Goal: Task Accomplishment & Management: Manage account settings

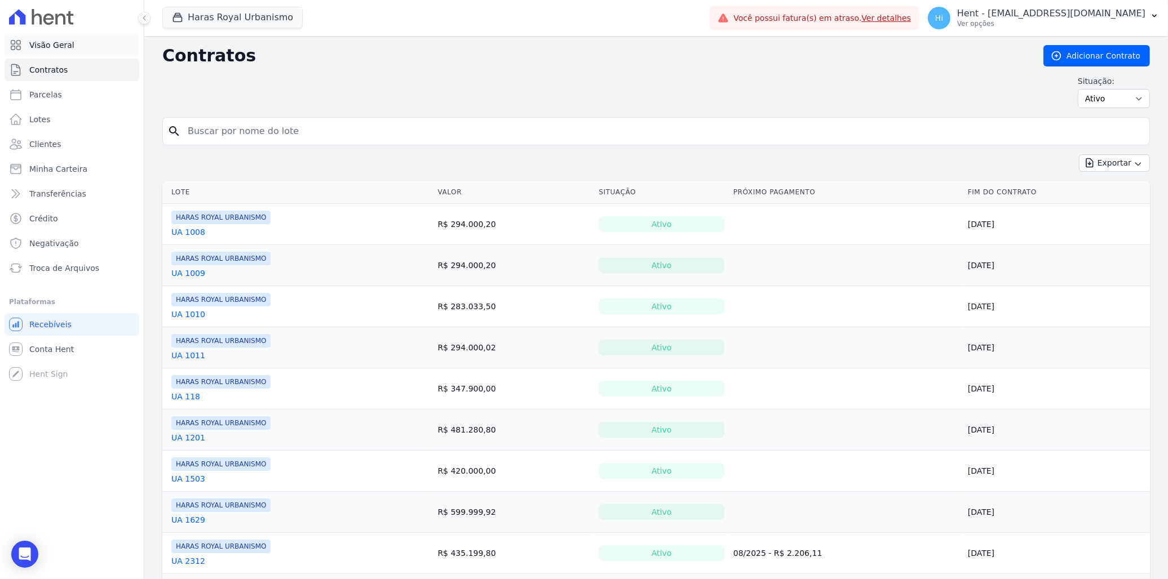
click at [61, 42] on span "Visão Geral" at bounding box center [51, 44] width 45 height 11
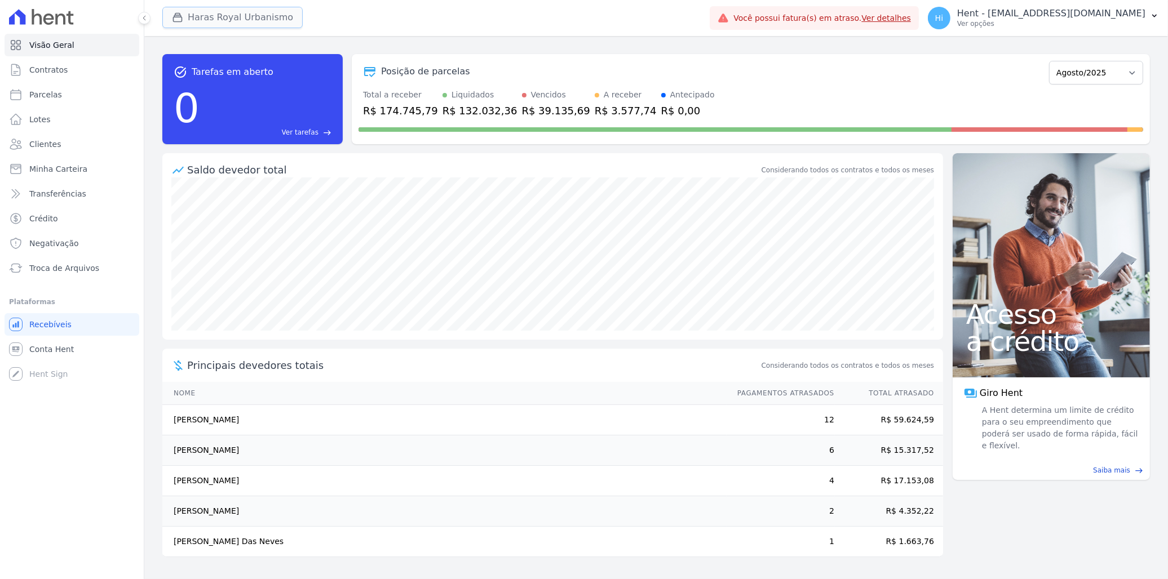
click at [229, 10] on button "Haras Royal Urbanismo" at bounding box center [232, 17] width 140 height 21
click at [240, 14] on button "Haras Royal Urbanismo" at bounding box center [232, 17] width 140 height 21
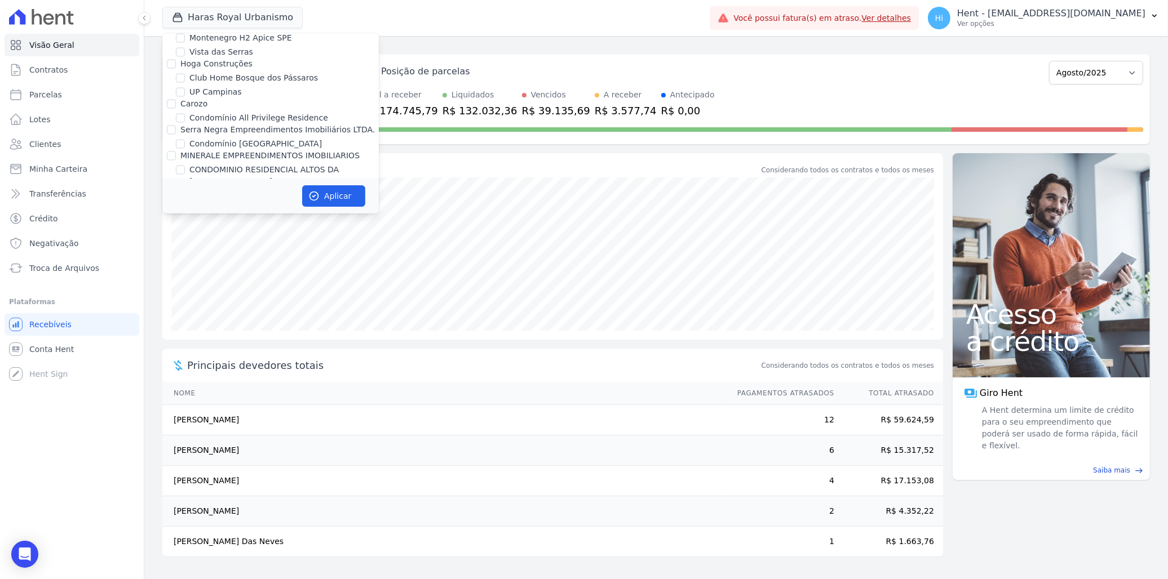
scroll to position [4814, 0]
click at [224, 248] on label "JARDINS DE EVORA" at bounding box center [227, 254] width 76 height 12
click at [185, 249] on input "JARDINS DE EVORA" at bounding box center [180, 253] width 9 height 9
checkbox input "true"
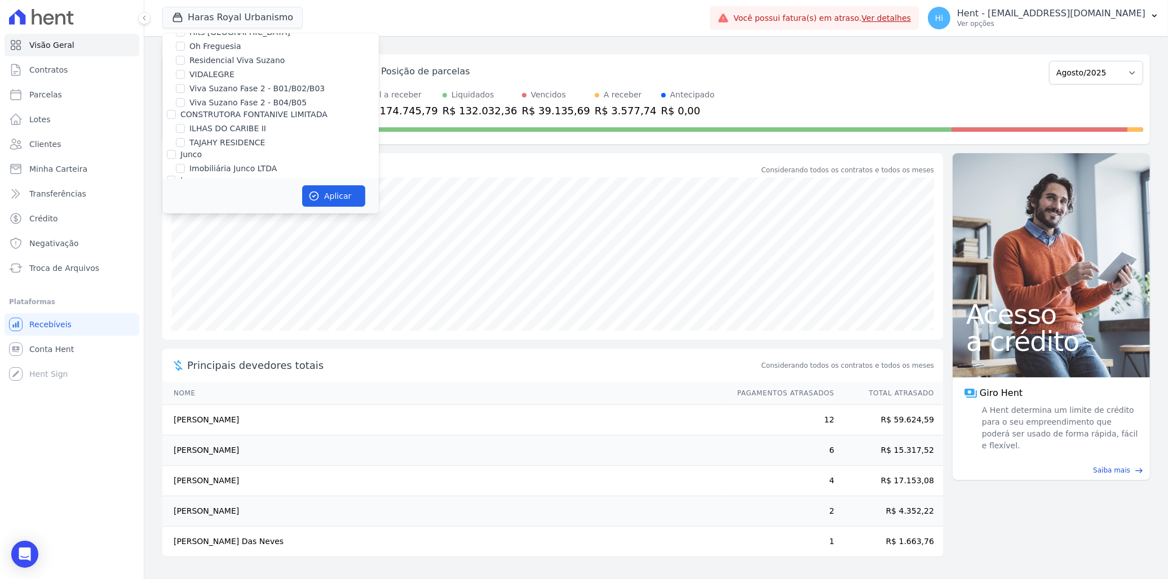
scroll to position [4229, 0]
click at [241, 256] on label "HARAS ROYAL URBANISMO" at bounding box center [241, 262] width 105 height 12
click at [185, 257] on input "HARAS ROYAL URBANISMO" at bounding box center [180, 261] width 9 height 9
checkbox input "false"
click at [330, 195] on button "Aplicar" at bounding box center [333, 195] width 63 height 21
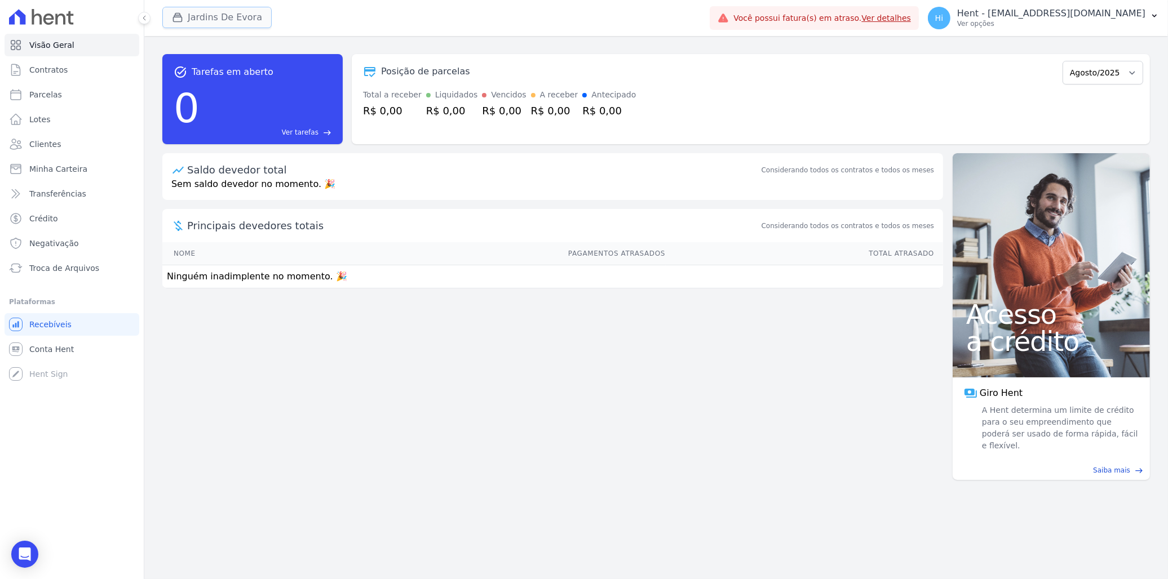
click at [222, 14] on button "Jardins De Evora" at bounding box center [216, 17] width 109 height 21
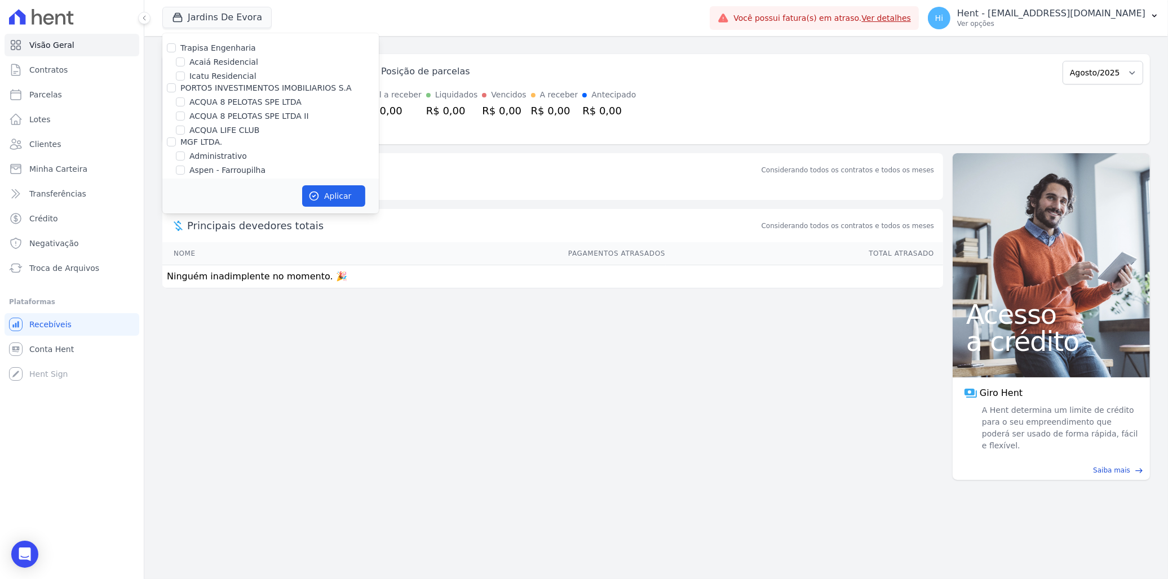
click at [444, 48] on div "task_alt Tarefas em aberto 0 Ver tarefas east Posição de parcelas Agosto/2025 T…" at bounding box center [655, 99] width 987 height 108
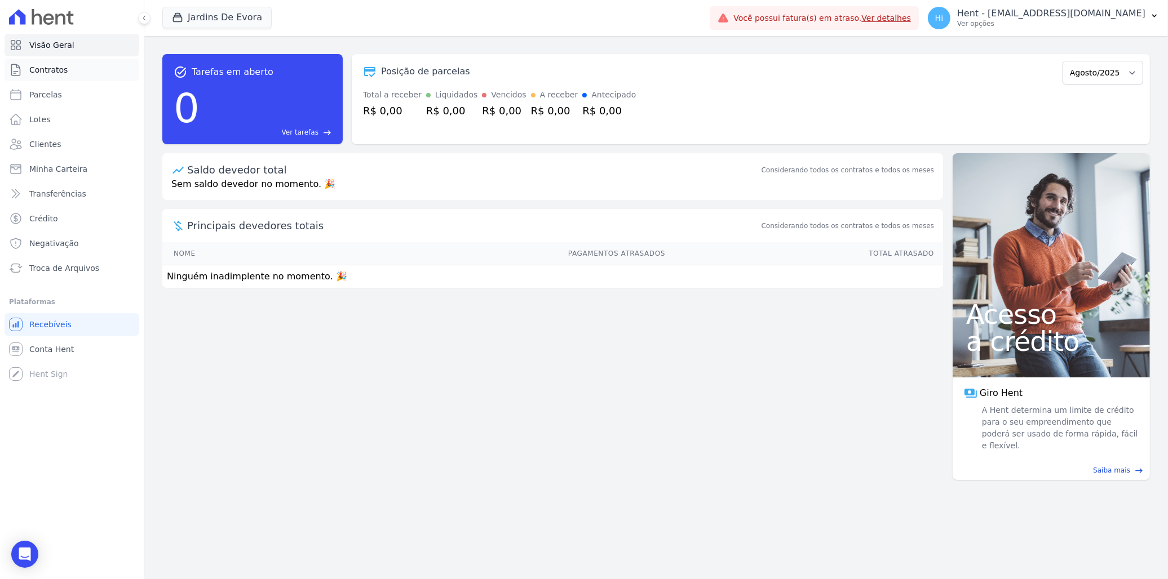
click at [60, 70] on span "Contratos" at bounding box center [48, 69] width 38 height 11
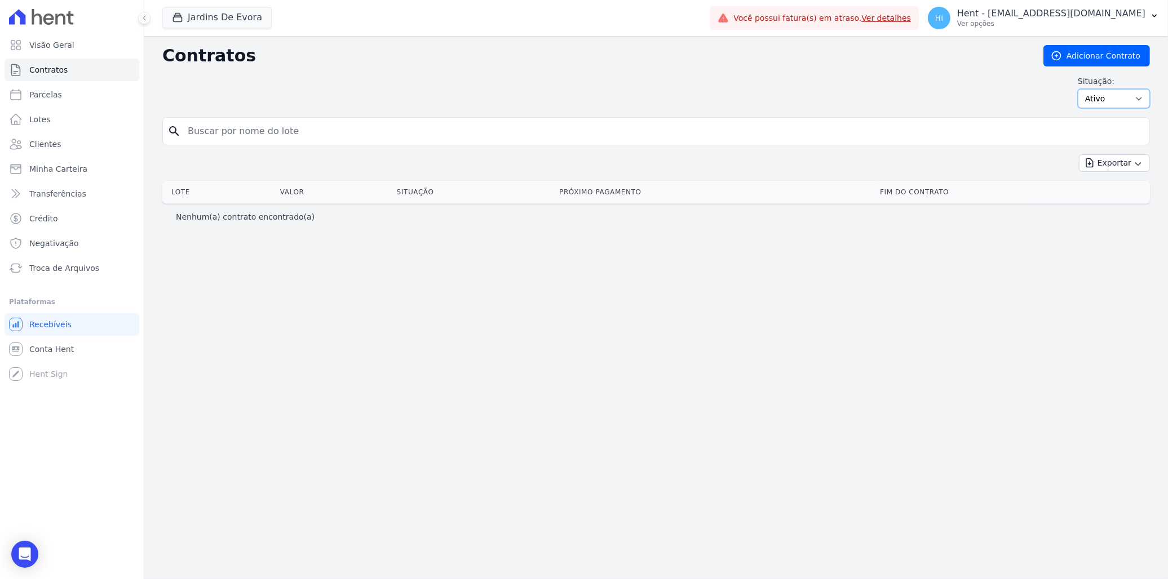
click at [1111, 99] on select "Ativo Todos Pausado Distratado Rascunho Expirado Encerrado" at bounding box center [1114, 98] width 72 height 19
select select "draft"
click at [1083, 89] on select "Ativo Todos Pausado Distratado Rascunho Expirado Encerrado" at bounding box center [1114, 98] width 72 height 19
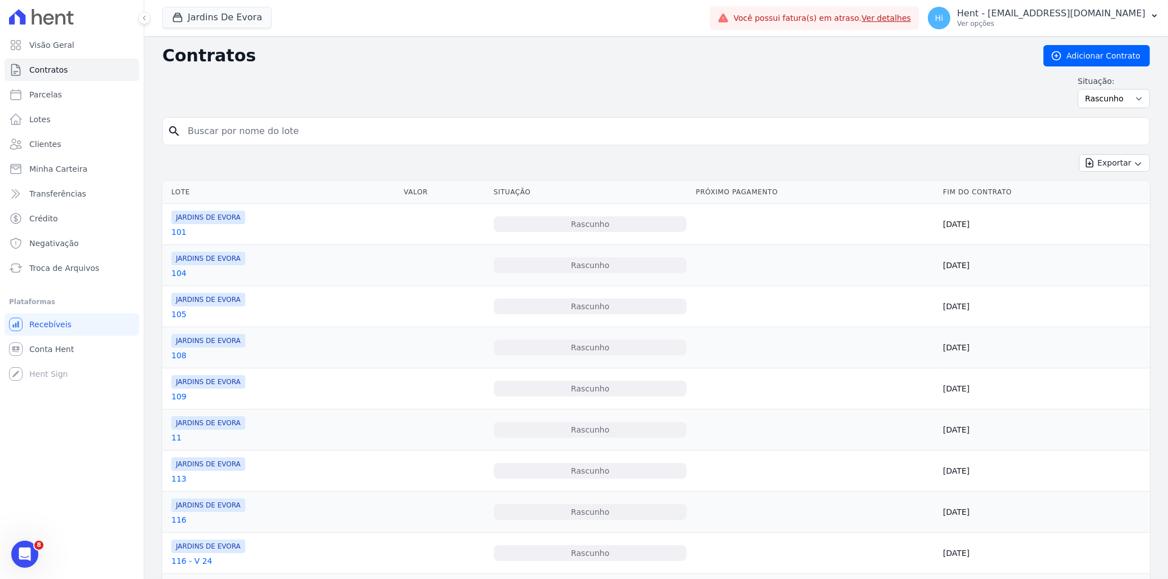
click at [183, 233] on div "101" at bounding box center [208, 232] width 74 height 11
click at [176, 232] on link "101" at bounding box center [178, 232] width 15 height 11
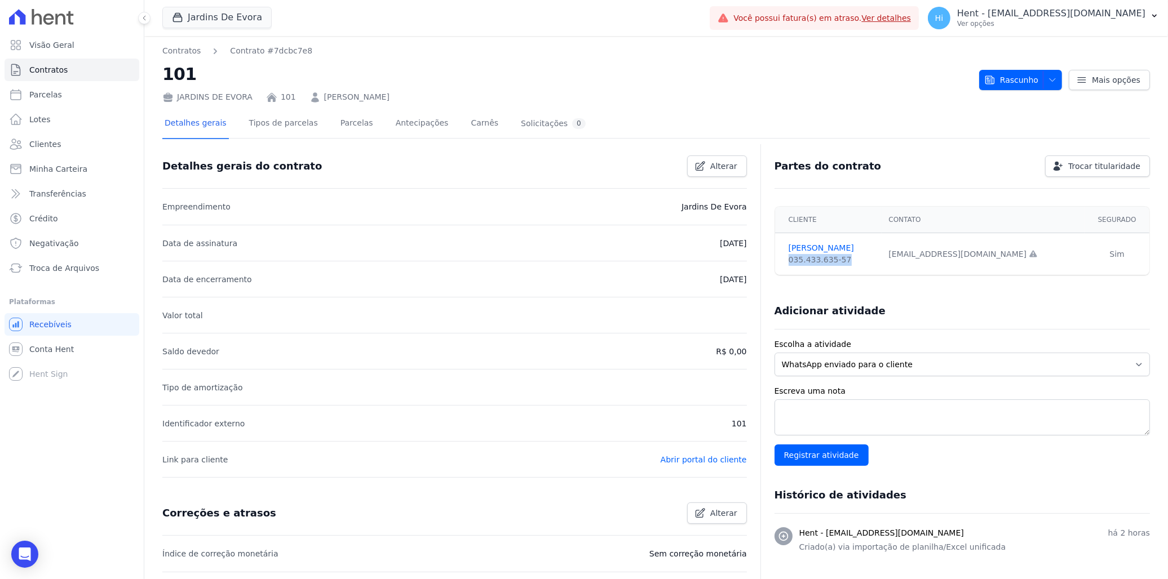
drag, startPoint x: 836, startPoint y: 258, endPoint x: 782, endPoint y: 260, distance: 54.1
click at [788, 260] on div "035.433.635-57" at bounding box center [831, 260] width 87 height 12
copy div "035.433.635-57"
click at [683, 458] on link "Abrir portal do cliente" at bounding box center [704, 459] width 86 height 9
click at [238, 19] on button "Jardins De Evora" at bounding box center [216, 17] width 109 height 21
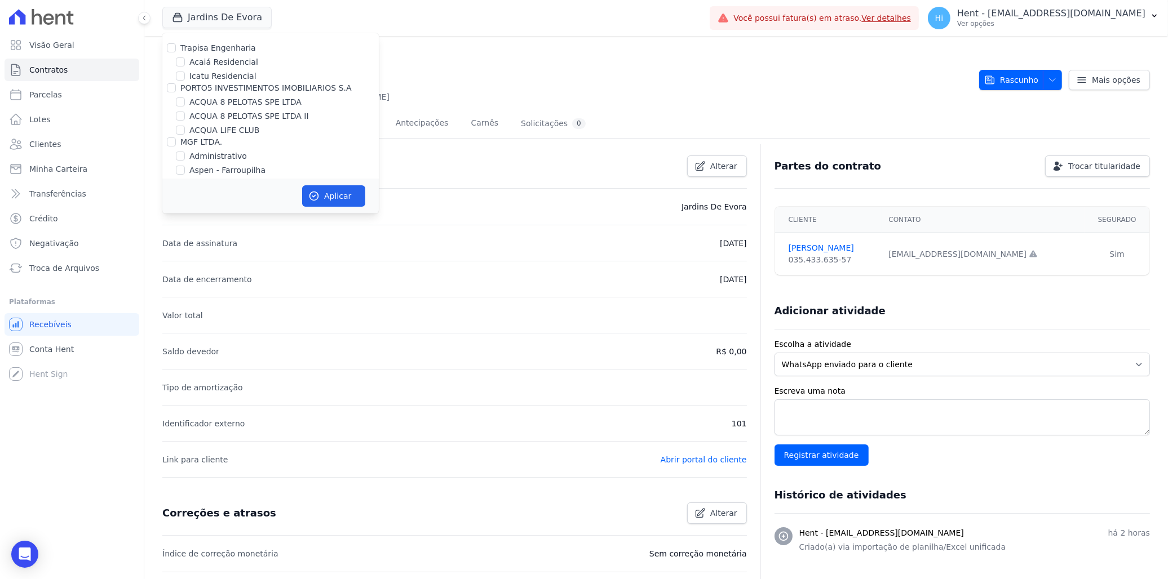
scroll to position [4814, 0]
click at [436, 72] on h2 "101" at bounding box center [566, 73] width 808 height 25
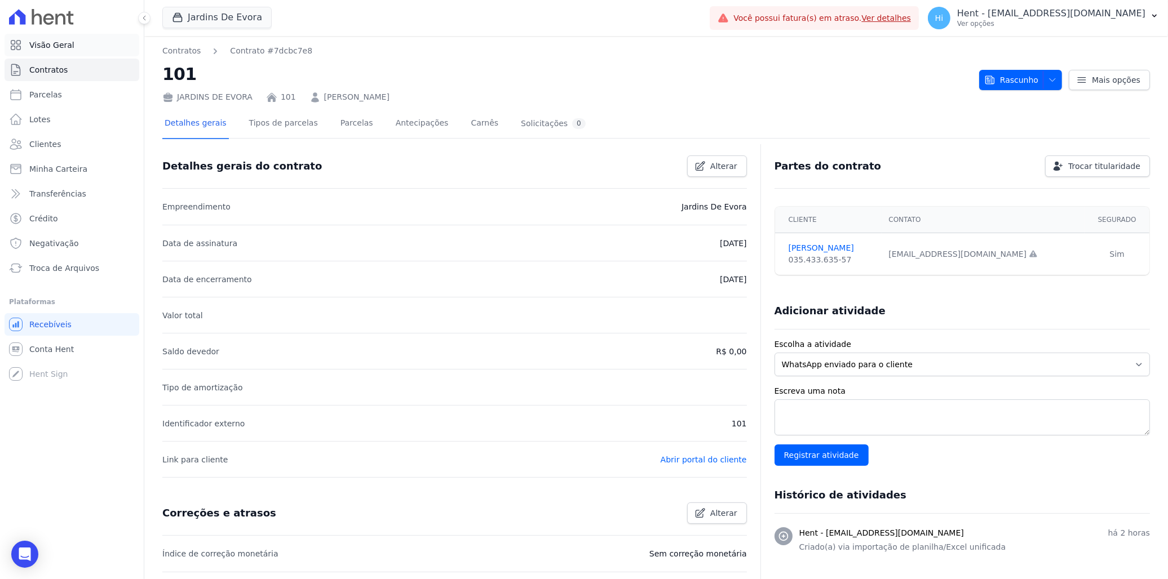
click at [74, 46] on link "Visão Geral" at bounding box center [72, 45] width 135 height 23
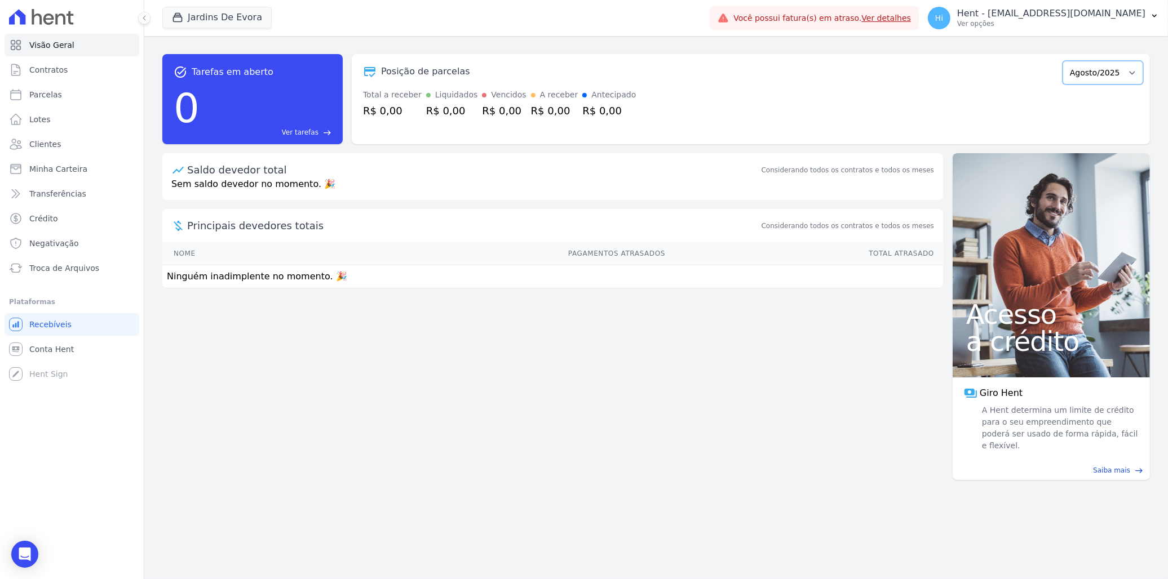
click at [1109, 71] on select "Agosto/2025" at bounding box center [1102, 73] width 81 height 24
click at [727, 116] on div "Total a receber R$ 0,00 Liquidados R$ 0,00 Vencidos R$ 0,00 A receber R$ 0,00 A…" at bounding box center [750, 103] width 785 height 29
click at [60, 69] on span "Contratos" at bounding box center [48, 69] width 38 height 11
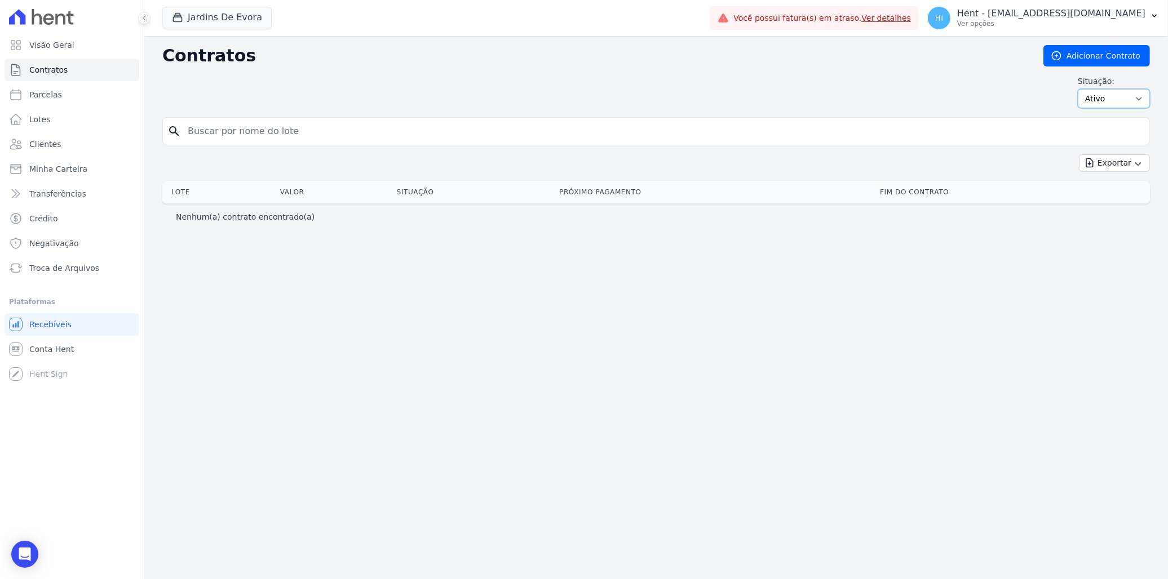
click at [1116, 96] on select "Ativo Todos Pausado Distratado Rascunho Expirado Encerrado" at bounding box center [1114, 98] width 72 height 19
select select "draft"
click at [1083, 89] on select "Ativo Todos Pausado Distratado Rascunho Expirado Encerrado" at bounding box center [1114, 98] width 72 height 19
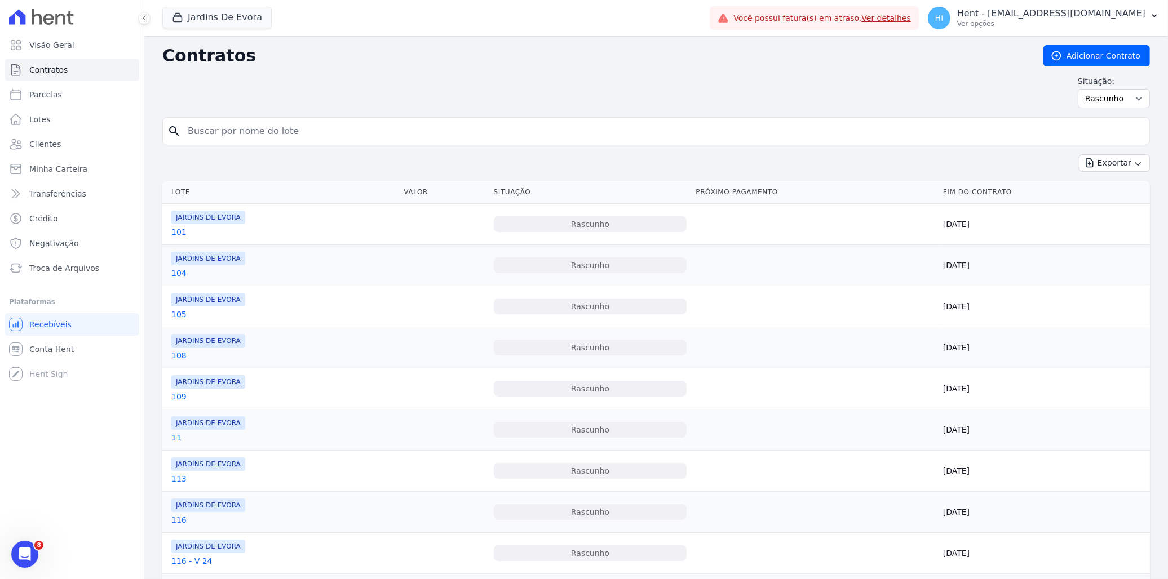
drag, startPoint x: 561, startPoint y: 227, endPoint x: 601, endPoint y: 230, distance: 40.2
click at [601, 230] on div "Rascunho" at bounding box center [590, 224] width 193 height 16
drag, startPoint x: 601, startPoint y: 230, endPoint x: 523, endPoint y: 280, distance: 92.7
click at [523, 280] on td "Rascunho" at bounding box center [590, 265] width 202 height 41
click at [175, 231] on link "101" at bounding box center [178, 232] width 15 height 11
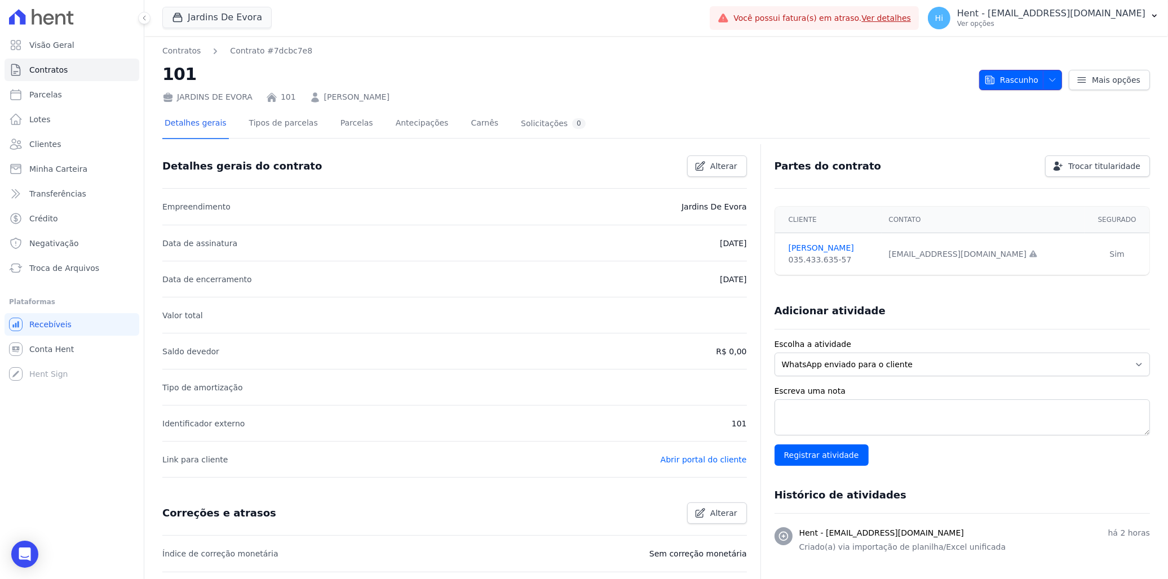
click at [1048, 82] on icon "button" at bounding box center [1052, 80] width 9 height 9
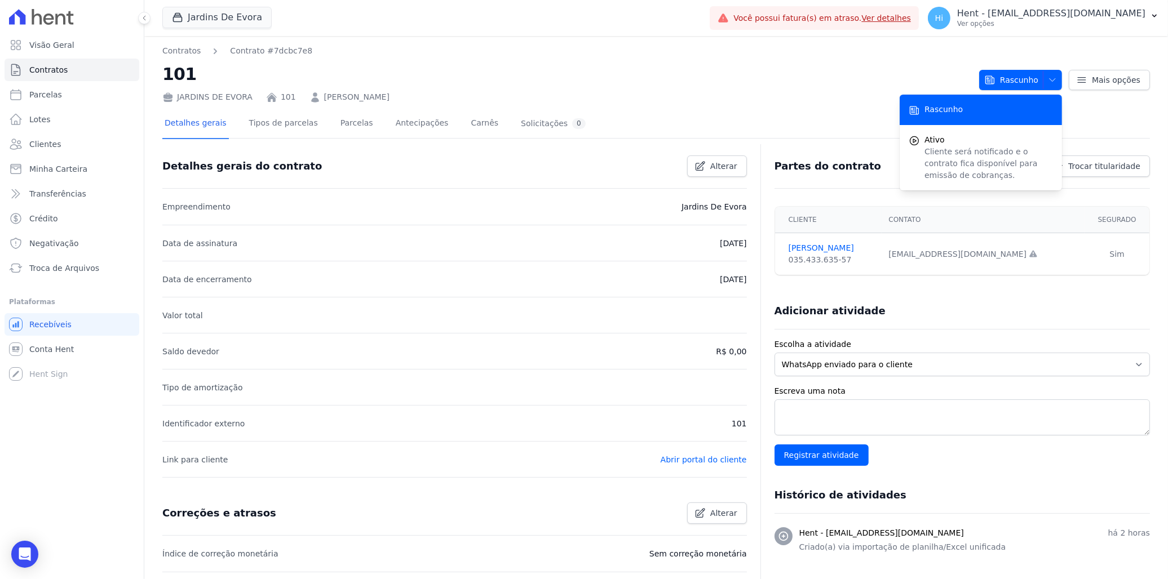
click at [708, 69] on h2 "101" at bounding box center [566, 73] width 808 height 25
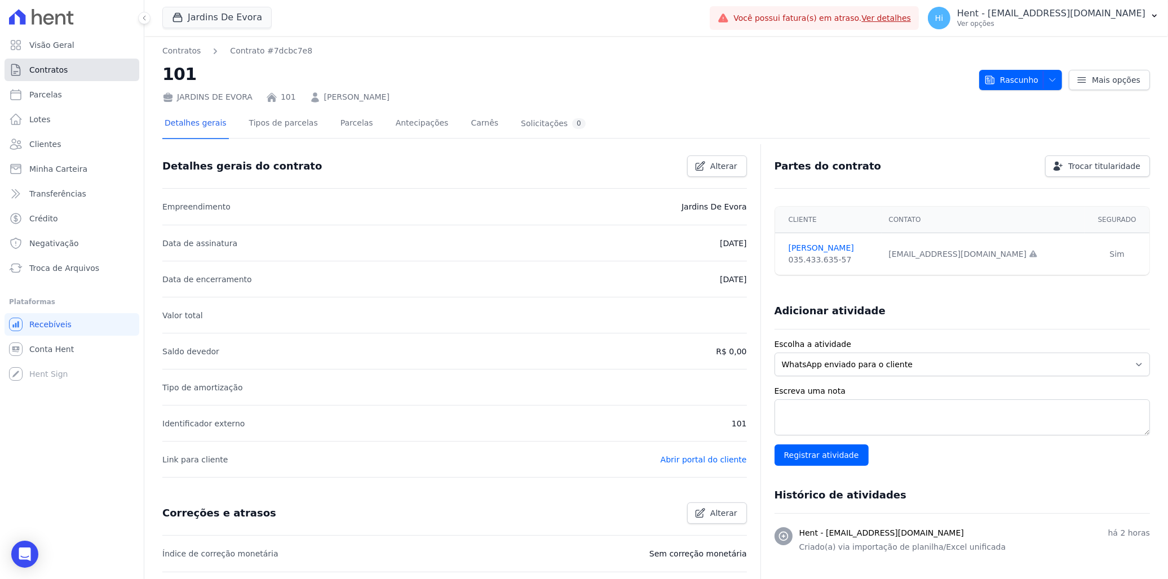
click at [50, 70] on span "Contratos" at bounding box center [48, 69] width 38 height 11
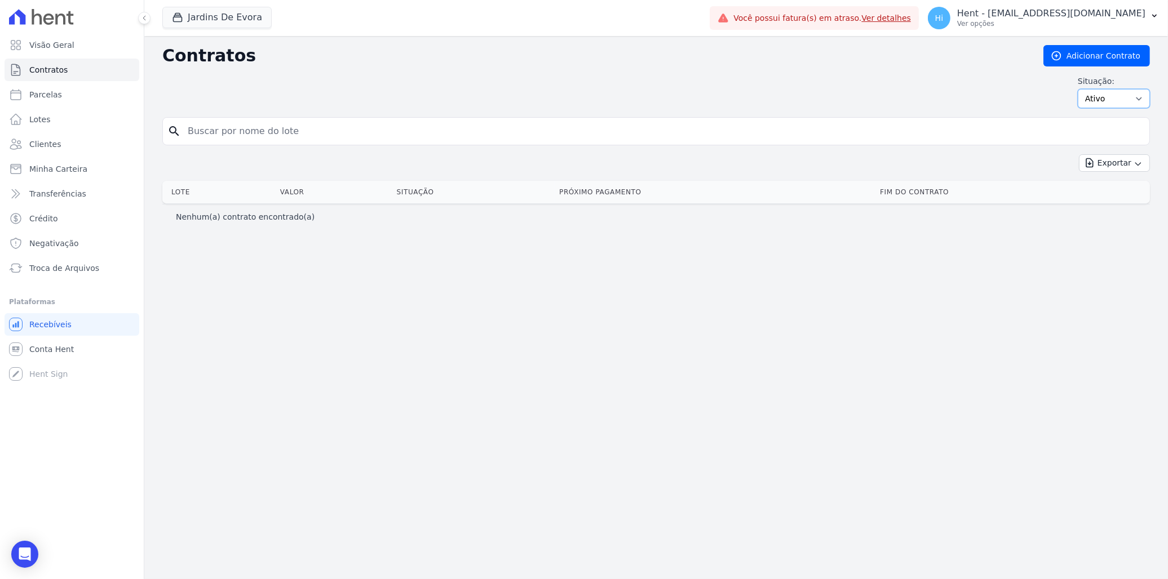
click at [1118, 105] on select "Ativo Todos Pausado Distratado Rascunho Expirado Encerrado" at bounding box center [1114, 98] width 72 height 19
select select "draft"
click at [1083, 89] on select "Ativo Todos Pausado Distratado Rascunho Expirado Encerrado" at bounding box center [1114, 98] width 72 height 19
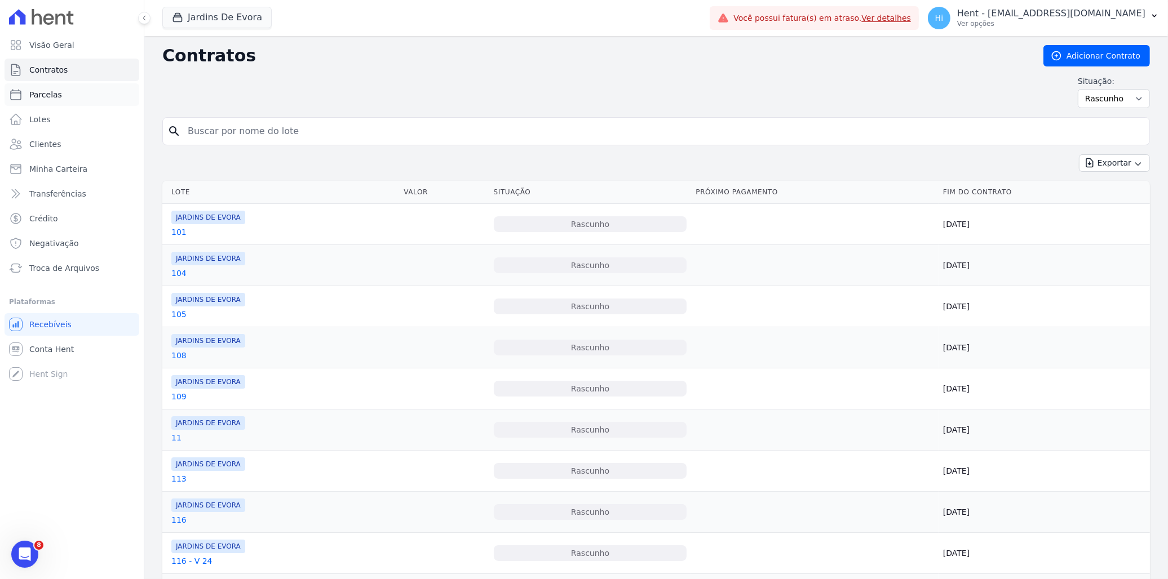
click at [48, 91] on span "Parcelas" at bounding box center [45, 94] width 33 height 11
select select
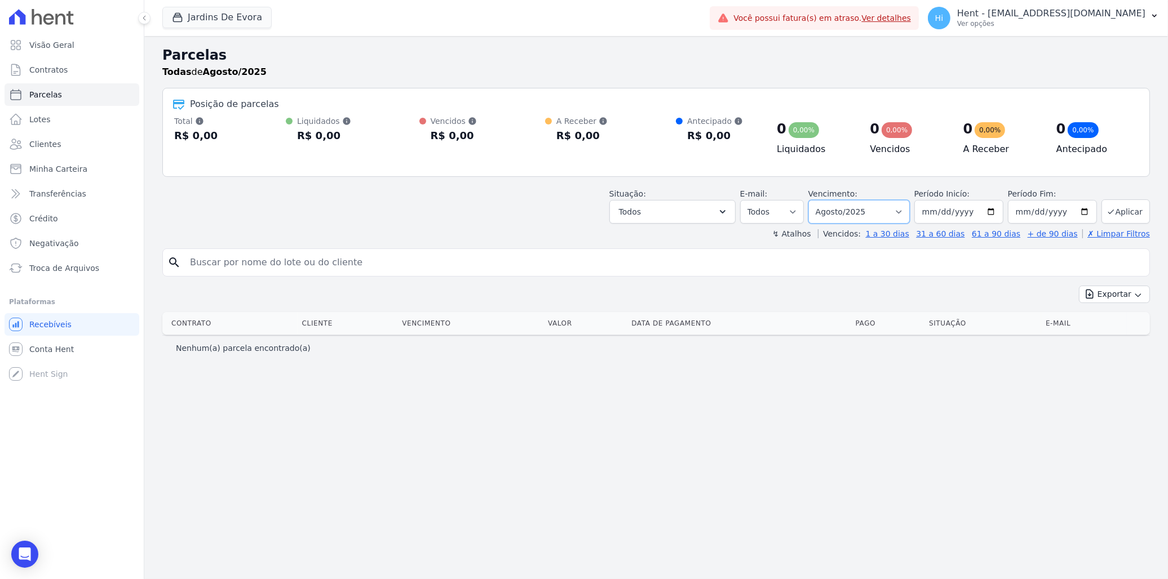
click at [894, 207] on select "Filtrar por período ──────── Todos os meses Agosto/2025" at bounding box center [858, 212] width 101 height 24
click at [1088, 210] on input "2025-08-31" at bounding box center [1052, 212] width 89 height 24
click at [855, 250] on div "search" at bounding box center [655, 263] width 987 height 28
click at [63, 68] on span "Contratos" at bounding box center [48, 69] width 38 height 11
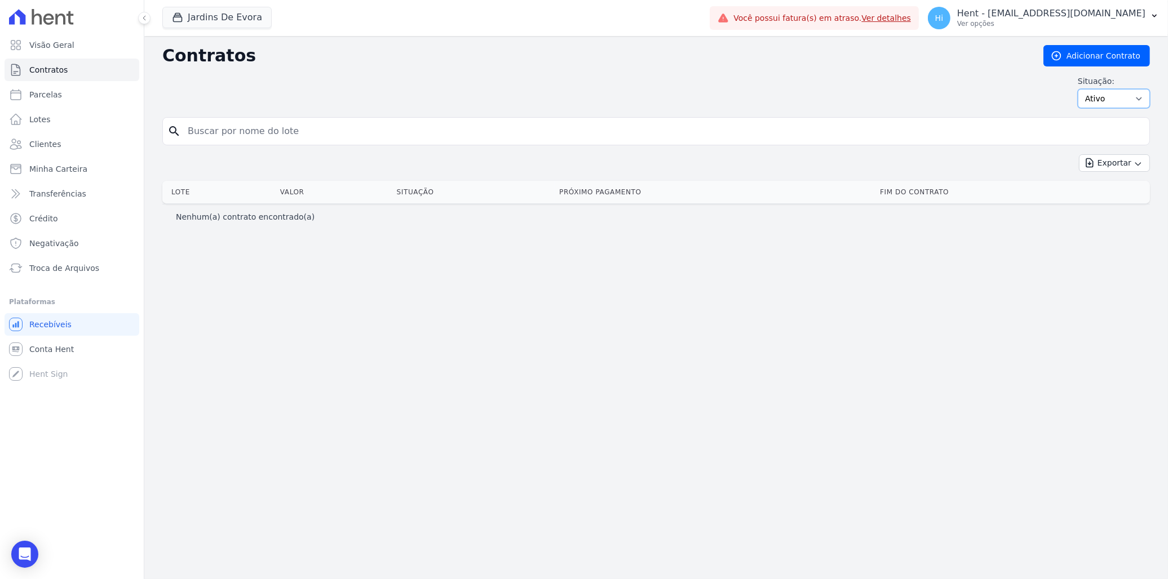
click at [1128, 95] on select "Ativo Todos Pausado Distratado Rascunho Expirado Encerrado" at bounding box center [1114, 98] width 72 height 19
select select "draft"
click at [1083, 89] on select "Ativo Todos Pausado Distratado Rascunho Expirado Encerrado" at bounding box center [1114, 98] width 72 height 19
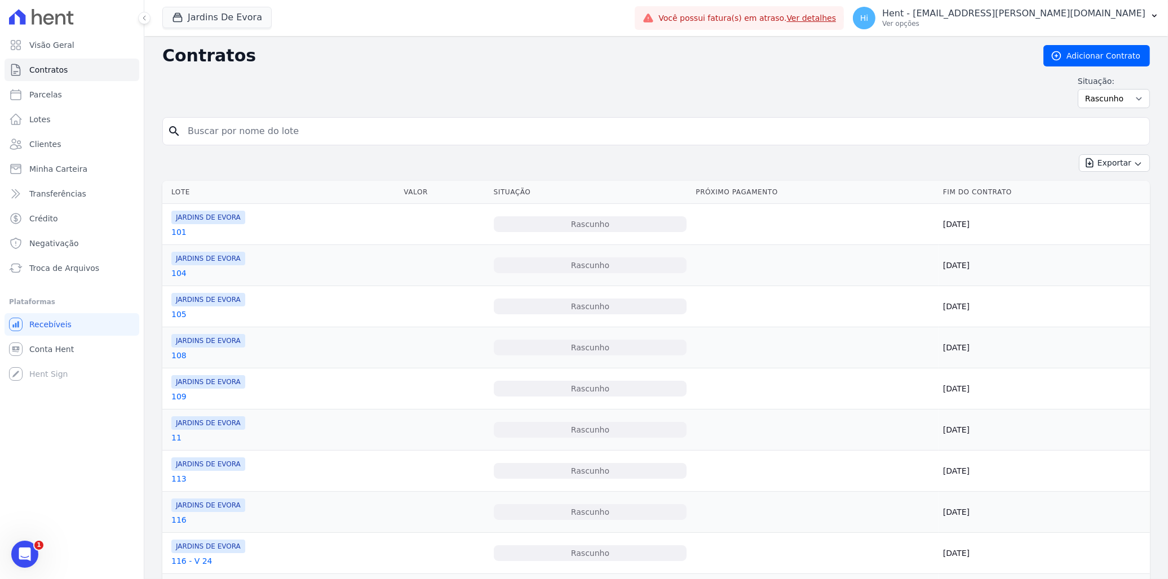
click at [181, 237] on link "101" at bounding box center [178, 232] width 15 height 11
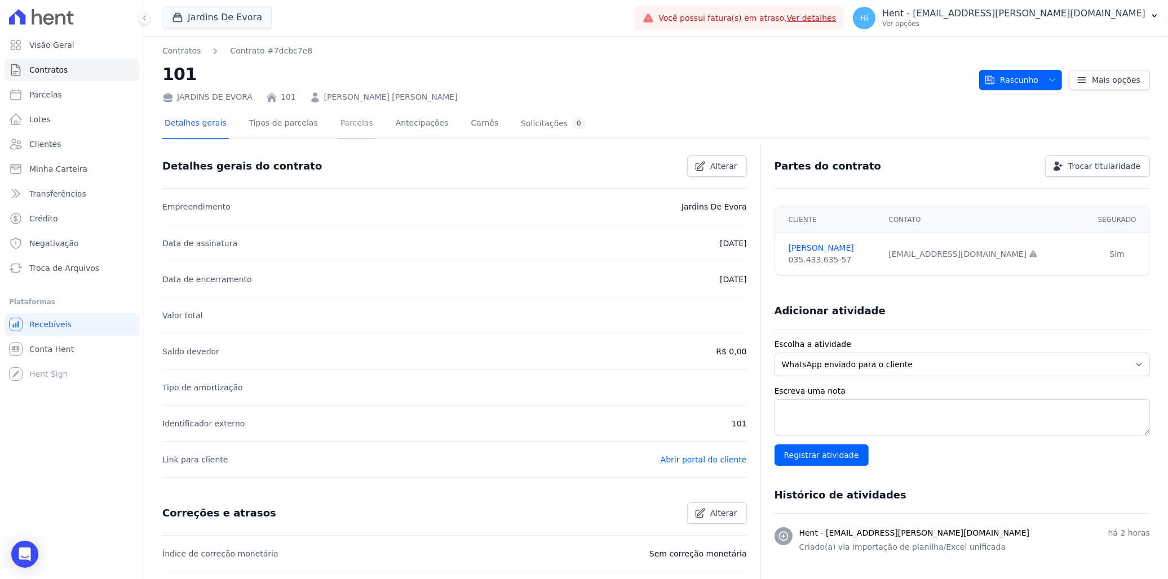
click at [338, 123] on link "Parcelas" at bounding box center [356, 124] width 37 height 30
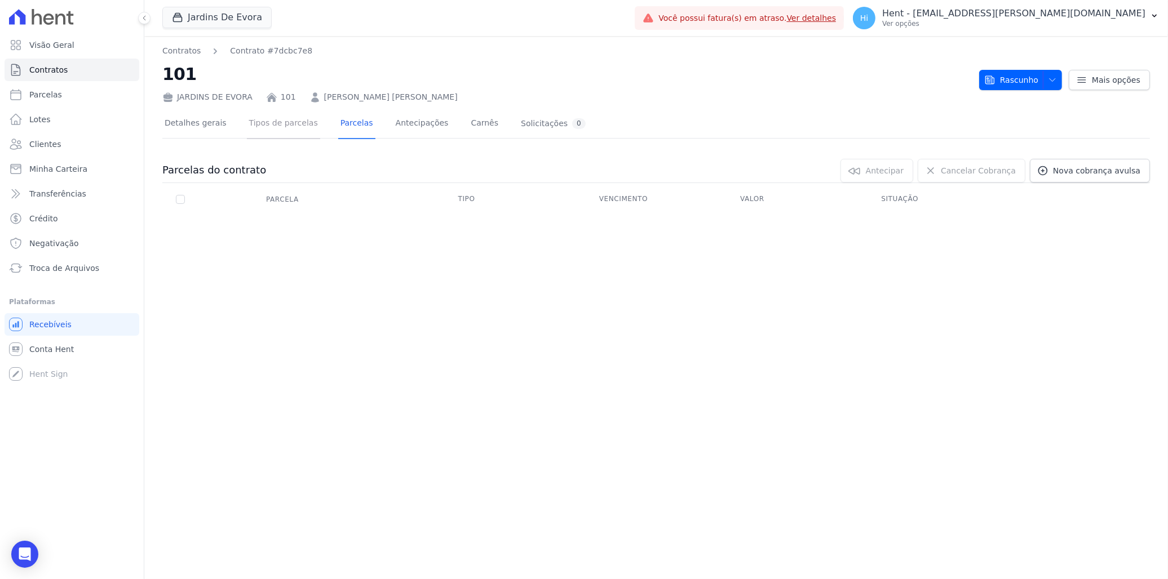
click at [272, 123] on link "Tipos de parcelas" at bounding box center [283, 124] width 73 height 30
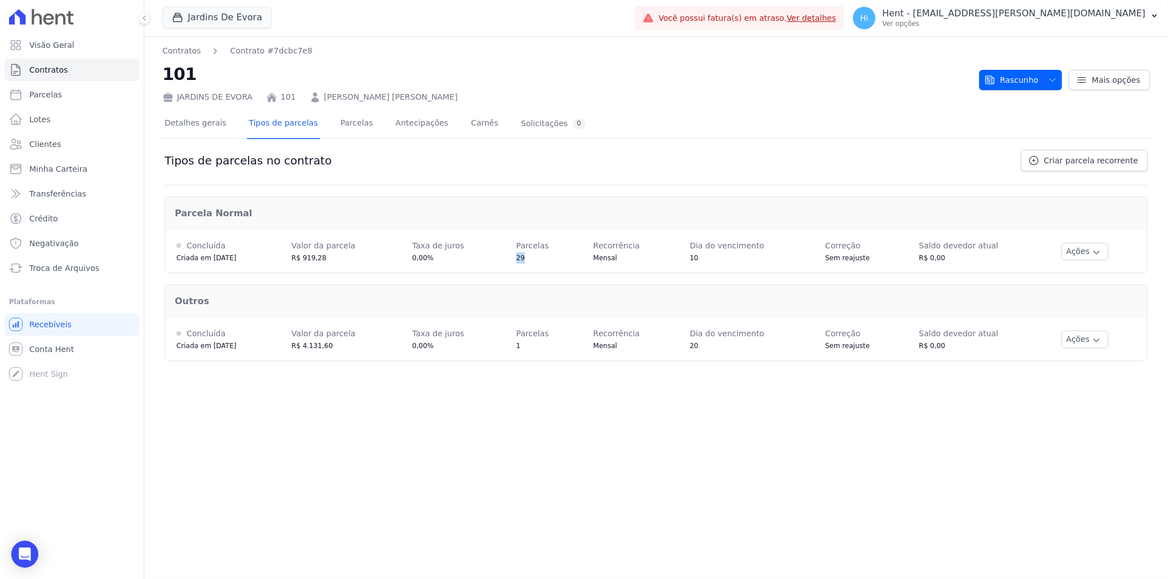
drag, startPoint x: 523, startPoint y: 262, endPoint x: 539, endPoint y: 262, distance: 15.8
click at [539, 262] on td "Parcelas 29" at bounding box center [543, 251] width 77 height 43
drag, startPoint x: 316, startPoint y: 260, endPoint x: 336, endPoint y: 260, distance: 20.9
click at [326, 260] on span "R$ 919,28" at bounding box center [308, 258] width 35 height 8
drag, startPoint x: 336, startPoint y: 260, endPoint x: 342, endPoint y: 125, distance: 135.9
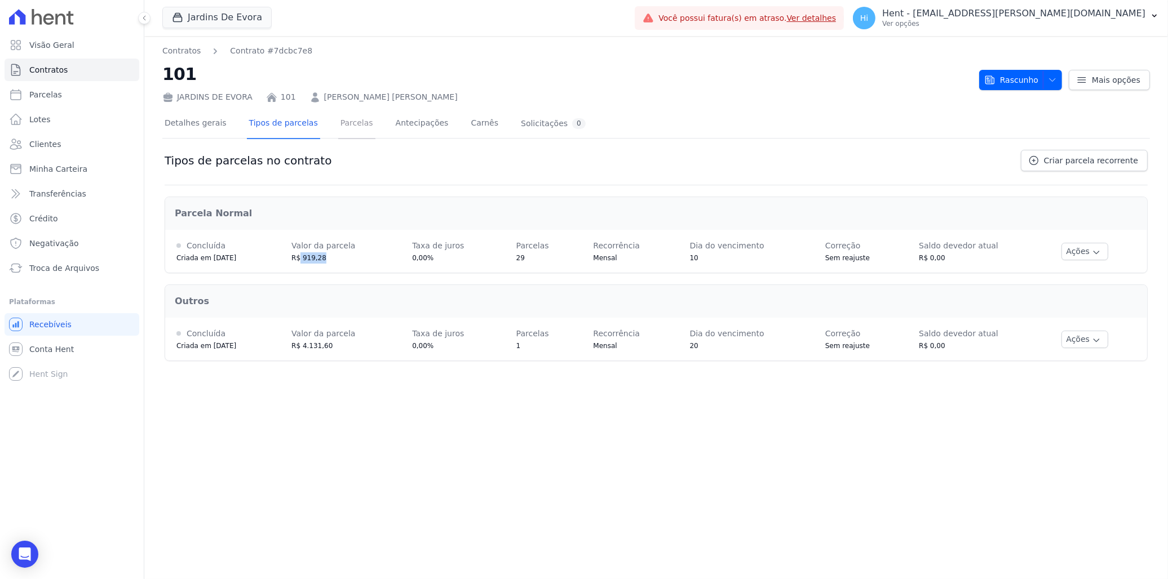
click at [342, 125] on link "Parcelas" at bounding box center [356, 124] width 37 height 30
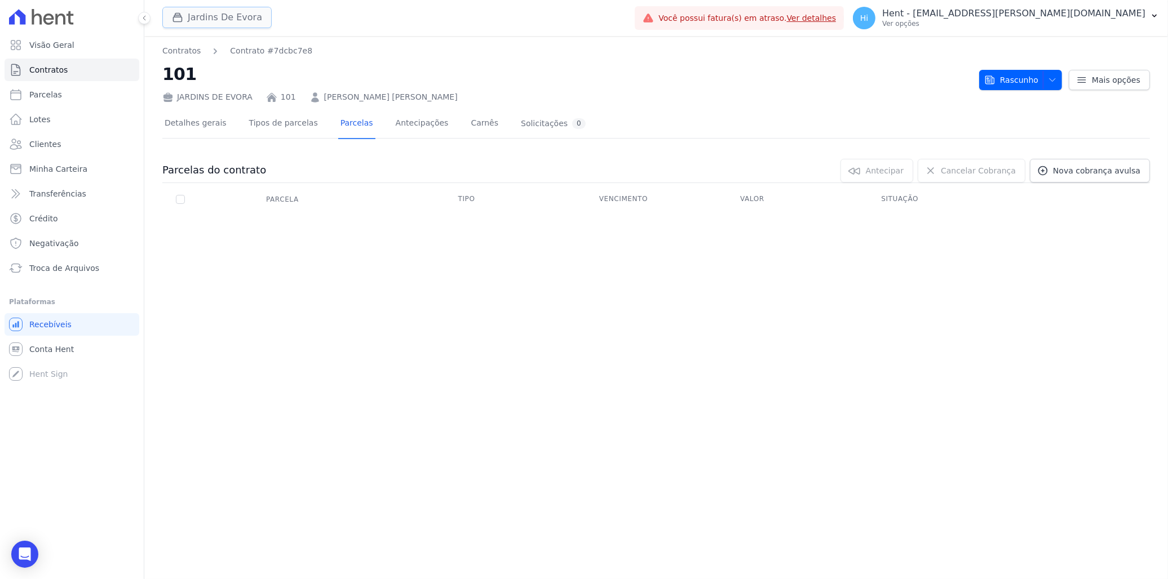
click at [240, 25] on button "Jardins De Evora" at bounding box center [216, 17] width 109 height 21
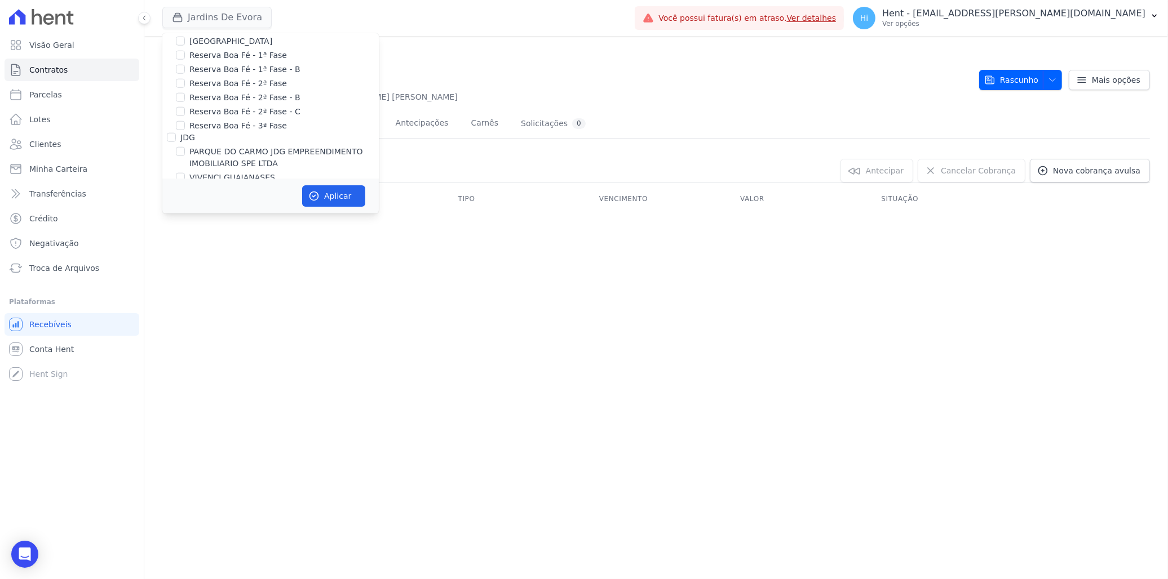
scroll to position [4247, 0]
click at [240, 274] on label "HARAS ROYAL URBANISMO" at bounding box center [241, 280] width 105 height 12
click at [185, 275] on input "HARAS ROYAL URBANISMO" at bounding box center [180, 279] width 9 height 9
checkbox input "true"
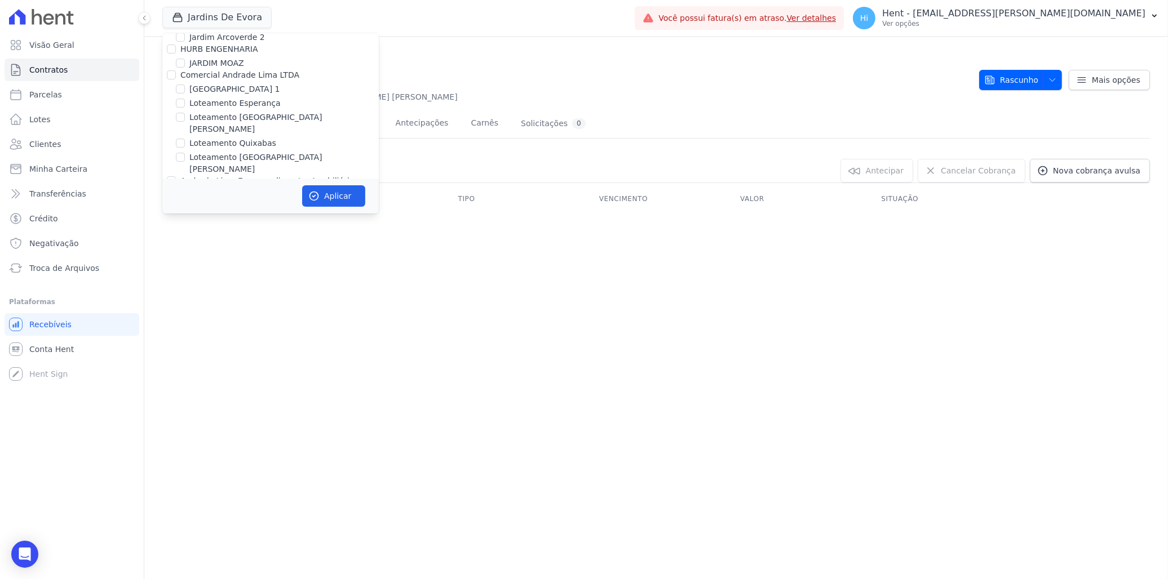
click at [243, 241] on label "JARDINS DE EVORA" at bounding box center [227, 247] width 76 height 12
click at [185, 242] on input "JARDINS DE EVORA" at bounding box center [180, 246] width 9 height 9
checkbox input "false"
click at [336, 200] on button "Aplicar" at bounding box center [333, 195] width 63 height 21
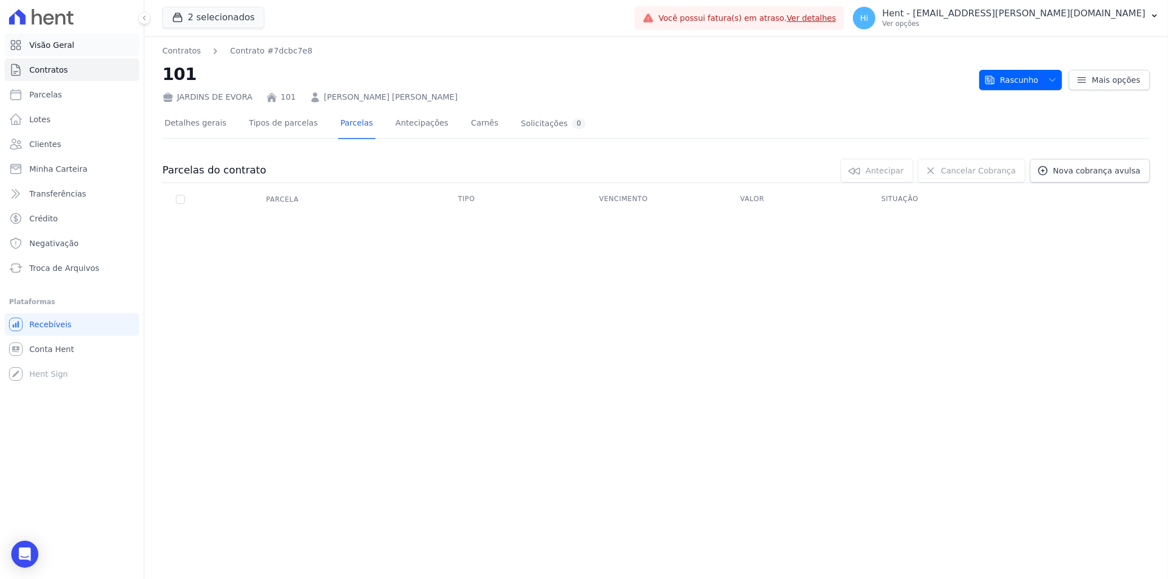
click at [46, 49] on span "Visão Geral" at bounding box center [51, 44] width 45 height 11
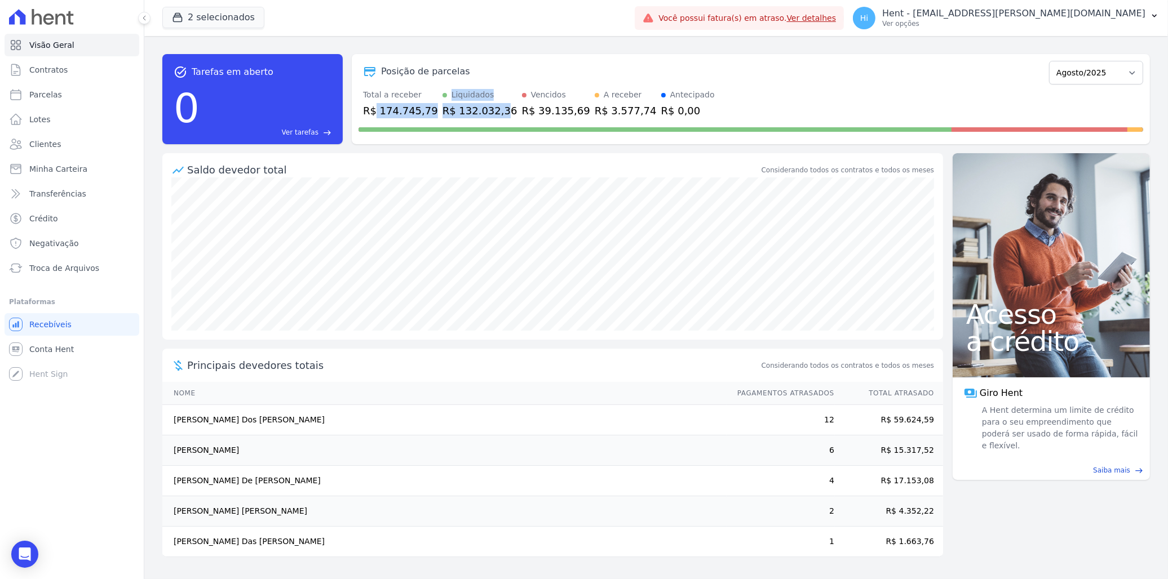
drag, startPoint x: 372, startPoint y: 110, endPoint x: 485, endPoint y: 111, distance: 112.7
click at [485, 111] on div "Total a receber R$ 174.745,79 Liquidados R$ 132.032,36 Vencidos R$ 39.135,69 A …" at bounding box center [750, 103] width 785 height 29
drag, startPoint x: 485, startPoint y: 111, endPoint x: 427, endPoint y: 106, distance: 58.3
click at [450, 114] on div "R$ 132.032,36" at bounding box center [479, 110] width 75 height 15
click at [451, 90] on div "Liquidados" at bounding box center [472, 95] width 43 height 12
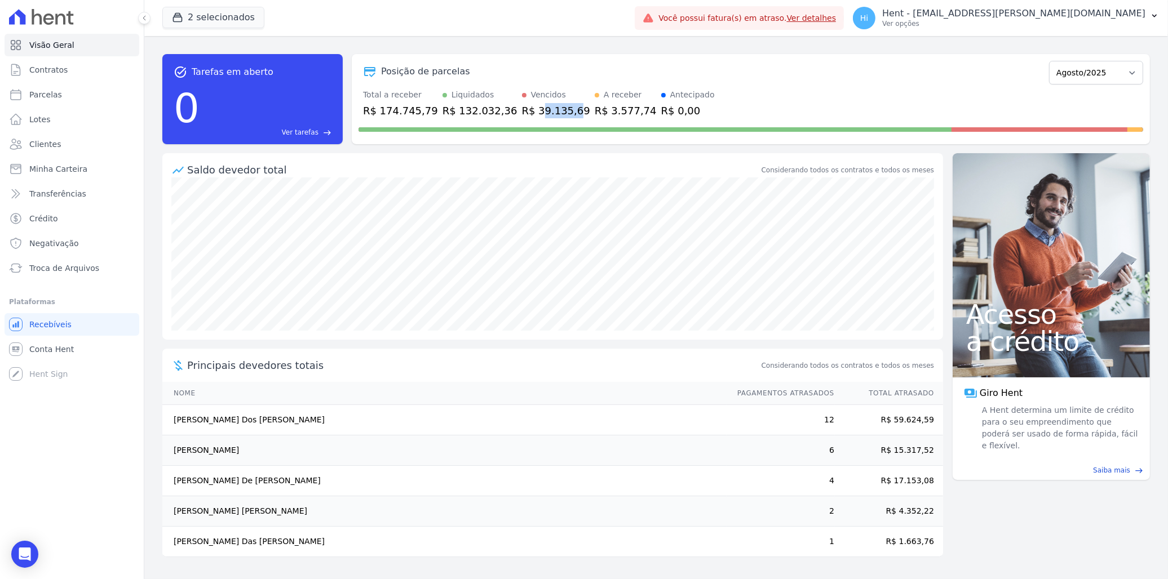
drag, startPoint x: 515, startPoint y: 105, endPoint x: 547, endPoint y: 105, distance: 32.1
click at [547, 105] on div "R$ 39.135,69" at bounding box center [556, 110] width 68 height 15
drag, startPoint x: 547, startPoint y: 105, endPoint x: 515, endPoint y: 110, distance: 33.2
click at [522, 110] on div "R$ 39.135,69" at bounding box center [556, 110] width 68 height 15
drag, startPoint x: 509, startPoint y: 110, endPoint x: 537, endPoint y: 111, distance: 27.1
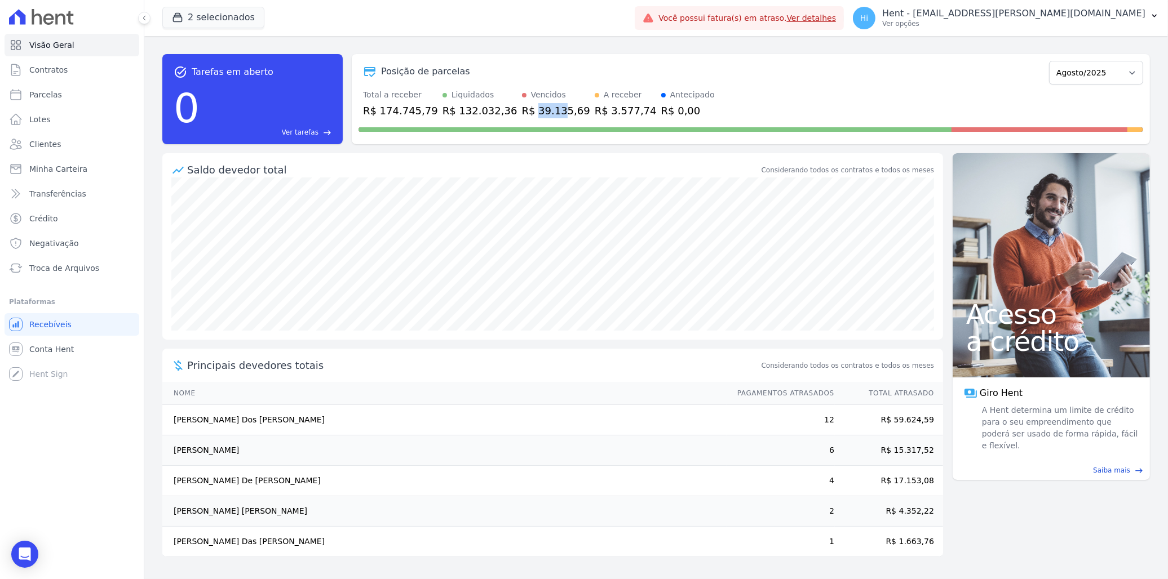
click at [537, 111] on div "R$ 39.135,69" at bounding box center [556, 110] width 68 height 15
drag, startPoint x: 537, startPoint y: 111, endPoint x: 576, endPoint y: 115, distance: 39.6
click at [595, 116] on div "R$ 3.577,74" at bounding box center [626, 110] width 62 height 15
drag, startPoint x: 566, startPoint y: 113, endPoint x: 598, endPoint y: 114, distance: 31.6
click at [598, 114] on div "R$ 3.577,74" at bounding box center [626, 110] width 62 height 15
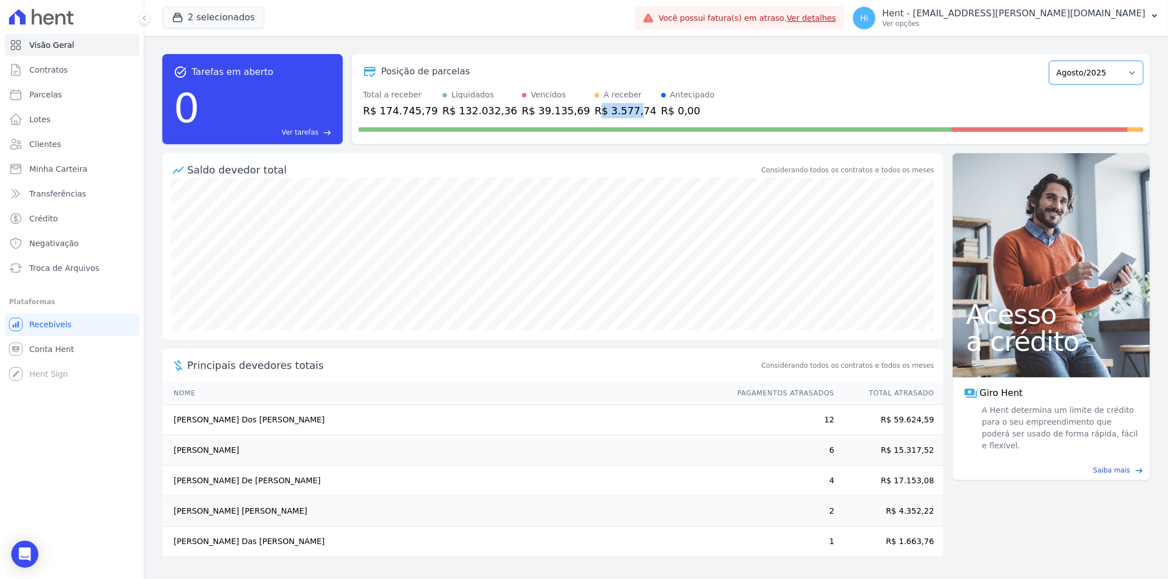
click at [1091, 75] on select "Julho/2024 Agosto/2024 Setembro/2024 Outubro/2024 Novembro/2024 Dezembro/2024 J…" at bounding box center [1096, 73] width 94 height 24
click at [55, 73] on span "Contratos" at bounding box center [48, 69] width 38 height 11
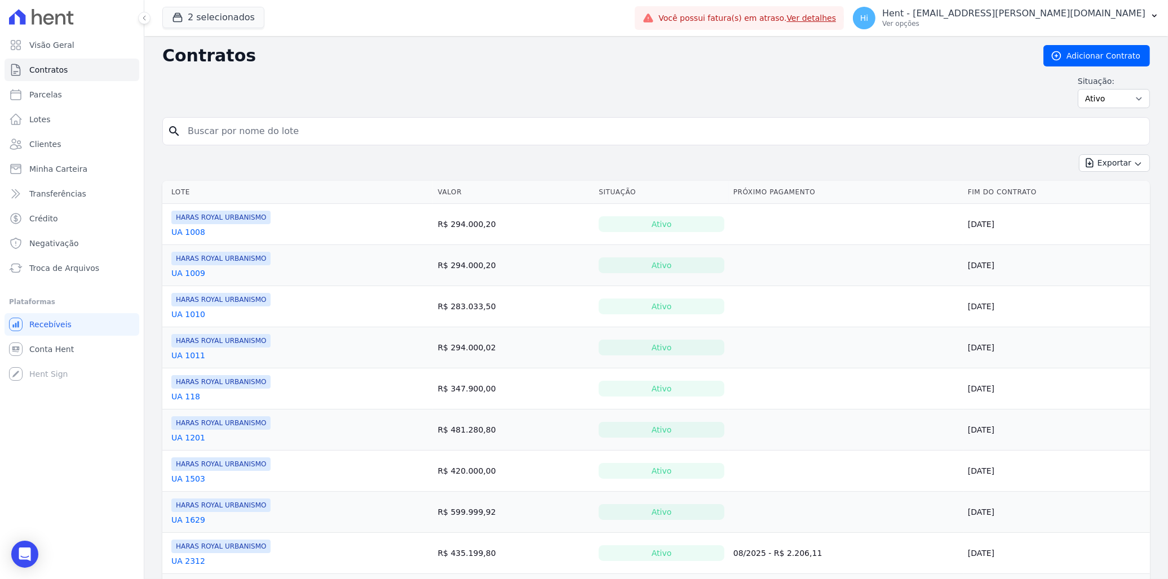
drag, startPoint x: 670, startPoint y: 228, endPoint x: 679, endPoint y: 234, distance: 10.6
click at [679, 234] on td "Ativo" at bounding box center [661, 224] width 135 height 41
drag, startPoint x: 679, startPoint y: 234, endPoint x: 681, endPoint y: 268, distance: 34.5
click at [681, 268] on div "Ativo" at bounding box center [662, 266] width 126 height 16
click at [52, 92] on span "Parcelas" at bounding box center [45, 94] width 33 height 11
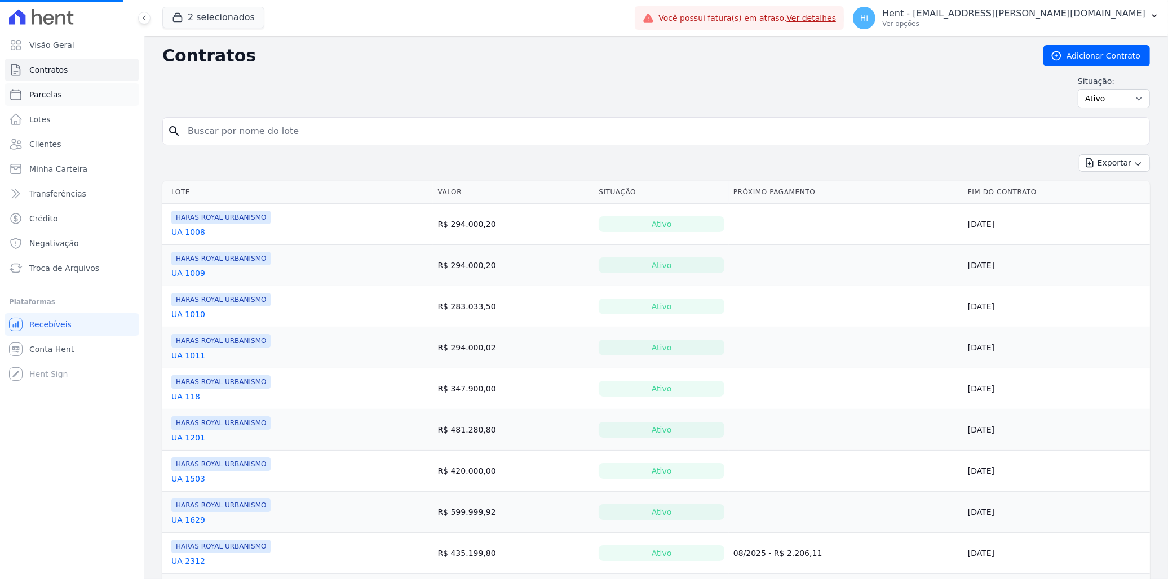
select select
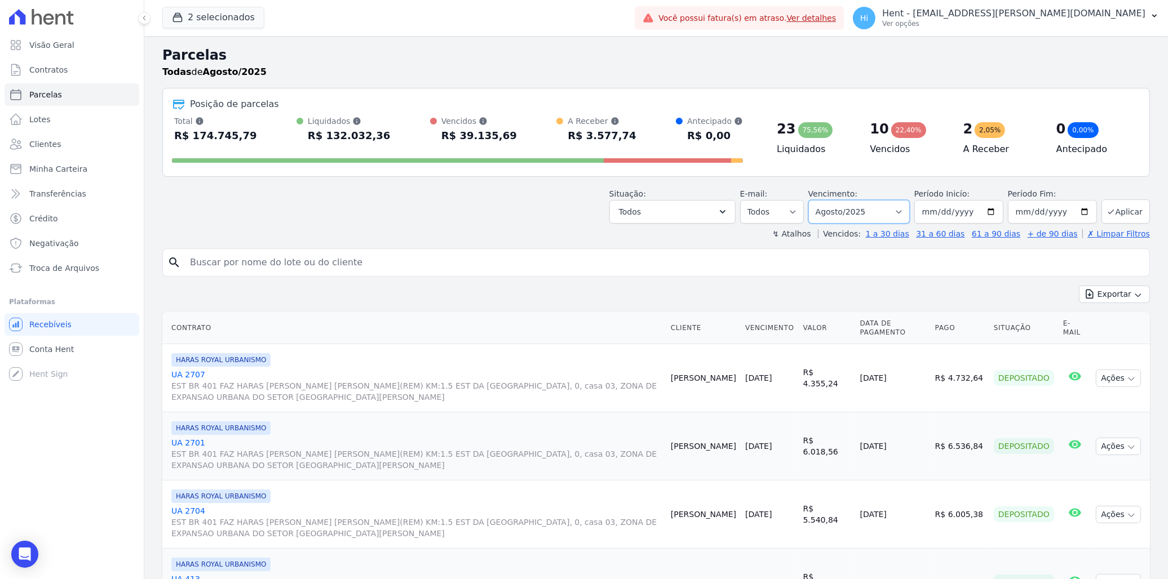
click at [900, 207] on select "Filtrar por período ──────── Todos os meses Julho/2024 Agosto/2024 Setembro/202…" at bounding box center [858, 212] width 101 height 24
select select "09/2025"
click at [815, 200] on select "Filtrar por período ──────── Todos os meses Julho/2024 Agosto/2024 Setembro/202…" at bounding box center [858, 212] width 101 height 24
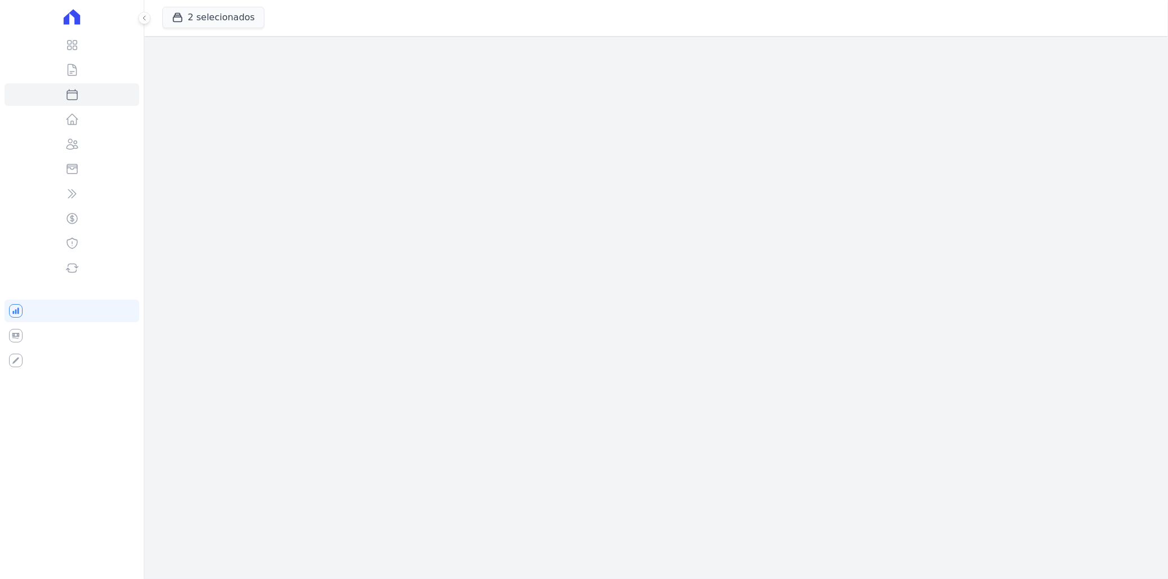
select select
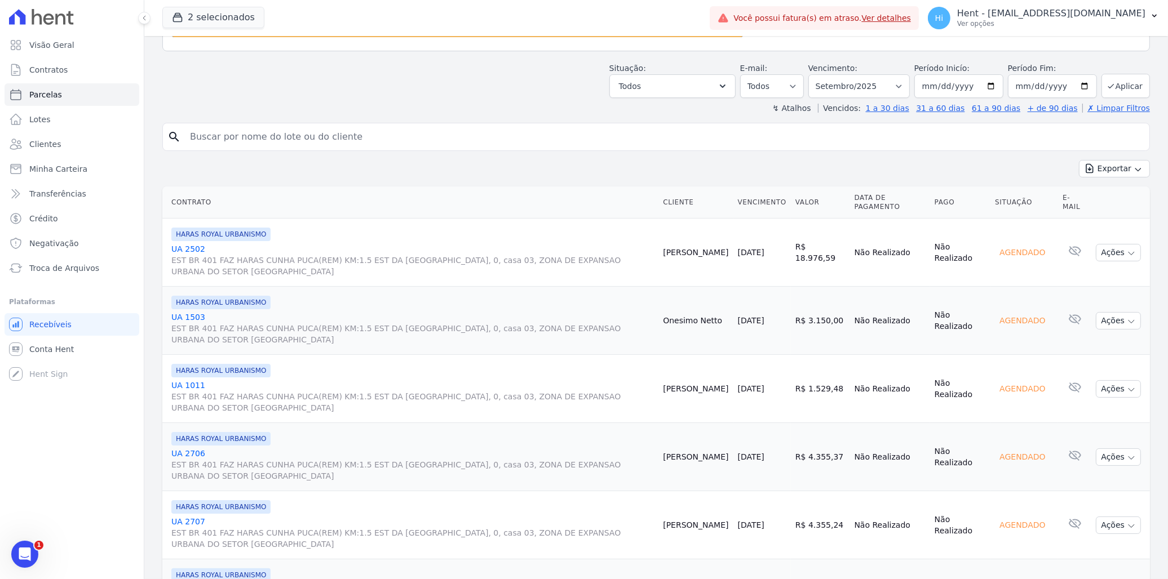
scroll to position [125, 0]
click at [68, 93] on link "Parcelas" at bounding box center [72, 94] width 135 height 23
select select
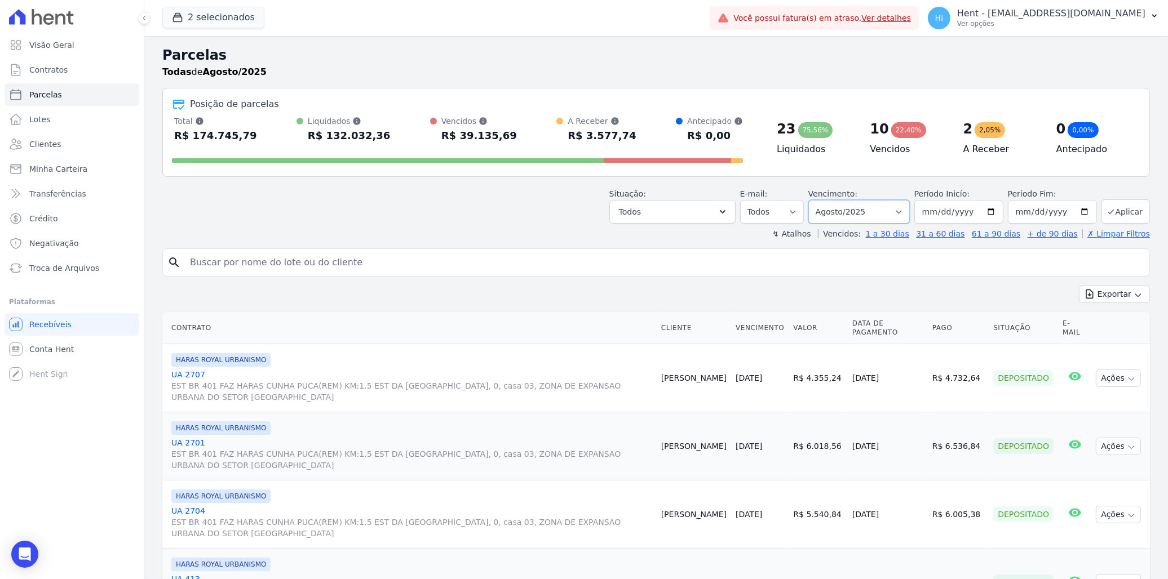
click at [877, 209] on select "Filtrar por período ──────── Todos os meses Julho/2024 Agosto/2024 Setembro/202…" at bounding box center [858, 212] width 101 height 24
select select "09/2025"
click at [815, 200] on select "Filtrar por período ──────── Todos os meses Julho/2024 Agosto/2024 Setembro/202…" at bounding box center [858, 212] width 101 height 24
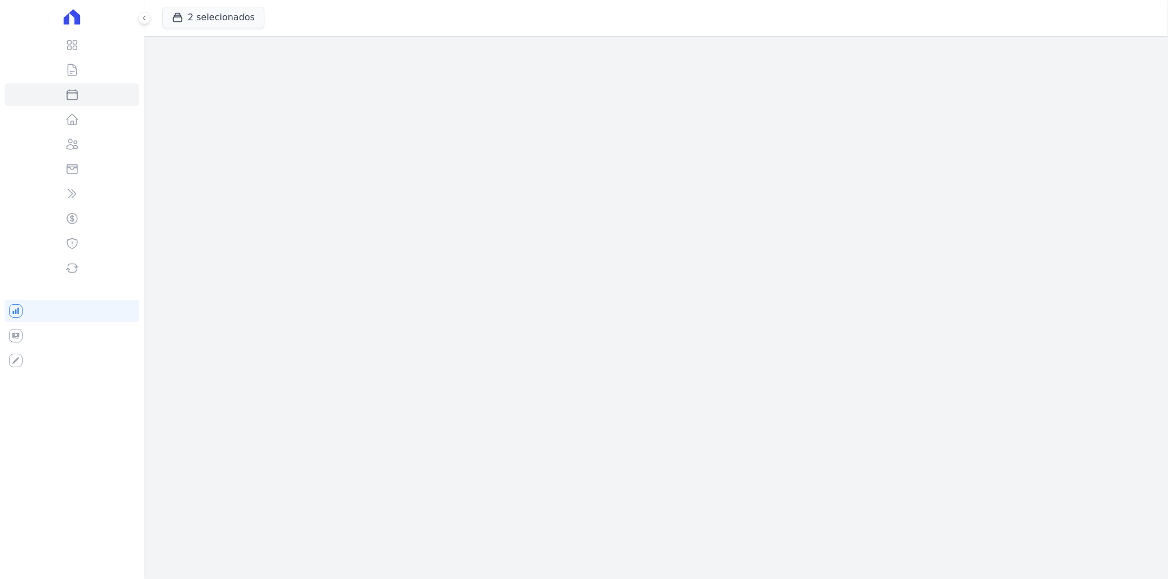
select select
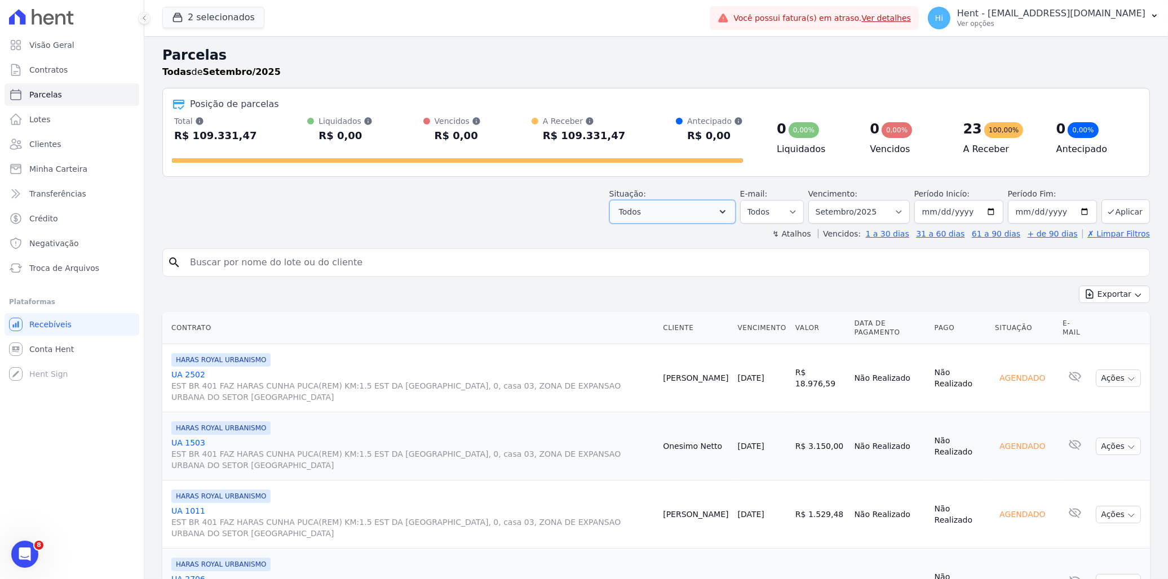
click at [724, 206] on button "Todos" at bounding box center [672, 212] width 126 height 24
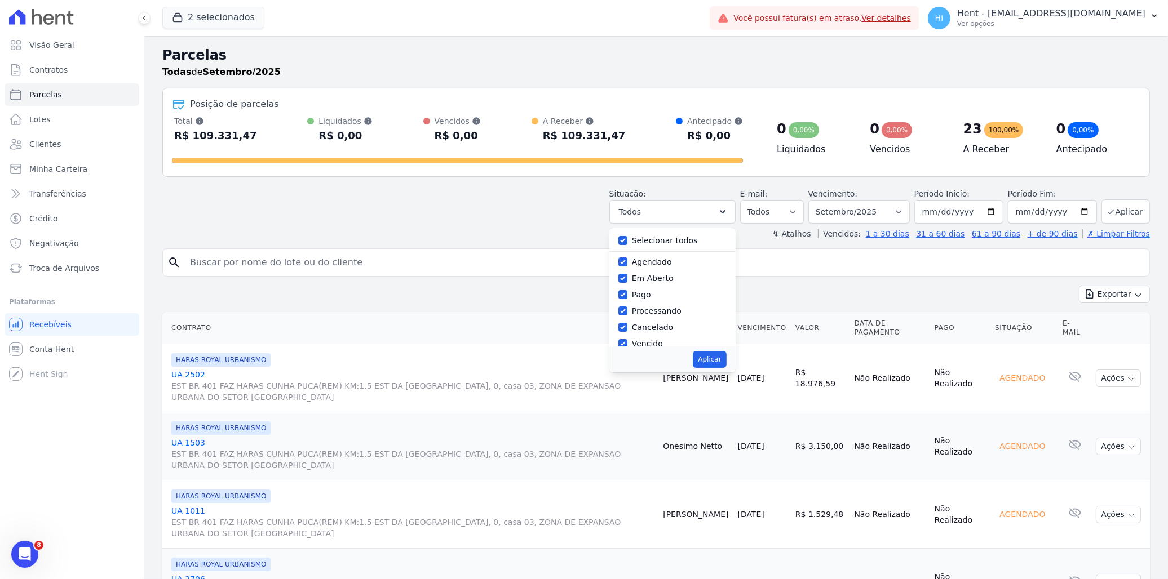
click at [655, 238] on label "Selecionar todos" at bounding box center [665, 240] width 66 height 9
click at [627, 238] on input "Selecionar todos" at bounding box center [622, 240] width 9 height 9
checkbox input "false"
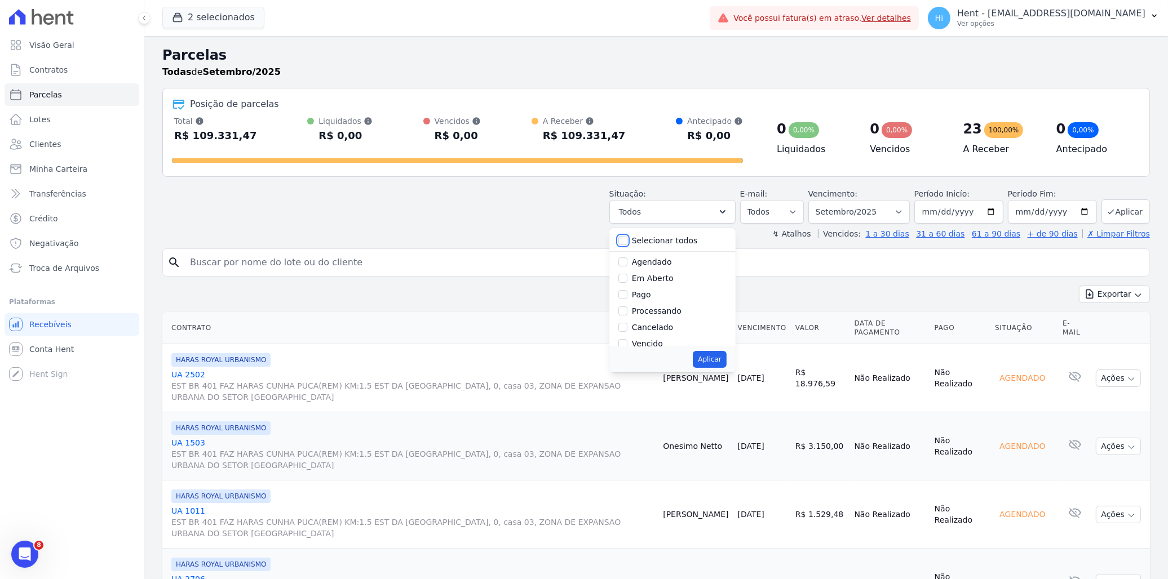
checkbox input "false"
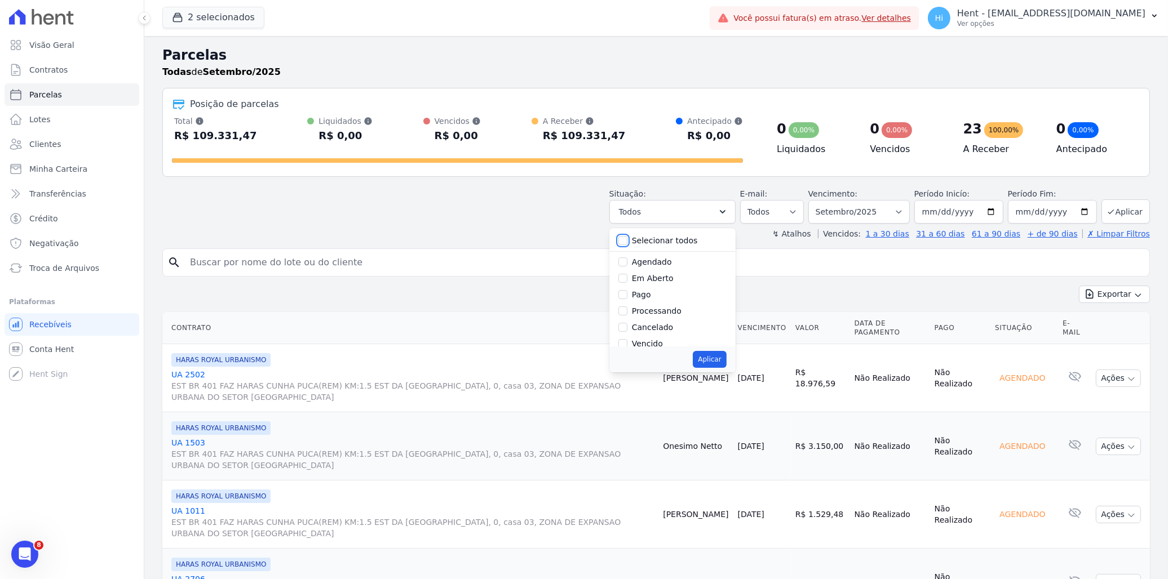
checkbox input "false"
click at [644, 261] on label "Agendado" at bounding box center [652, 262] width 40 height 9
click at [627, 261] on input "Agendado" at bounding box center [622, 262] width 9 height 9
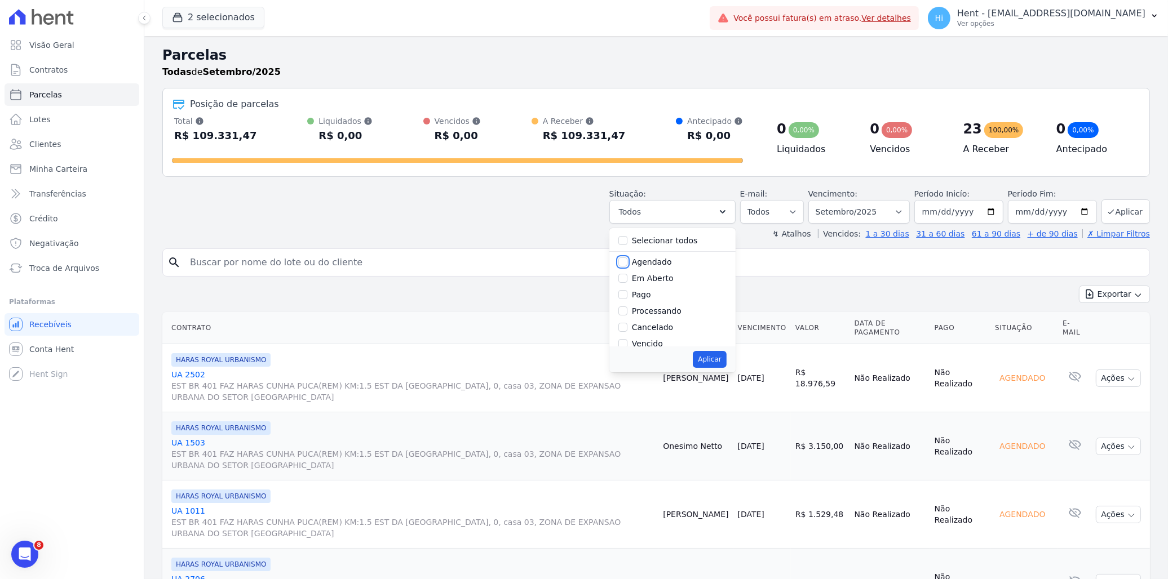
checkbox input "true"
click at [723, 364] on button "Aplicar" at bounding box center [709, 359] width 33 height 17
select select "scheduled"
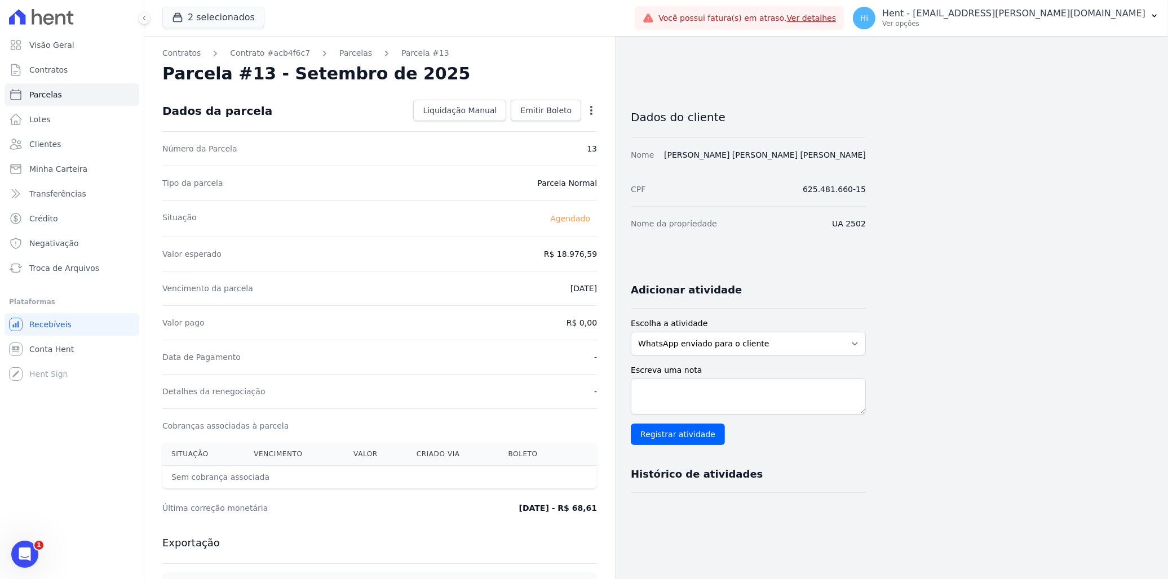
click at [588, 111] on icon "button" at bounding box center [591, 110] width 11 height 11
click at [524, 127] on link "Alterar" at bounding box center [542, 126] width 99 height 20
drag, startPoint x: 540, startPoint y: 254, endPoint x: 591, endPoint y: 255, distance: 50.7
click at [591, 255] on input "18976.59" at bounding box center [543, 253] width 108 height 24
click at [521, 286] on input "2025-09-10" at bounding box center [552, 288] width 89 height 24
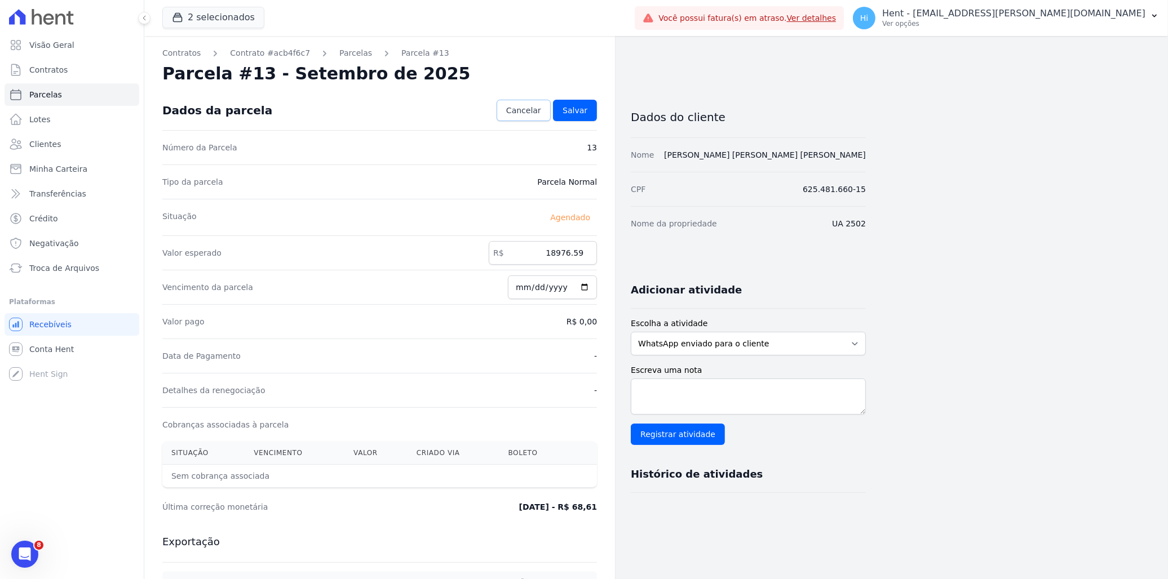
click at [530, 109] on span "Cancelar" at bounding box center [523, 110] width 35 height 11
drag, startPoint x: 549, startPoint y: 221, endPoint x: 592, endPoint y: 227, distance: 43.2
click at [592, 227] on div "Situação Agendado" at bounding box center [379, 218] width 435 height 37
click at [450, 211] on div "Situação Agendado" at bounding box center [379, 218] width 435 height 37
click at [268, 54] on link "Contrato #acb4f6c7" at bounding box center [270, 53] width 80 height 12
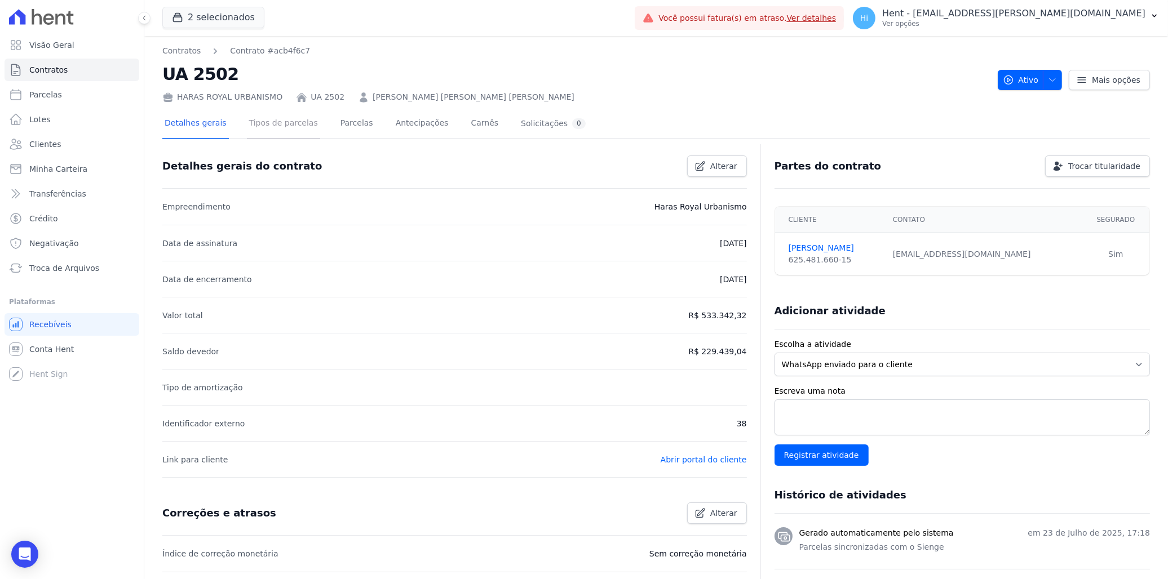
click at [279, 125] on link "Tipos de parcelas" at bounding box center [283, 124] width 73 height 30
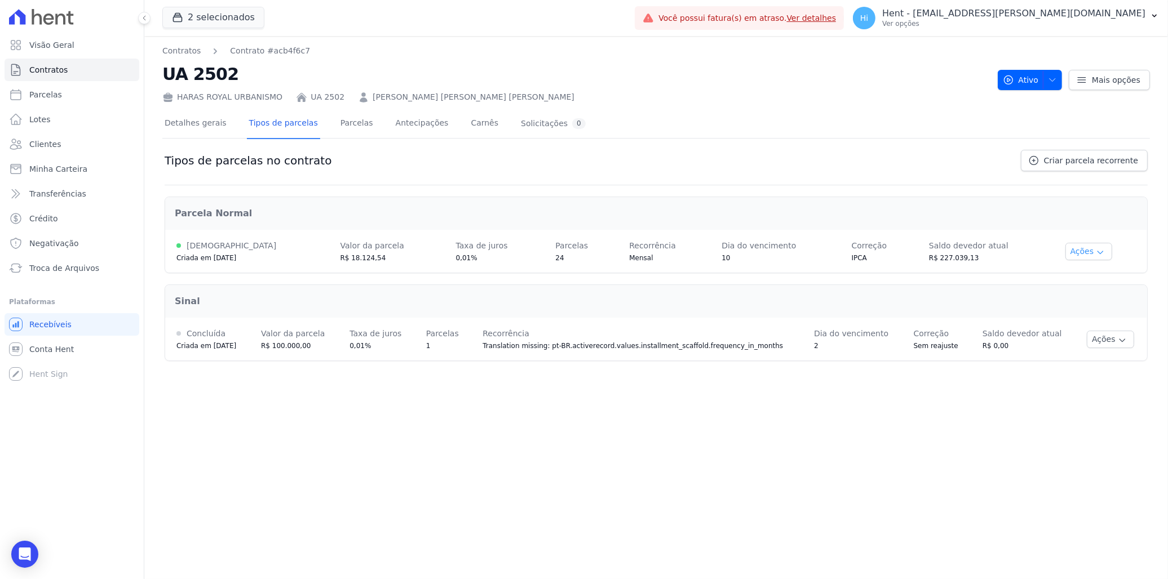
click at [1074, 254] on button "Ações" at bounding box center [1088, 251] width 47 height 17
click at [1084, 267] on span "Ver detalhes" at bounding box center [1087, 272] width 87 height 14
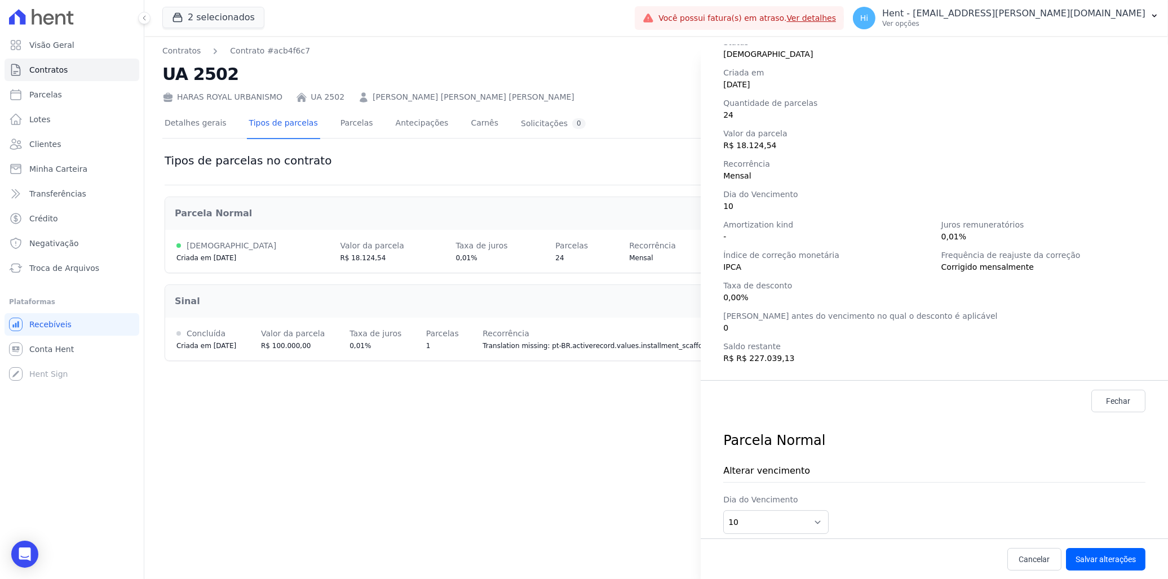
scroll to position [117, 0]
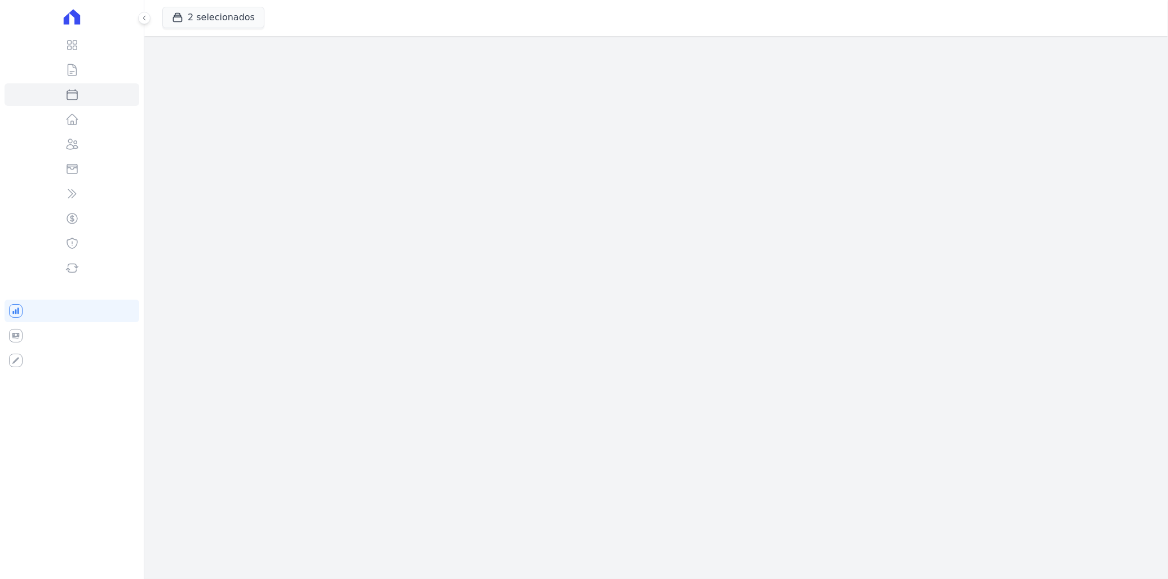
select select
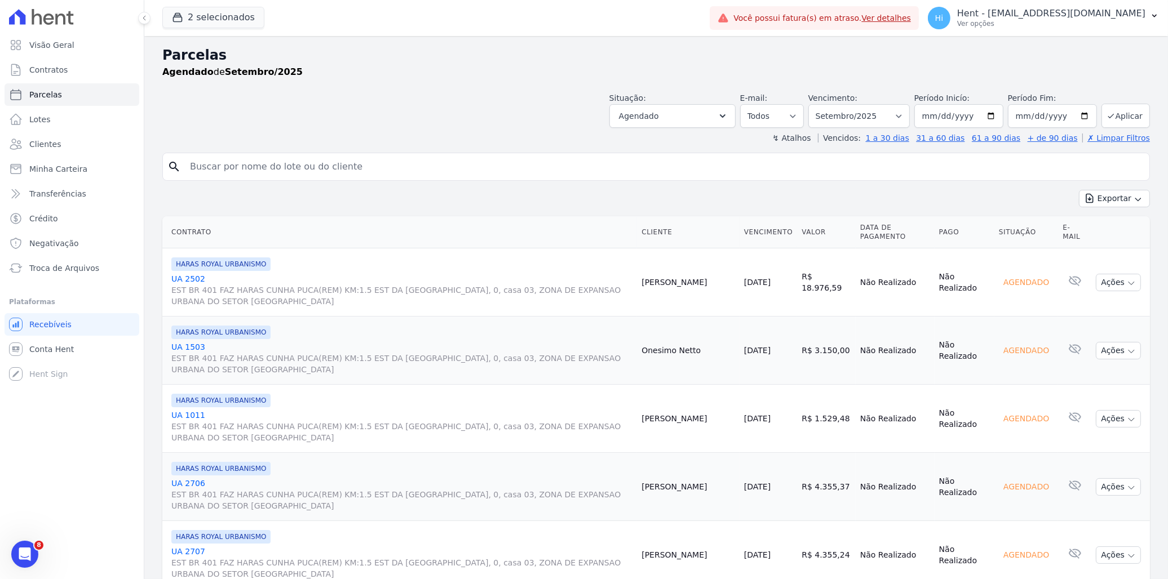
click at [189, 276] on link "UA 2502 EST BR 401 FAZ HARAS CUNHA PUCA(REM) KM:1.5 EST DA [GEOGRAPHIC_DATA], 0…" at bounding box center [401, 290] width 461 height 34
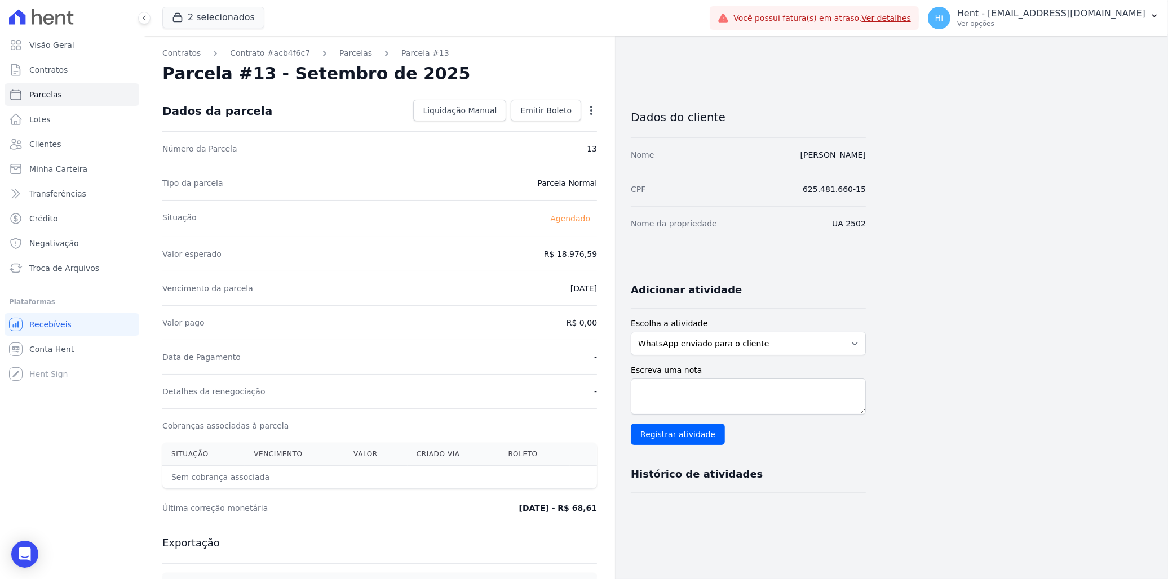
drag, startPoint x: 630, startPoint y: 153, endPoint x: 880, endPoint y: 218, distance: 257.8
click at [880, 218] on div "Contratos Contrato #acb4f6c7 [GEOGRAPHIC_DATA] Parcela #13 [GEOGRAPHIC_DATA] #1…" at bounding box center [646, 398] width 1005 height 725
click at [678, 165] on div "Nome [PERSON_NAME]" at bounding box center [748, 155] width 235 height 34
click at [260, 54] on link "Contrato #acb4f6c7" at bounding box center [270, 53] width 80 height 12
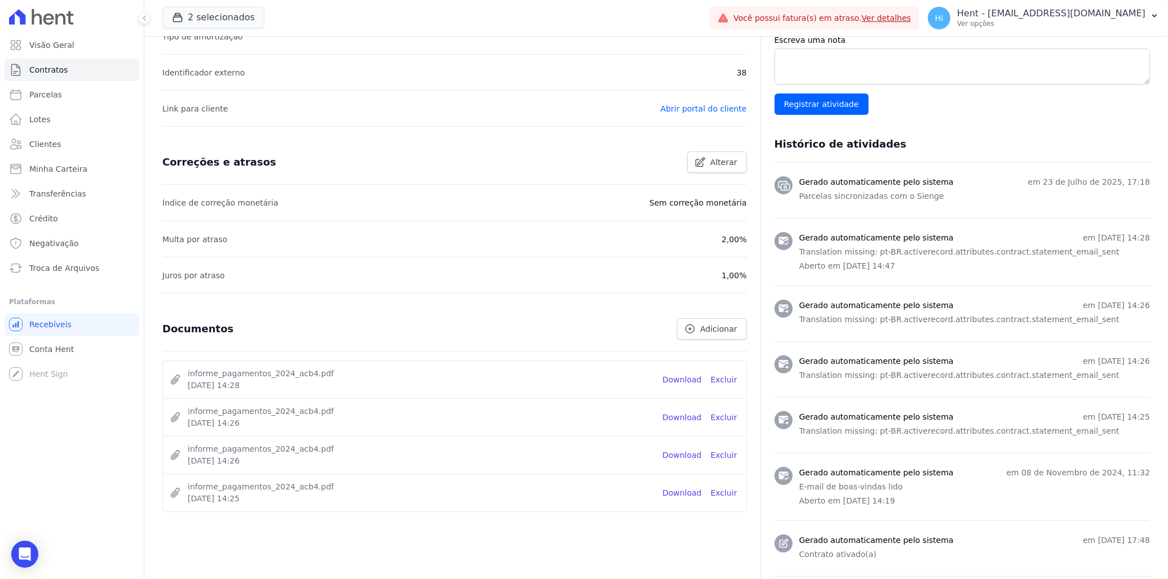
scroll to position [375, 0]
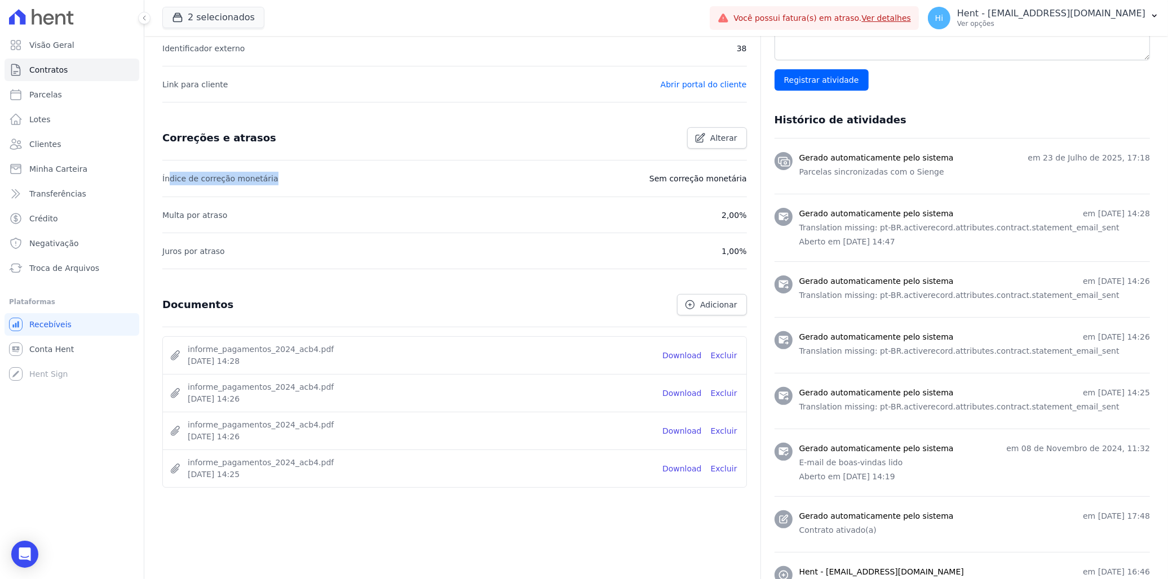
drag, startPoint x: 167, startPoint y: 179, endPoint x: 318, endPoint y: 185, distance: 151.1
click at [318, 185] on li "Índice de correção monetária Sem correção monetária" at bounding box center [454, 179] width 584 height 36
click at [543, 173] on li "Índice de correção monetária Sem correção monetária" at bounding box center [454, 179] width 584 height 36
click at [706, 141] on link "Alterar" at bounding box center [717, 137] width 60 height 21
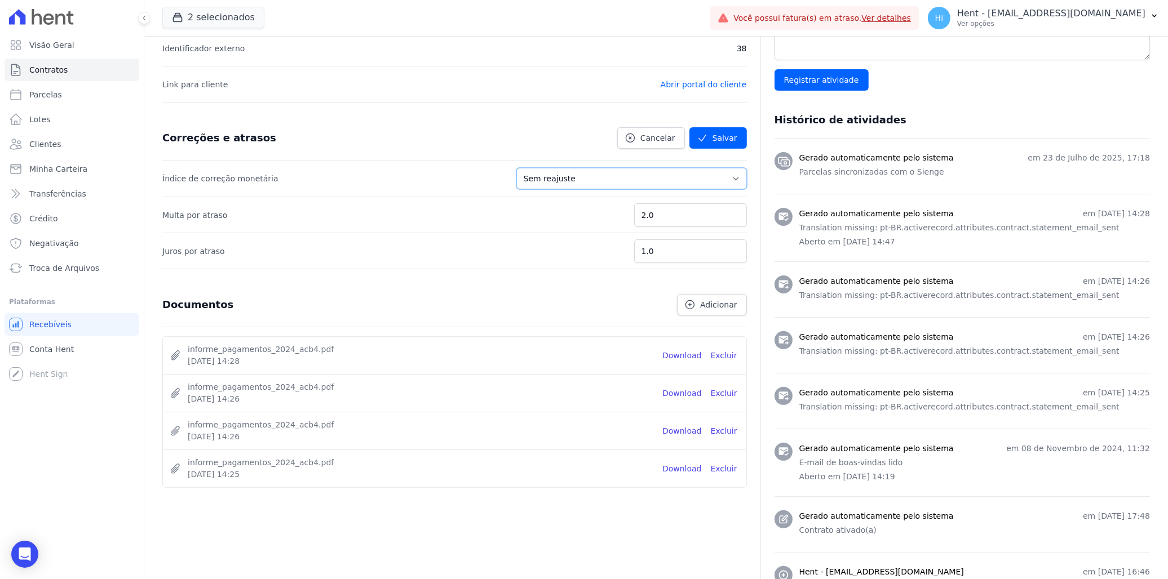
click at [610, 177] on select "Sem reajuste Média dos últimos 12 meses acumulado de INCCM Média dos últimos 12…" at bounding box center [631, 178] width 231 height 21
click at [446, 224] on li "Multa por atraso 2.0" at bounding box center [454, 215] width 584 height 36
click at [635, 136] on icon at bounding box center [629, 137] width 11 height 11
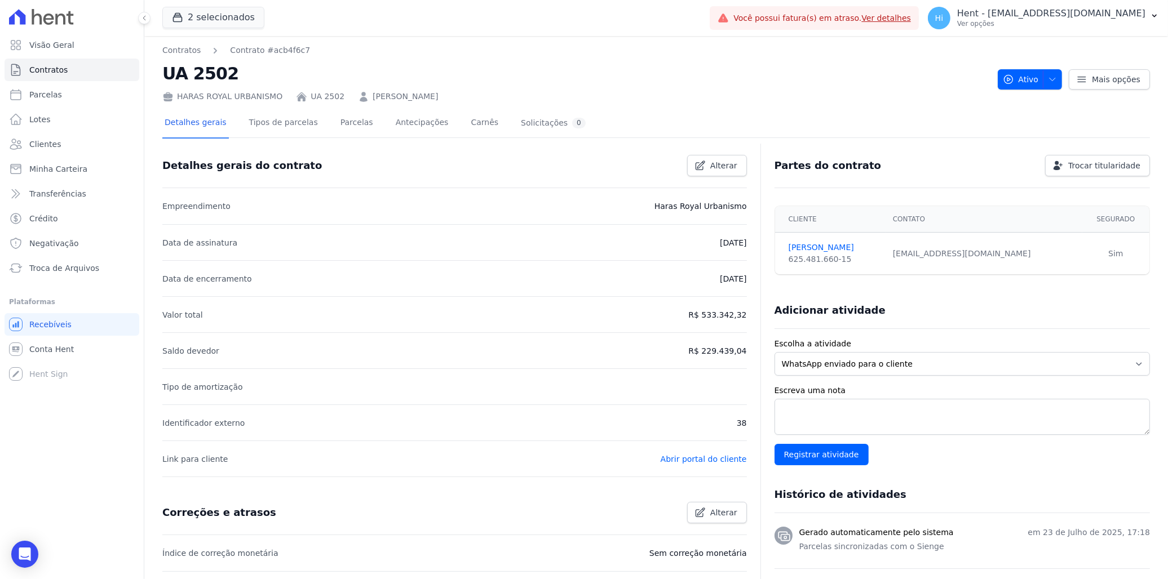
scroll to position [0, 0]
click at [285, 125] on link "Tipos de parcelas" at bounding box center [283, 124] width 73 height 30
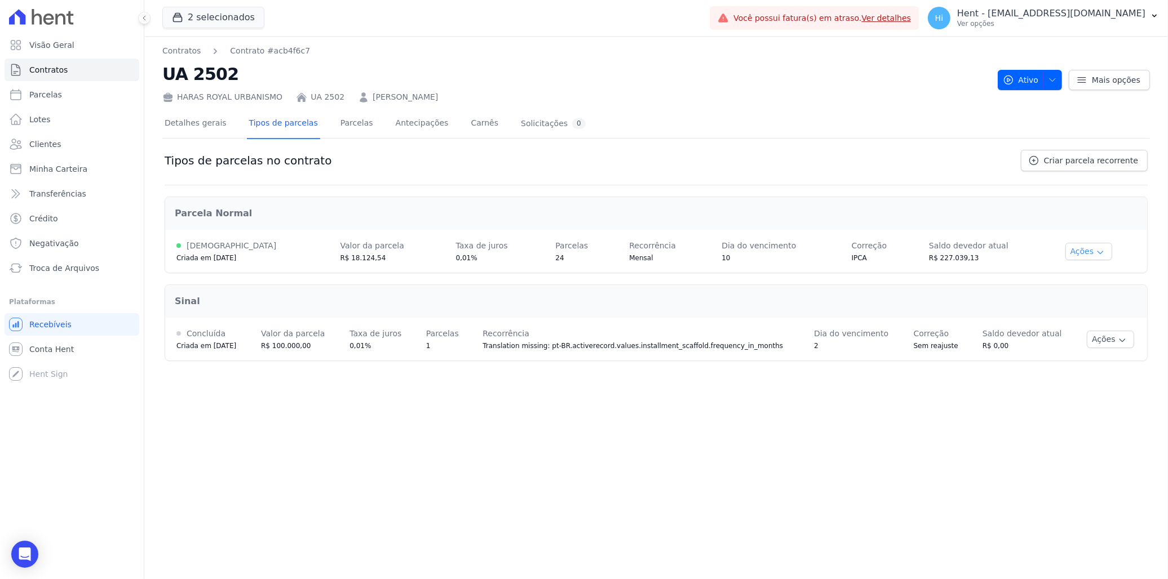
click at [1073, 251] on button "Ações" at bounding box center [1088, 251] width 47 height 17
click at [869, 255] on div "IPCA" at bounding box center [879, 257] width 55 height 11
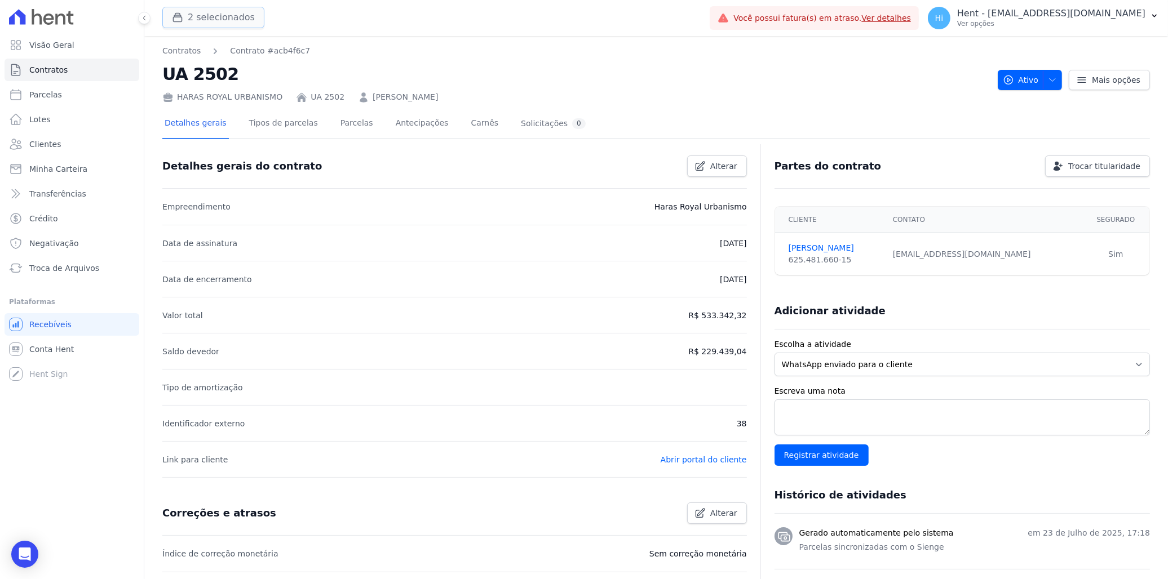
click at [224, 10] on button "2 selecionados" at bounding box center [213, 17] width 102 height 21
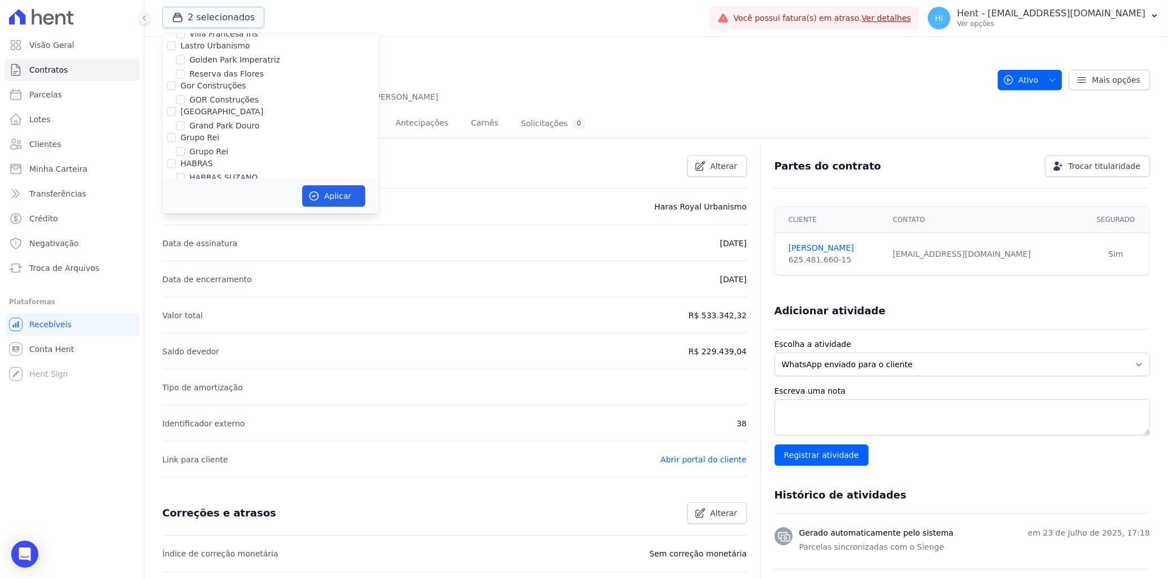
scroll to position [4313, 0]
click at [228, 172] on label "HARAS ROYAL URBANISMO" at bounding box center [241, 178] width 105 height 12
click at [185, 173] on input "HARAS ROYAL URBANISMO" at bounding box center [180, 177] width 9 height 9
checkbox input "false"
click at [442, 58] on div "Contratos Contrato #acb4f6c7 UA 2502 HARAS ROYAL URBANISMO UA 2502 MARCIO DORNE…" at bounding box center [575, 74] width 826 height 58
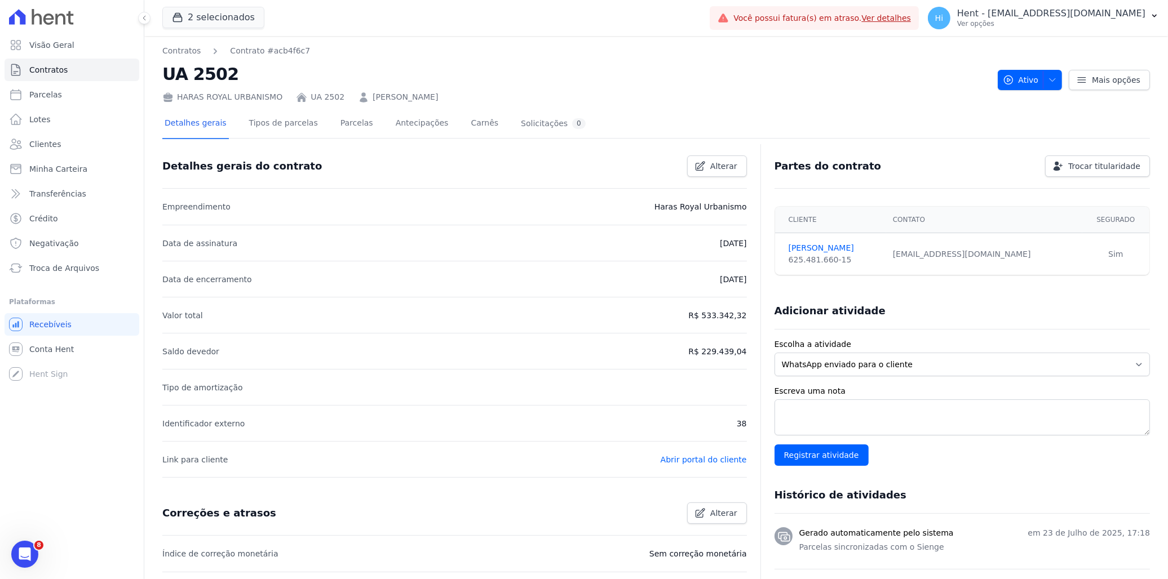
scroll to position [0, 0]
drag, startPoint x: 34, startPoint y: 1090, endPoint x: 23, endPoint y: 549, distance: 541.2
click at [23, 548] on icon "Abertura do Messenger da Intercom" at bounding box center [23, 553] width 19 height 19
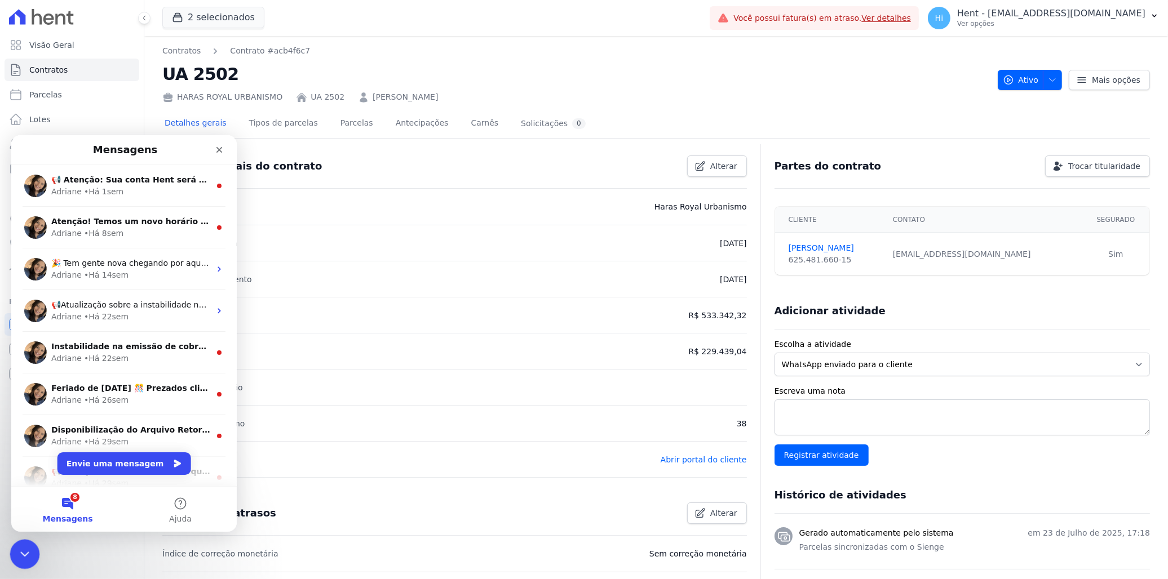
click at [25, 548] on icon "Encerramento do Messenger da Intercom" at bounding box center [23, 553] width 14 height 14
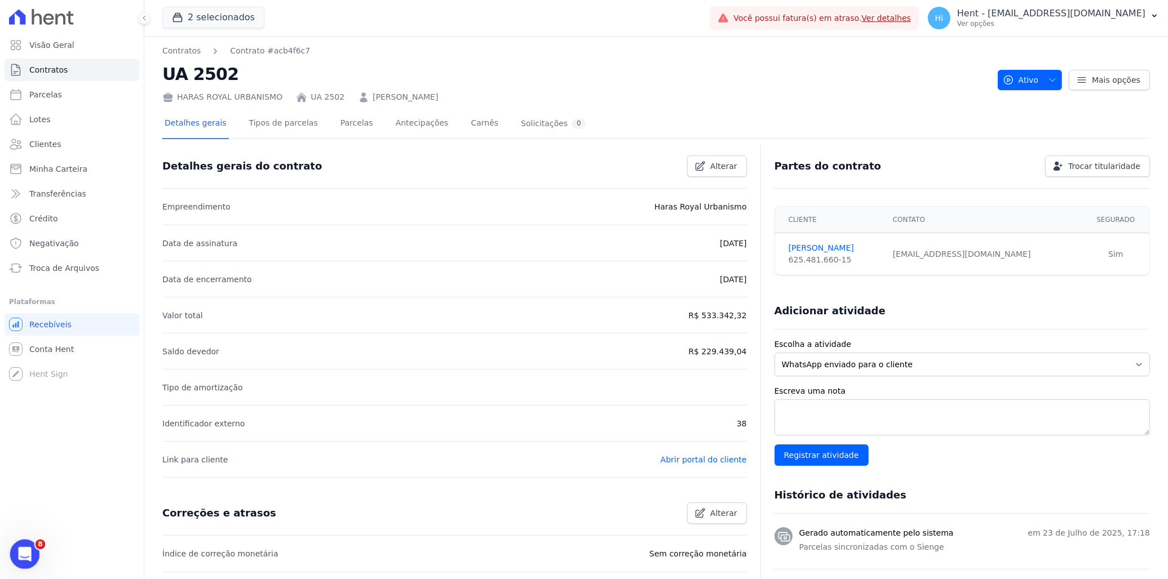
click at [28, 553] on icon "Abertura do Messenger da Intercom" at bounding box center [23, 553] width 19 height 19
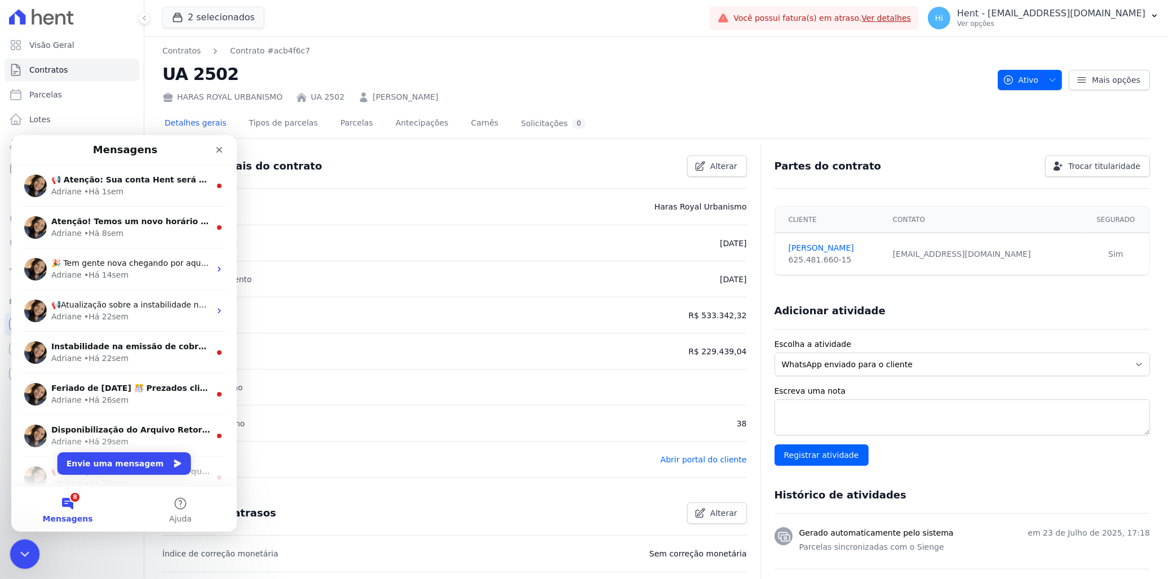
click at [21, 552] on icon "Encerramento do Messenger da Intercom" at bounding box center [23, 553] width 14 height 14
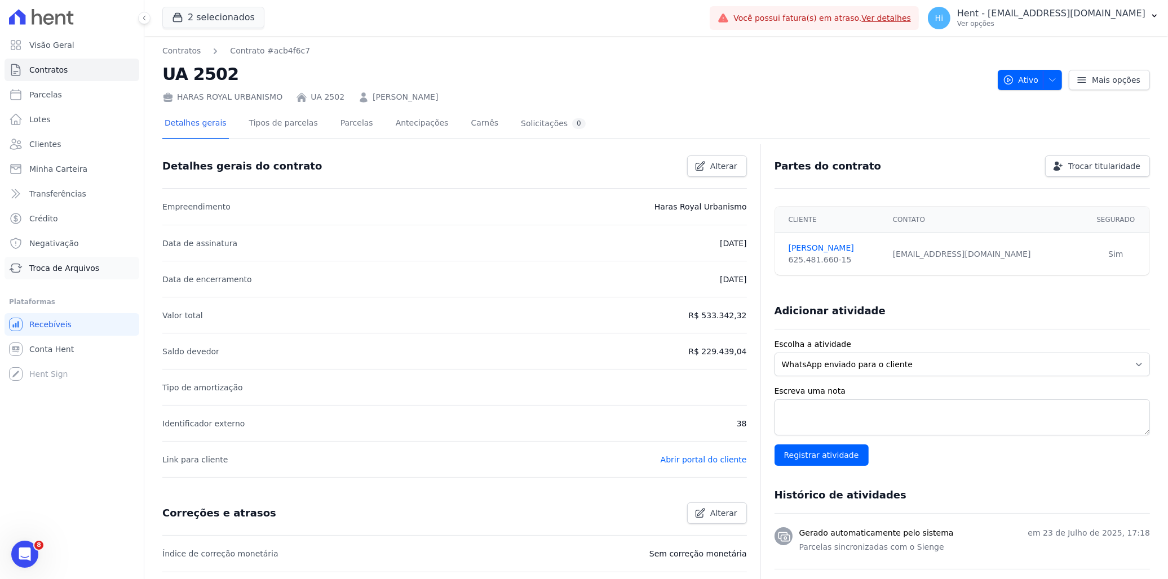
click at [75, 263] on span "Troca de Arquivos" at bounding box center [64, 268] width 70 height 11
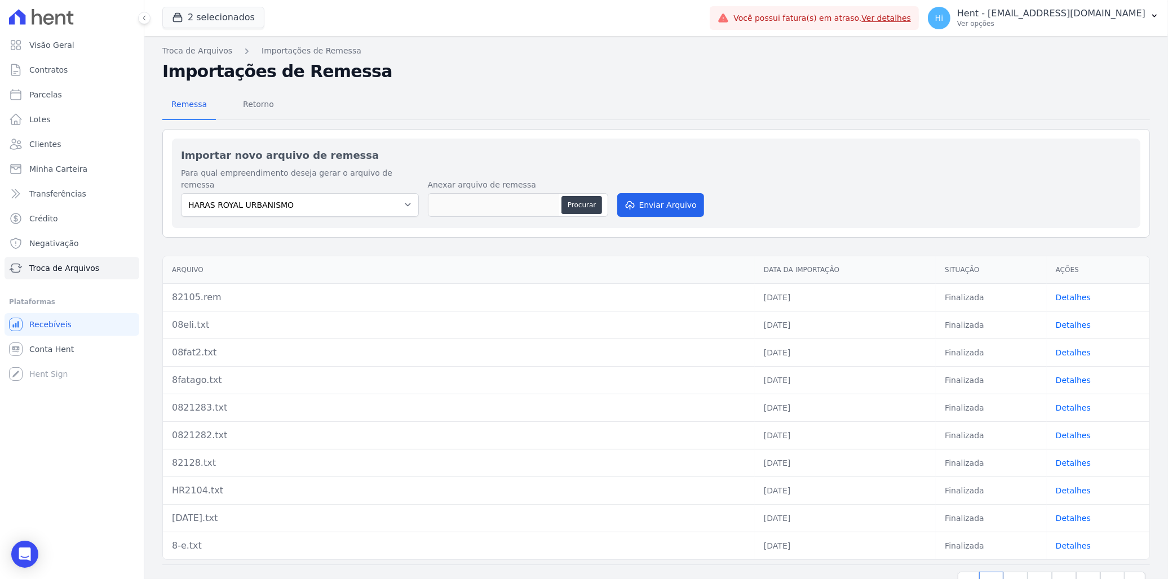
click at [1070, 293] on link "Detalhes" at bounding box center [1073, 297] width 35 height 9
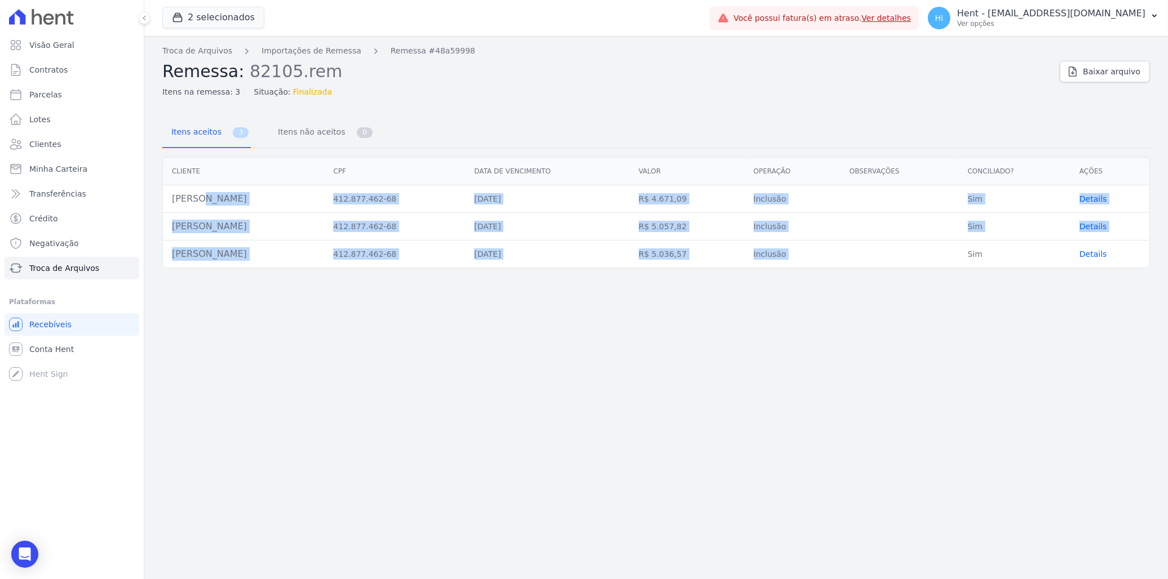
drag, startPoint x: 176, startPoint y: 200, endPoint x: 978, endPoint y: 255, distance: 803.9
click at [978, 255] on tbody "Eliomar Azevedo Dos Santos 412.877.462-68 20/08/2025 R$ 4.671,09 Inclusão Sim D…" at bounding box center [656, 226] width 986 height 83
click at [237, 221] on td "Eliomar Azevedo Dos Santos" at bounding box center [243, 227] width 161 height 28
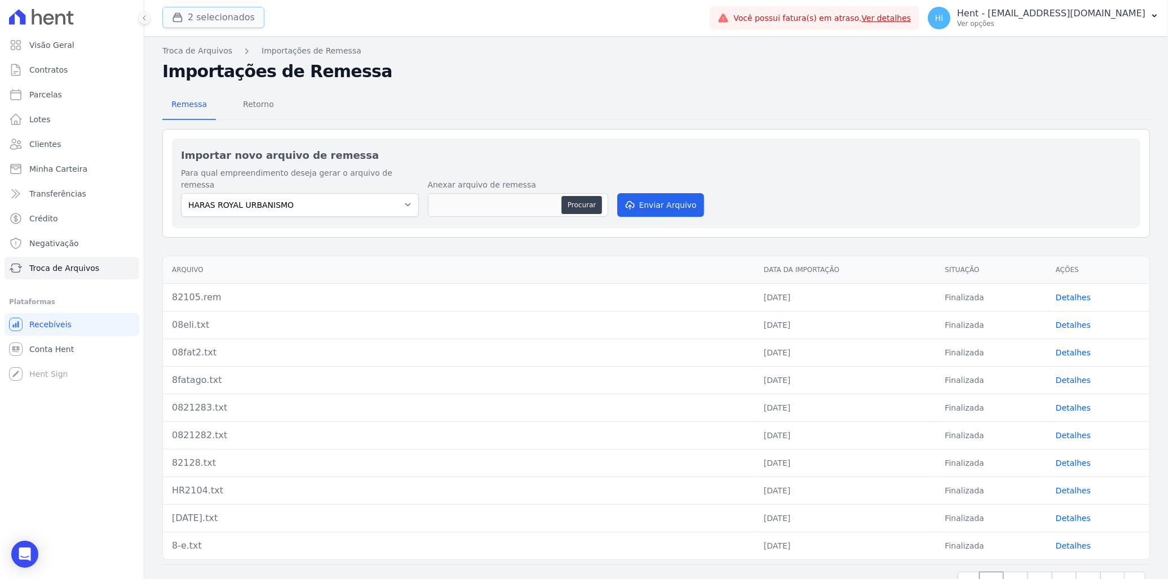
click at [212, 19] on button "2 selecionados" at bounding box center [213, 17] width 102 height 21
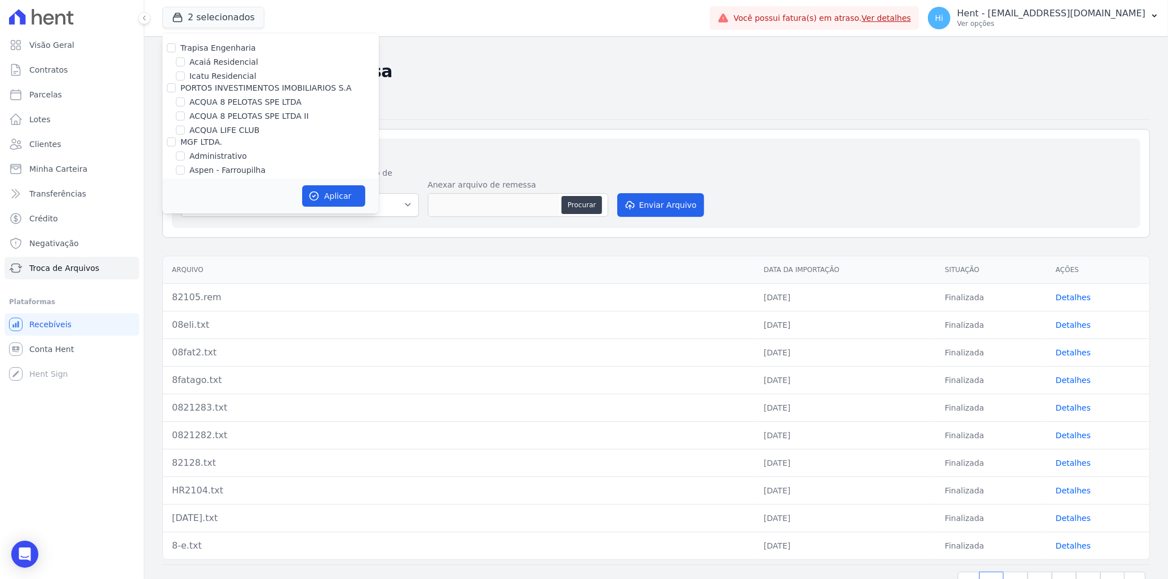
click at [432, 94] on div "Remessa Retorno" at bounding box center [655, 105] width 987 height 29
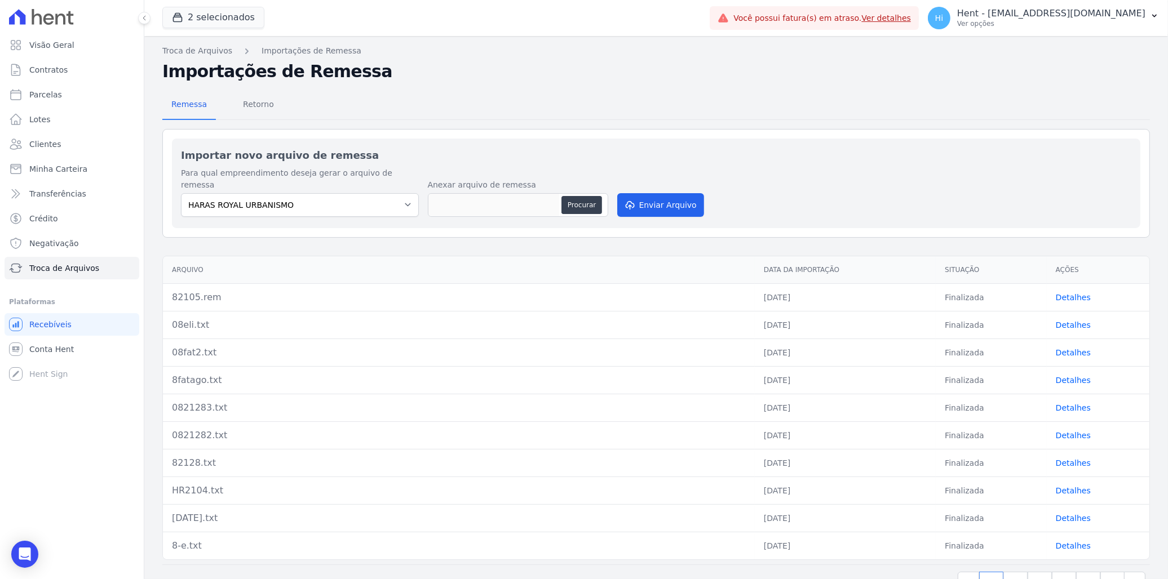
drag, startPoint x: 173, startPoint y: 286, endPoint x: 216, endPoint y: 289, distance: 43.5
click at [216, 291] on div "82105.rem" at bounding box center [459, 298] width 574 height 14
drag, startPoint x: 216, startPoint y: 289, endPoint x: 187, endPoint y: 293, distance: 29.7
click at [187, 293] on td "82105.rem" at bounding box center [459, 297] width 592 height 28
click at [64, 46] on span "Visão Geral" at bounding box center [51, 44] width 45 height 11
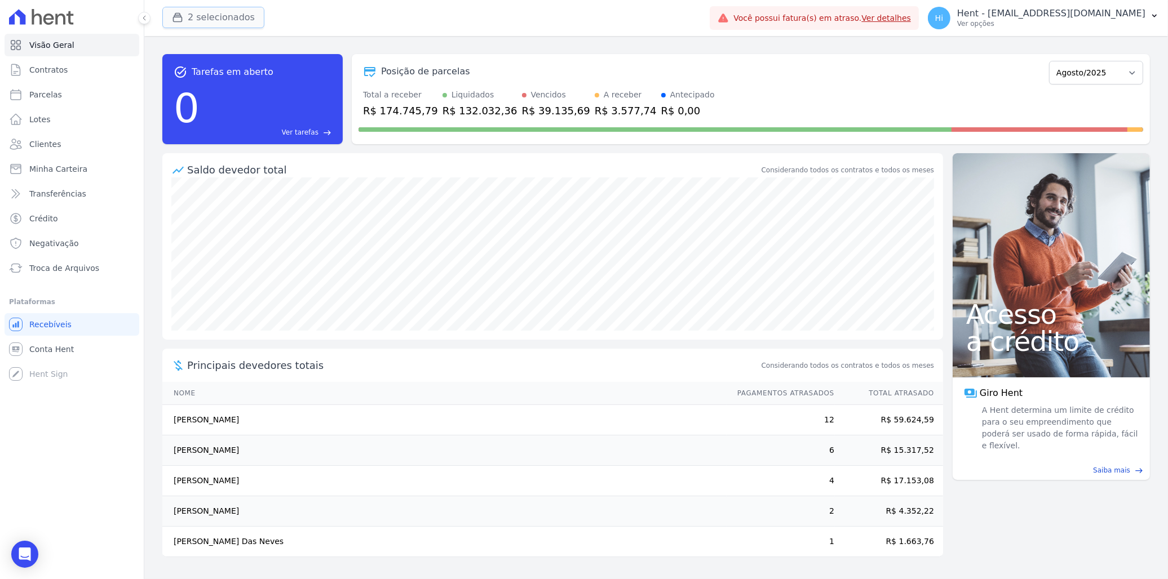
click at [201, 17] on button "2 selecionados" at bounding box center [213, 17] width 102 height 21
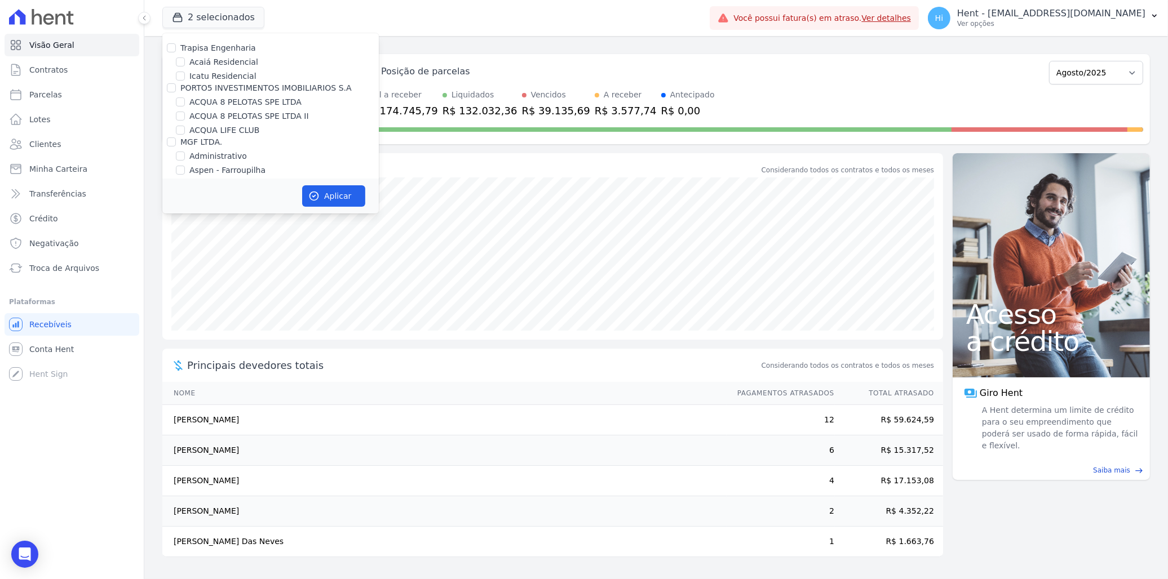
scroll to position [4247, 0]
click at [411, 43] on div "task_alt Tarefas em aberto 0 Ver tarefas east Posição de parcelas Julho/2024 Ag…" at bounding box center [655, 307] width 1023 height 543
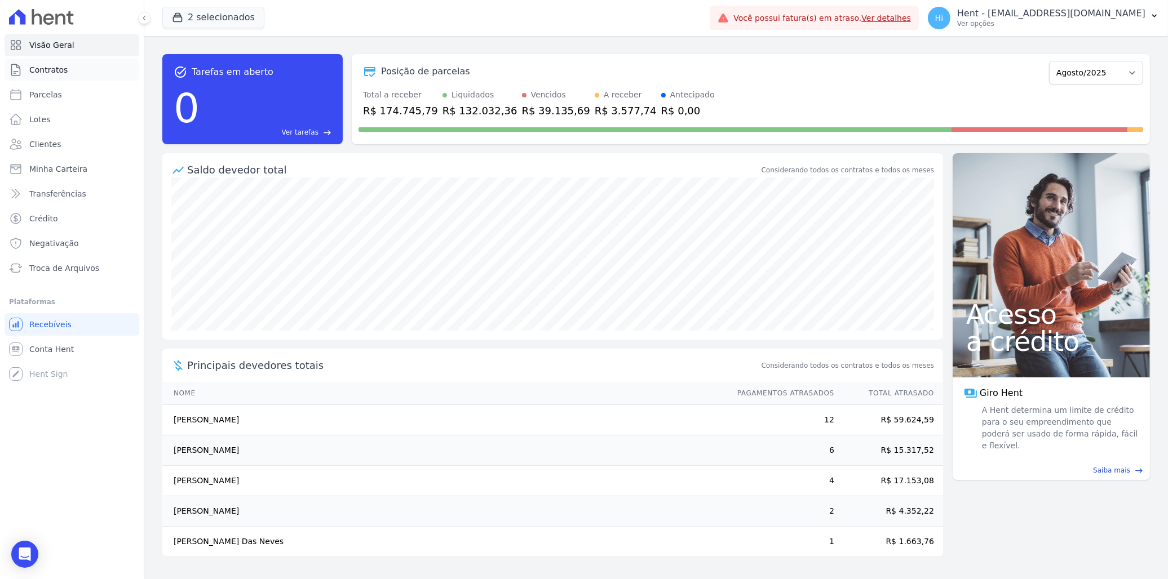
click at [53, 70] on span "Contratos" at bounding box center [48, 69] width 38 height 11
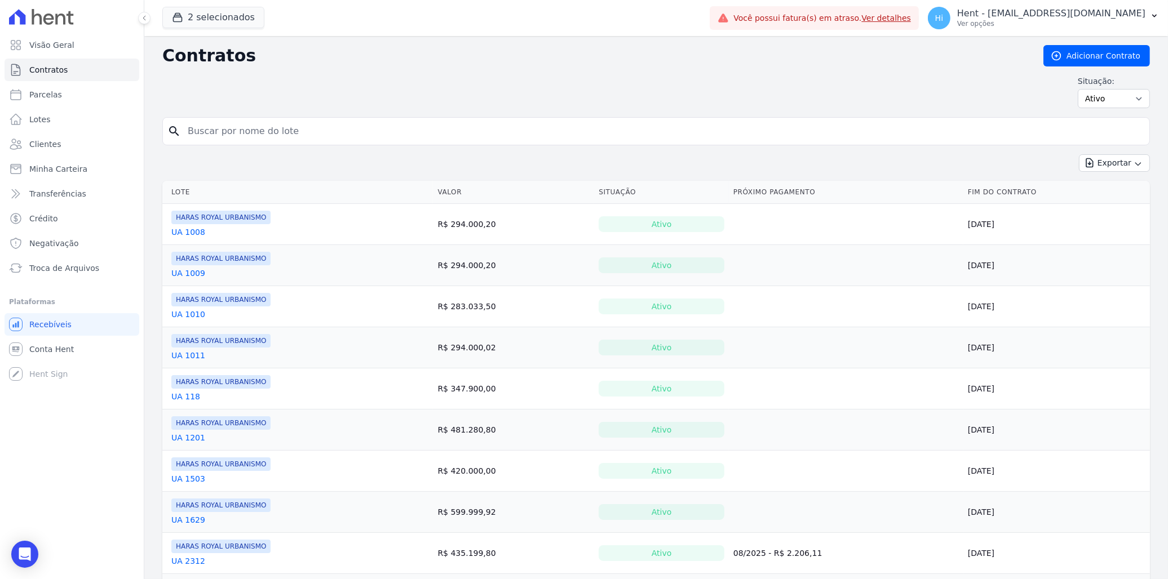
click at [189, 234] on link "UA 1008" at bounding box center [188, 232] width 34 height 11
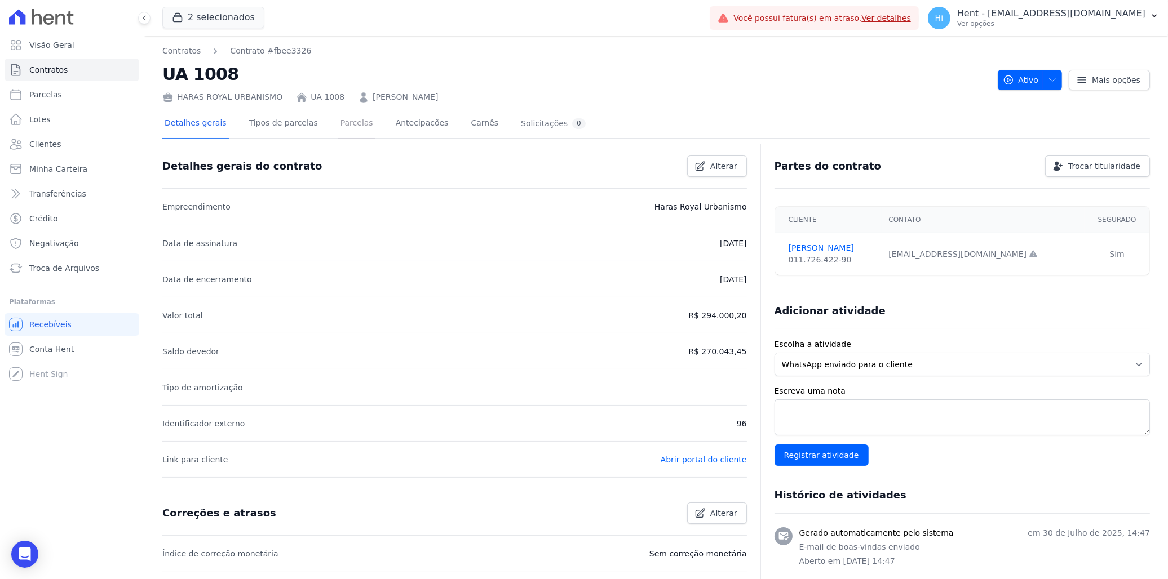
click at [341, 124] on link "Parcelas" at bounding box center [356, 124] width 37 height 30
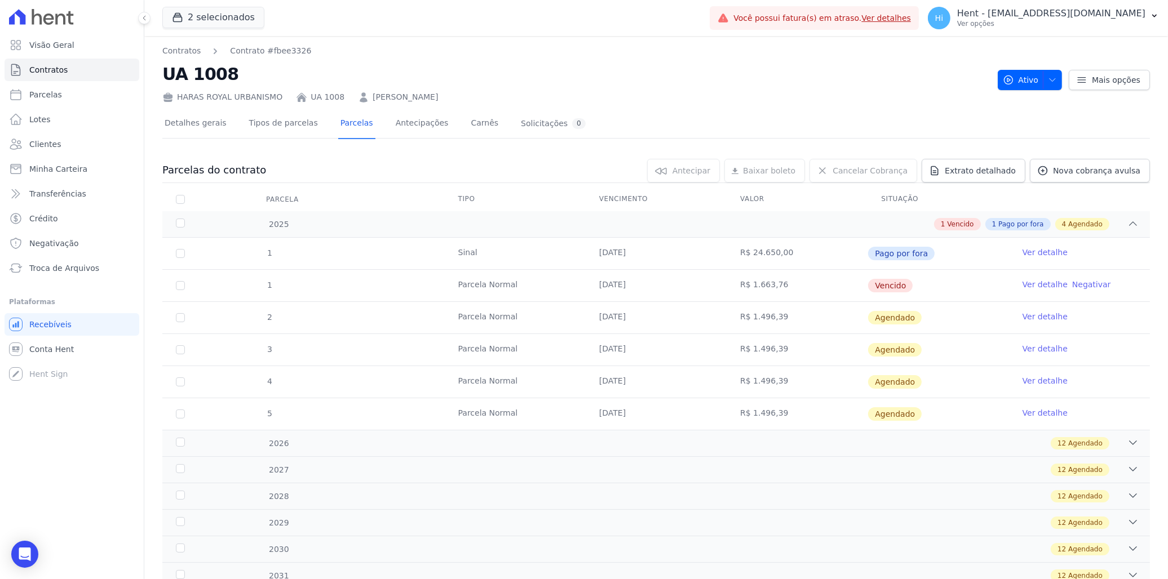
drag, startPoint x: 866, startPoint y: 283, endPoint x: 894, endPoint y: 283, distance: 28.2
click at [894, 283] on span "Vencido" at bounding box center [890, 286] width 45 height 14
click at [889, 277] on td "Vencido" at bounding box center [937, 286] width 141 height 32
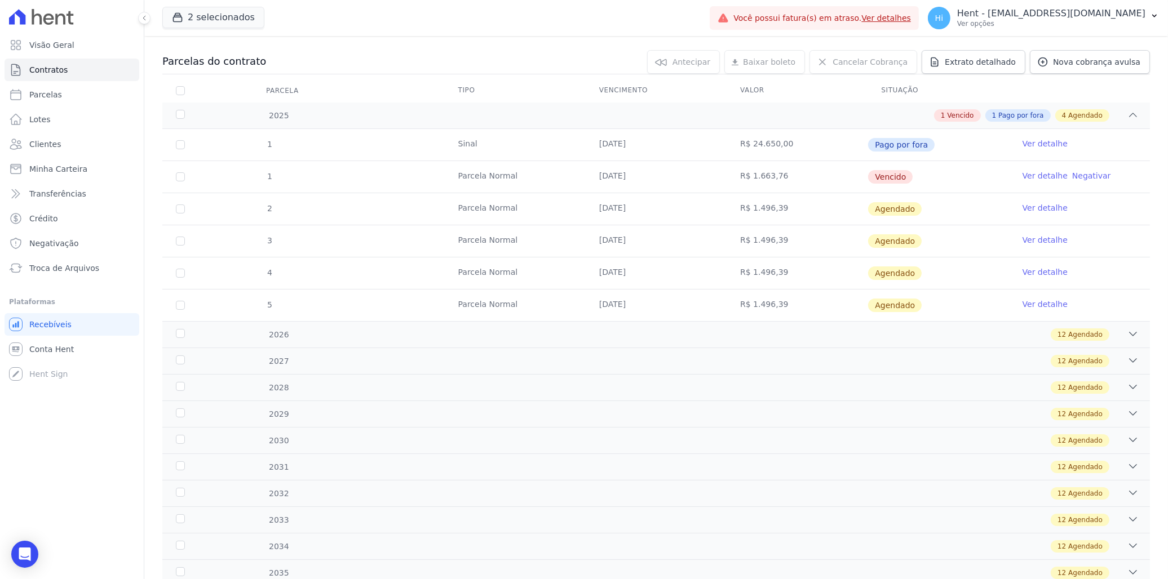
scroll to position [125, 0]
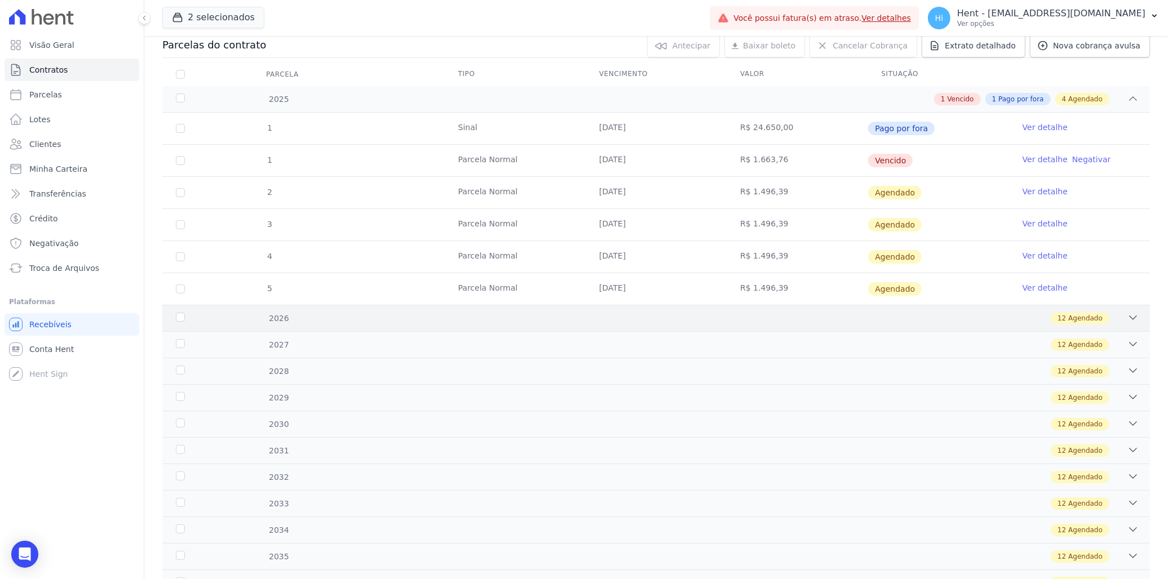
click at [410, 320] on div "12 Agendado" at bounding box center [705, 318] width 868 height 12
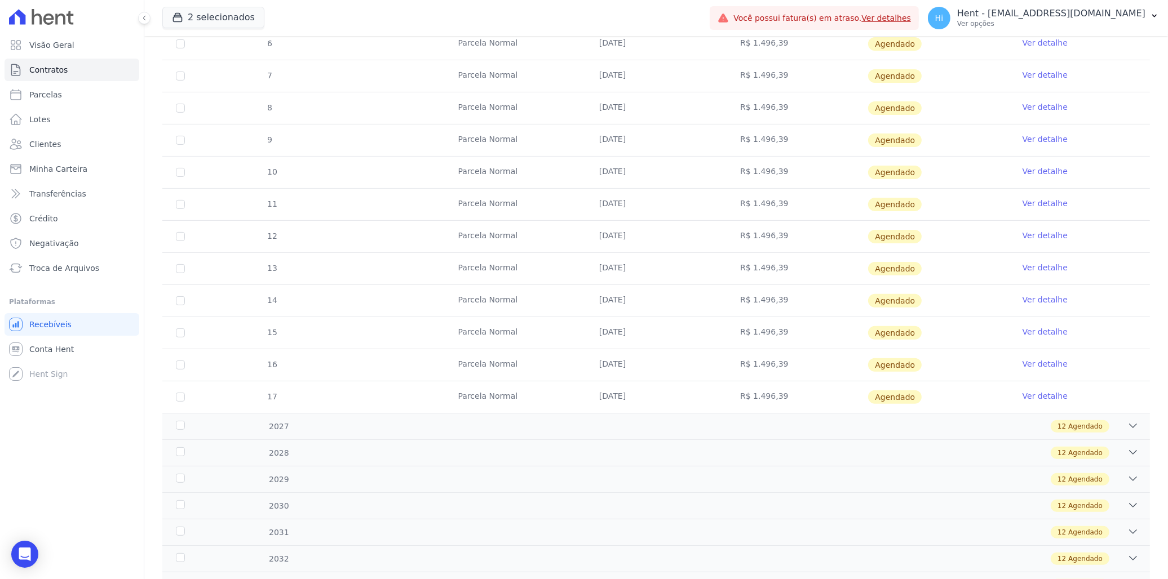
scroll to position [438, 0]
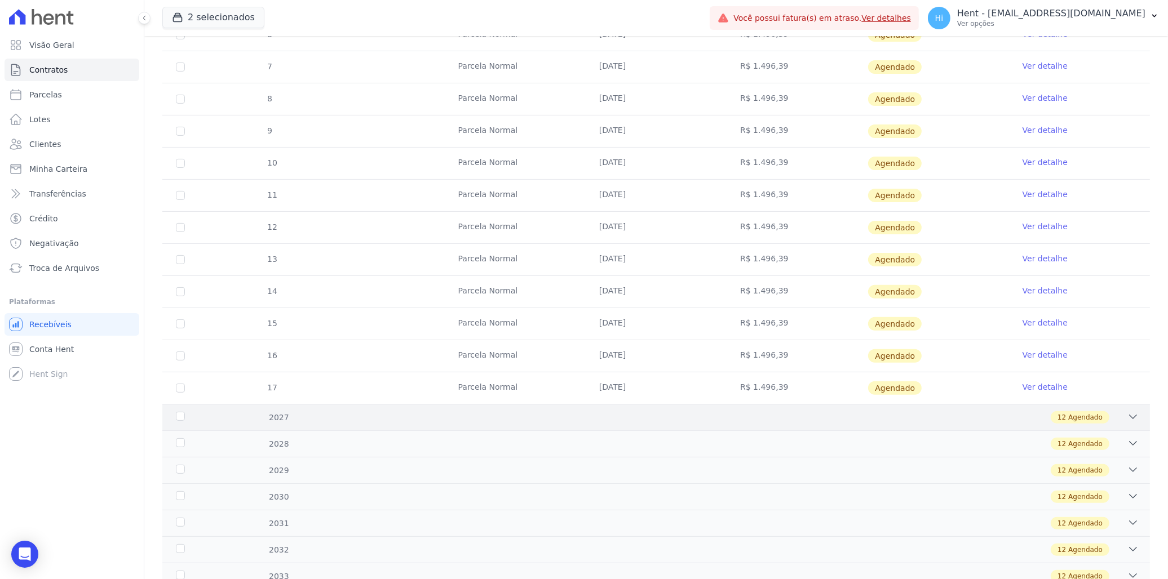
click at [666, 425] on div "2027 12 Agendado" at bounding box center [655, 417] width 987 height 26
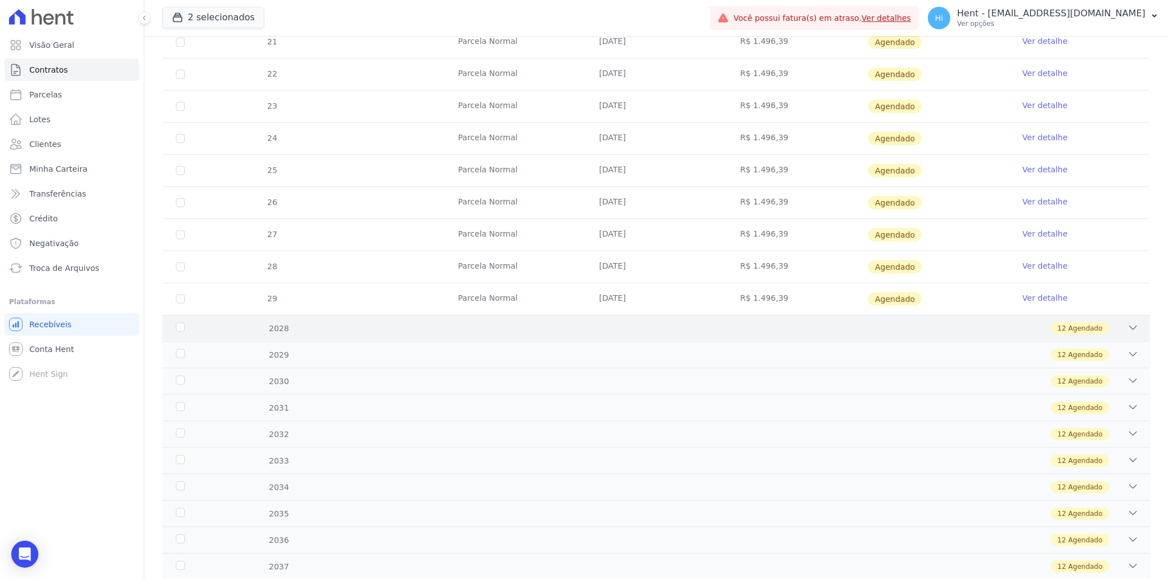
click at [732, 333] on div "12 Agendado" at bounding box center [705, 328] width 868 height 12
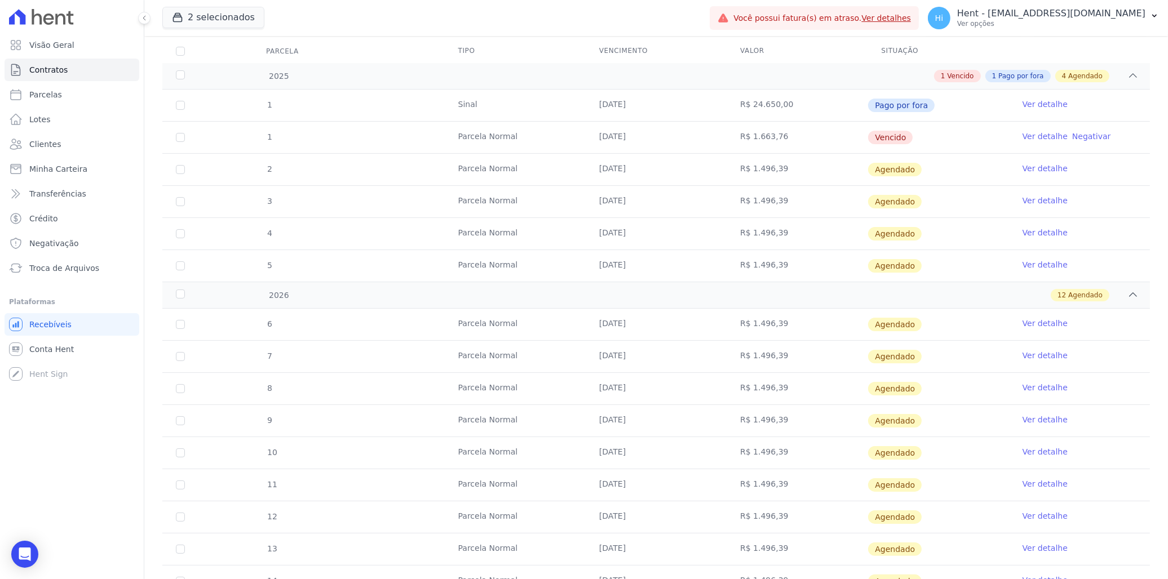
scroll to position [0, 0]
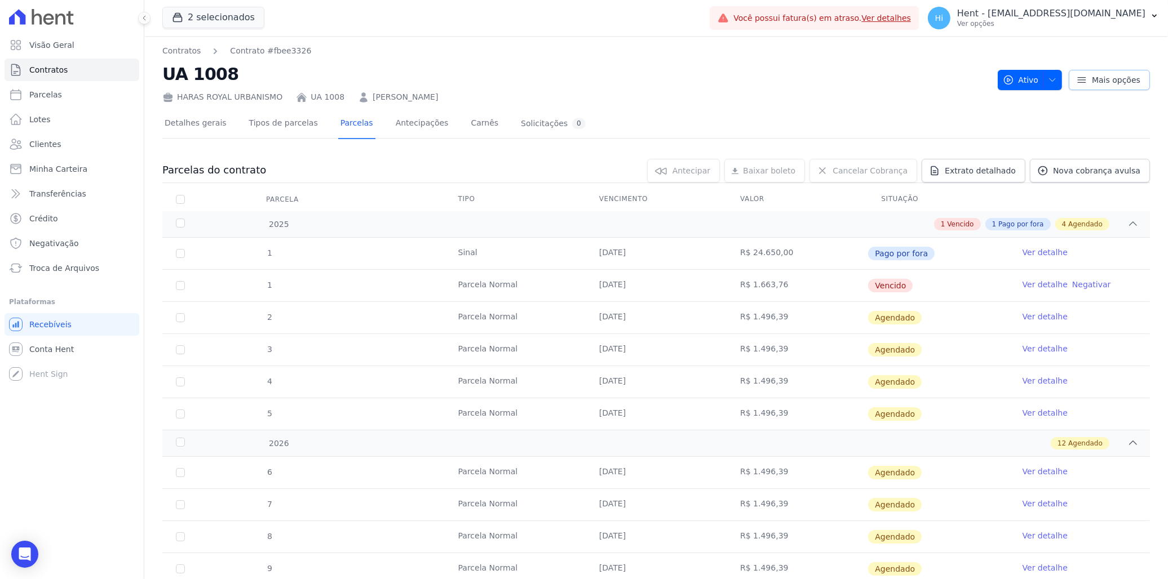
click at [1092, 81] on span "Mais opções" at bounding box center [1116, 79] width 48 height 11
click at [64, 96] on link "Parcelas" at bounding box center [72, 94] width 135 height 23
select select
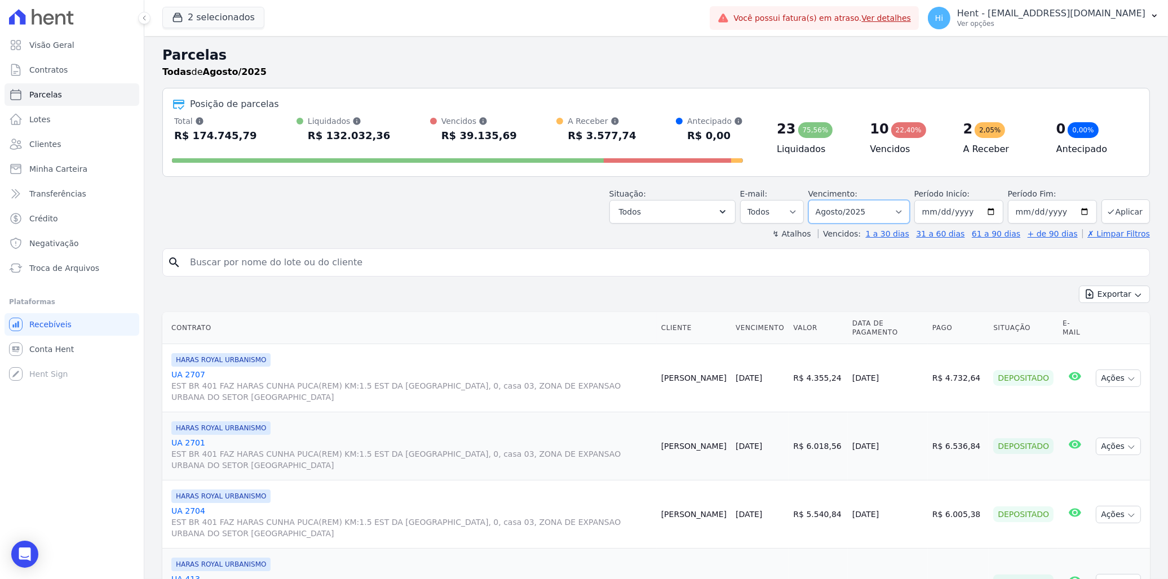
click at [869, 215] on select "Filtrar por período ──────── Todos os meses Julho/2024 Agosto/2024 Setembro/202…" at bounding box center [858, 212] width 101 height 24
select select "09/2025"
click at [815, 200] on select "Filtrar por período ──────── Todos os meses Julho/2024 Agosto/2024 Setembro/202…" at bounding box center [858, 212] width 101 height 24
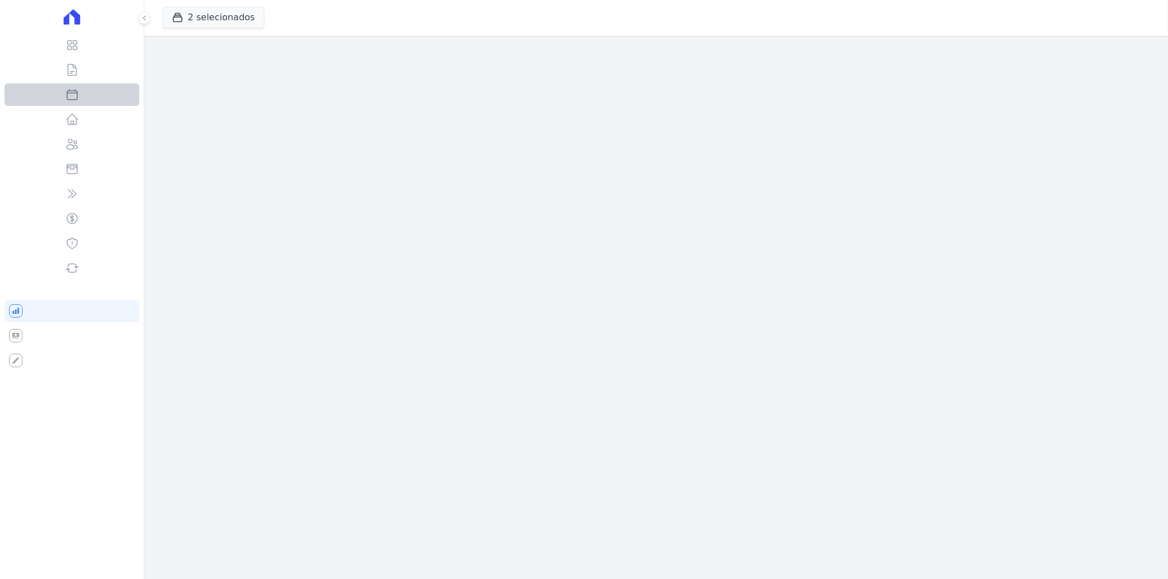
select select
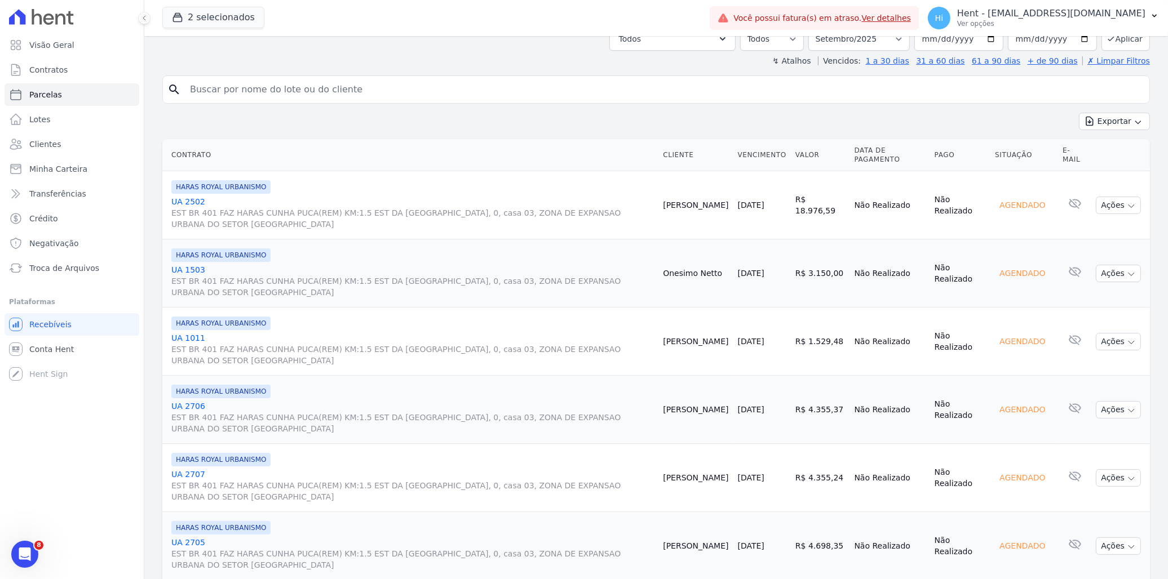
scroll to position [188, 0]
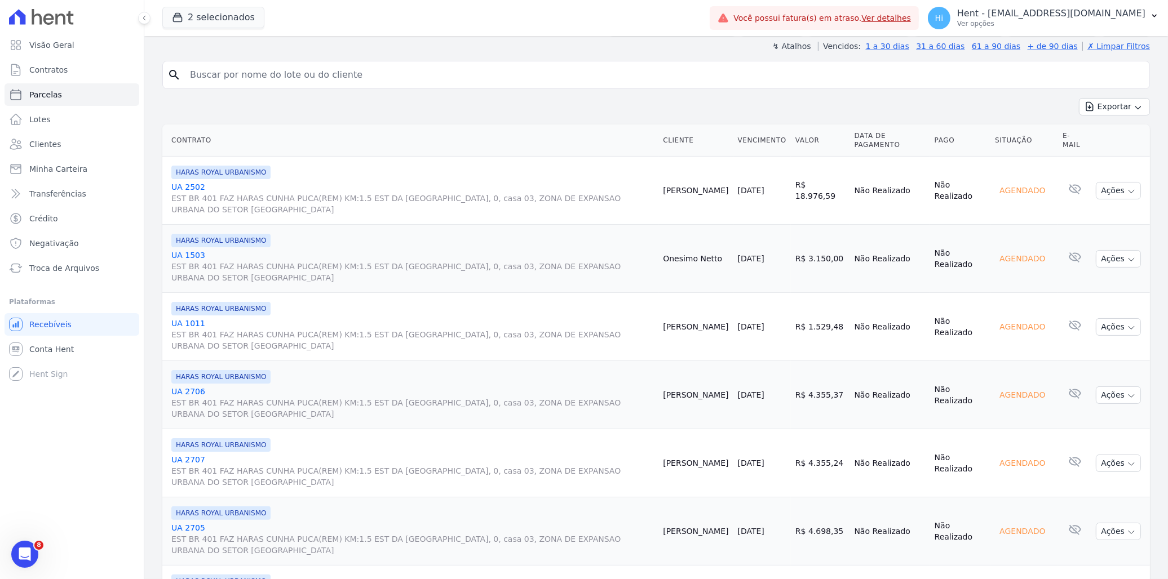
drag, startPoint x: 995, startPoint y: 189, endPoint x: 1037, endPoint y: 190, distance: 42.3
click at [1037, 190] on div "Agendado" at bounding box center [1022, 191] width 55 height 16
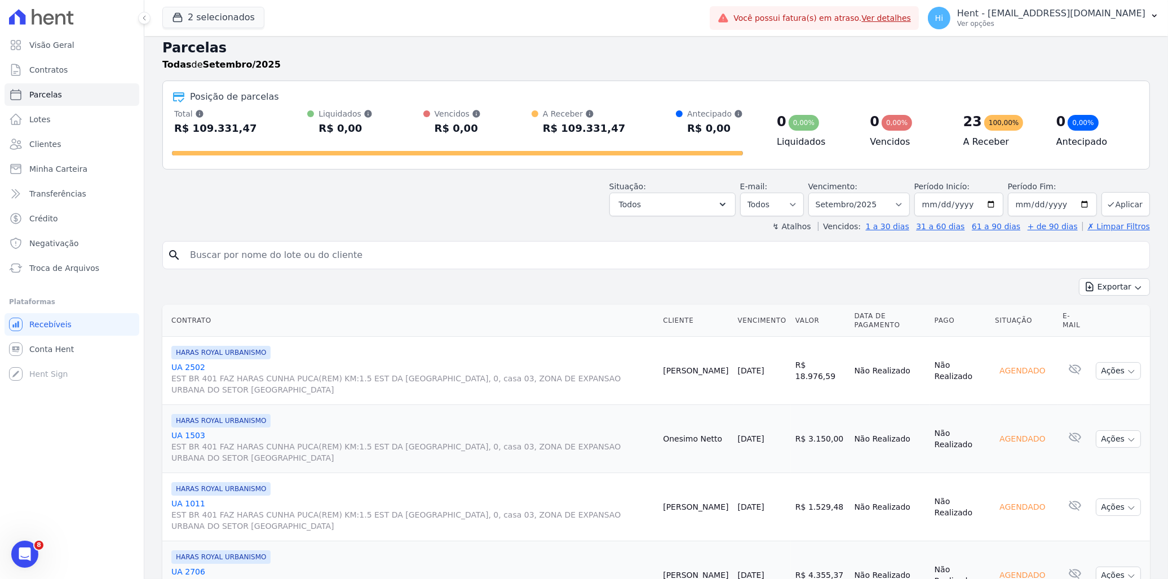
scroll to position [0, 0]
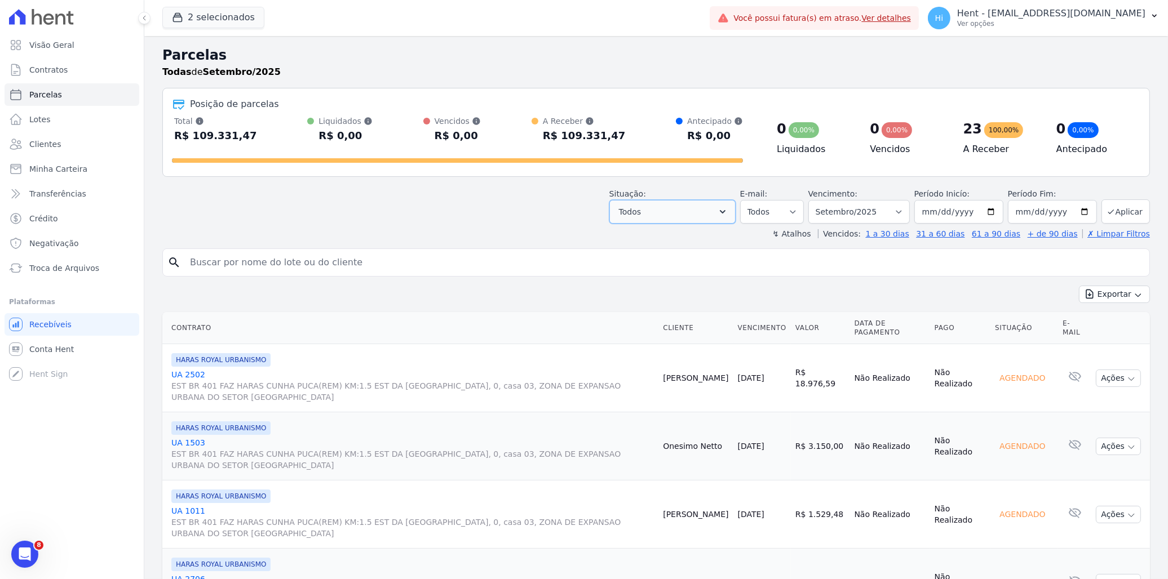
click at [702, 216] on button "Todos" at bounding box center [672, 212] width 126 height 24
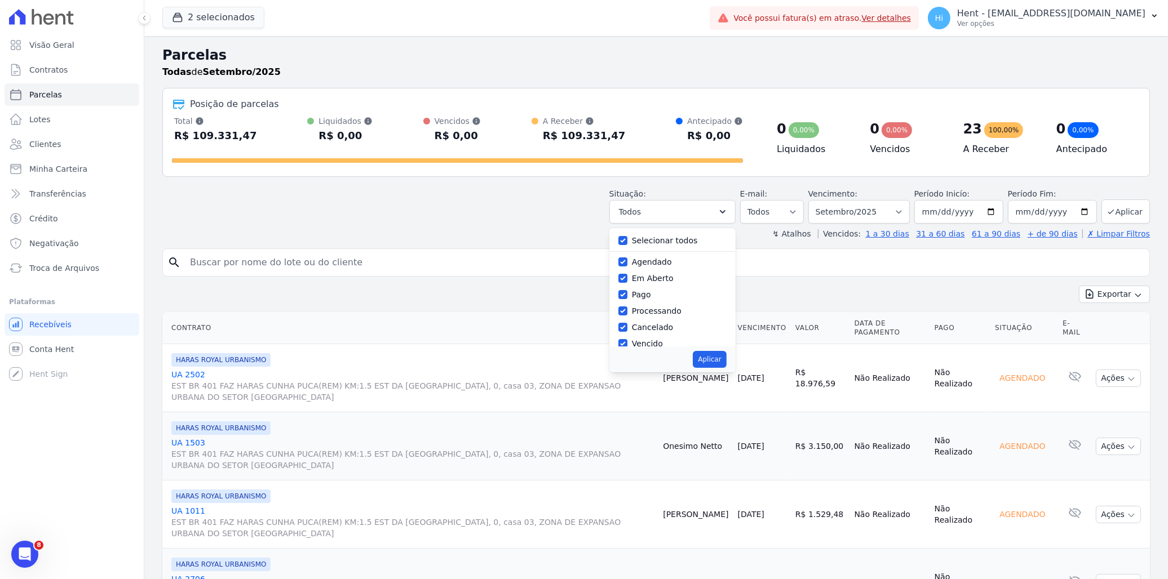
click at [643, 244] on label "Selecionar todos" at bounding box center [665, 240] width 66 height 9
click at [627, 244] on input "Selecionar todos" at bounding box center [622, 240] width 9 height 9
checkbox input "false"
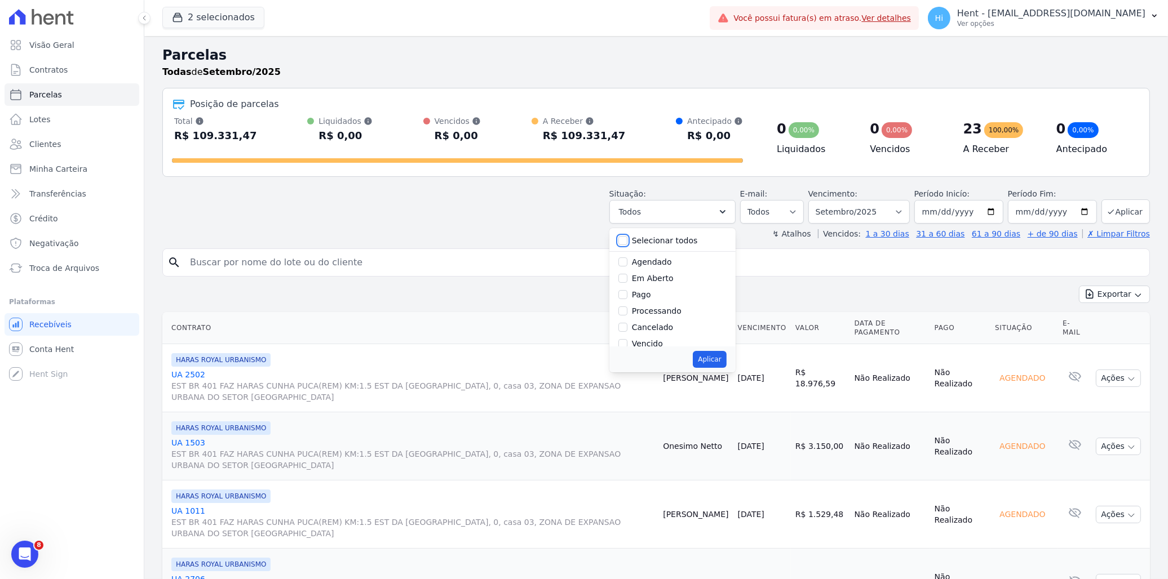
checkbox input "false"
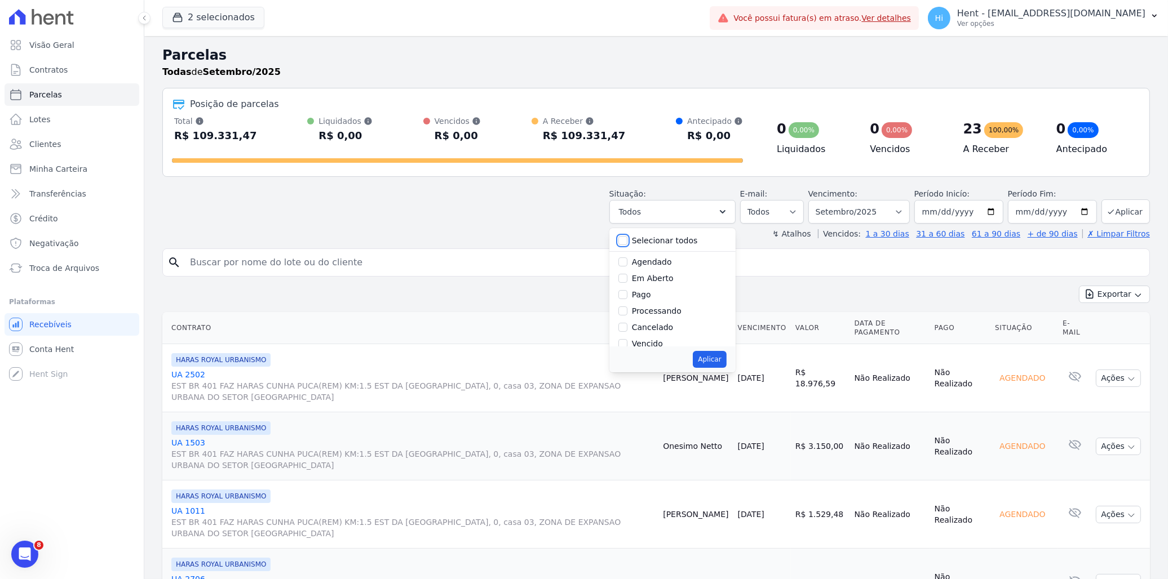
checkbox input "false"
click at [653, 278] on label "Em Aberto" at bounding box center [653, 278] width 42 height 9
click at [627, 278] on input "Em Aberto" at bounding box center [622, 278] width 9 height 9
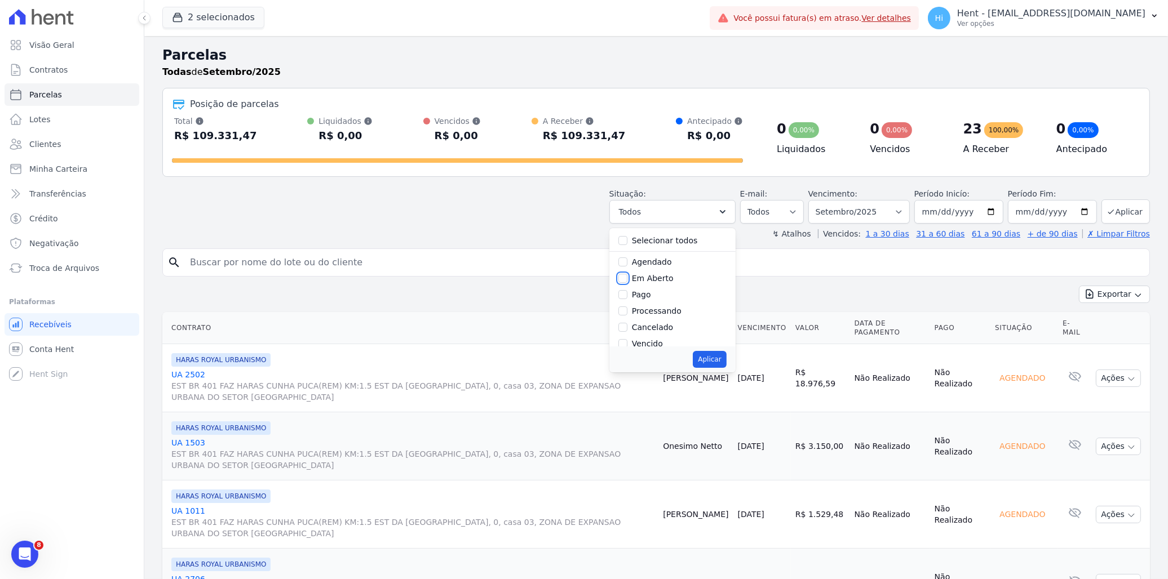
checkbox input "true"
click at [726, 361] on button "Aplicar" at bounding box center [709, 359] width 33 height 17
select select "pending"
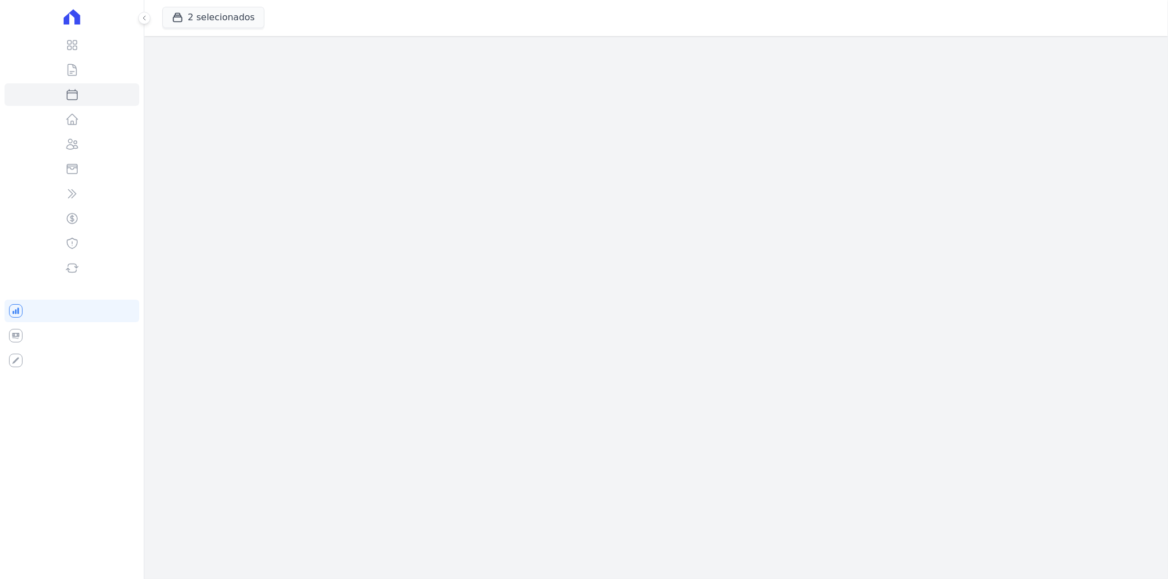
select select
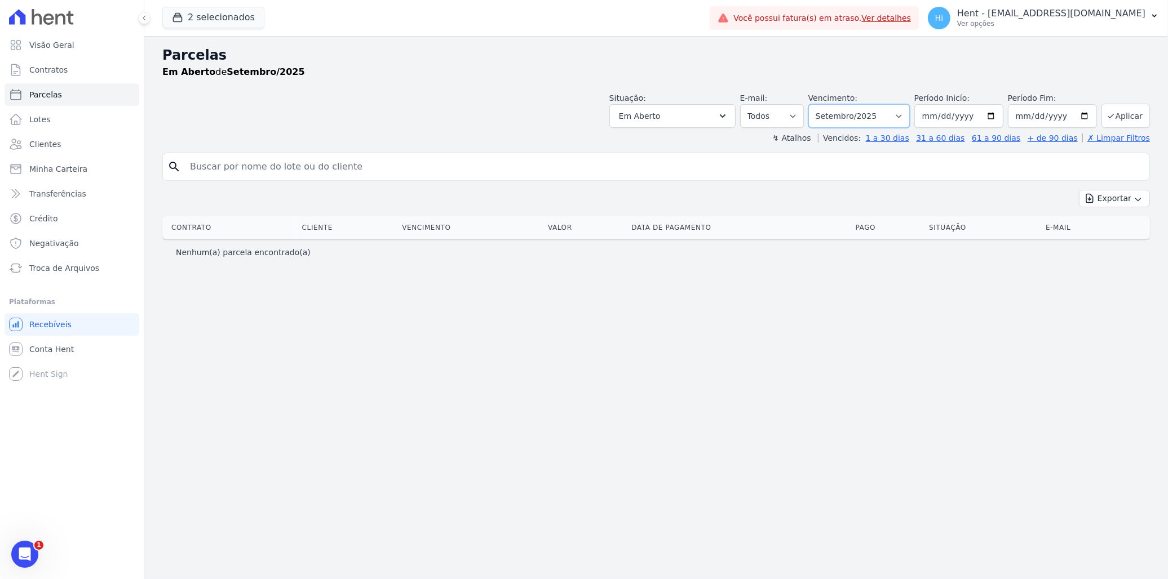
click at [867, 116] on select "Filtrar por período ──────── Todos os meses Julho/2024 Agosto/2024 Setembro/202…" at bounding box center [858, 116] width 101 height 24
select select "08/2025"
click at [825, 104] on select "Filtrar por período ──────── Todos os meses Julho/2024 Agosto/2024 Setembro/202…" at bounding box center [858, 116] width 101 height 24
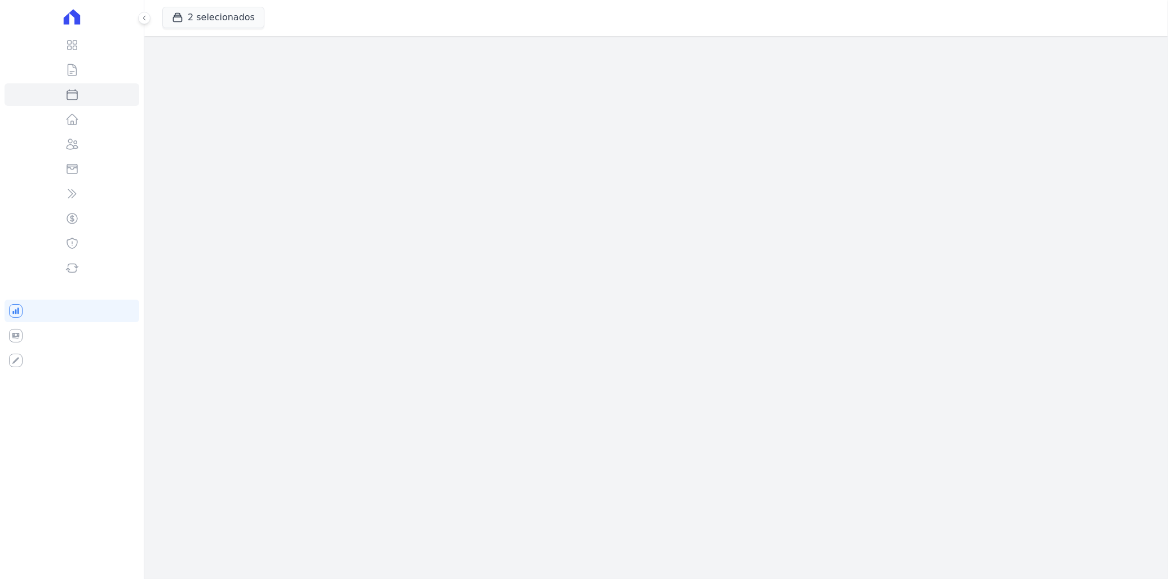
select select
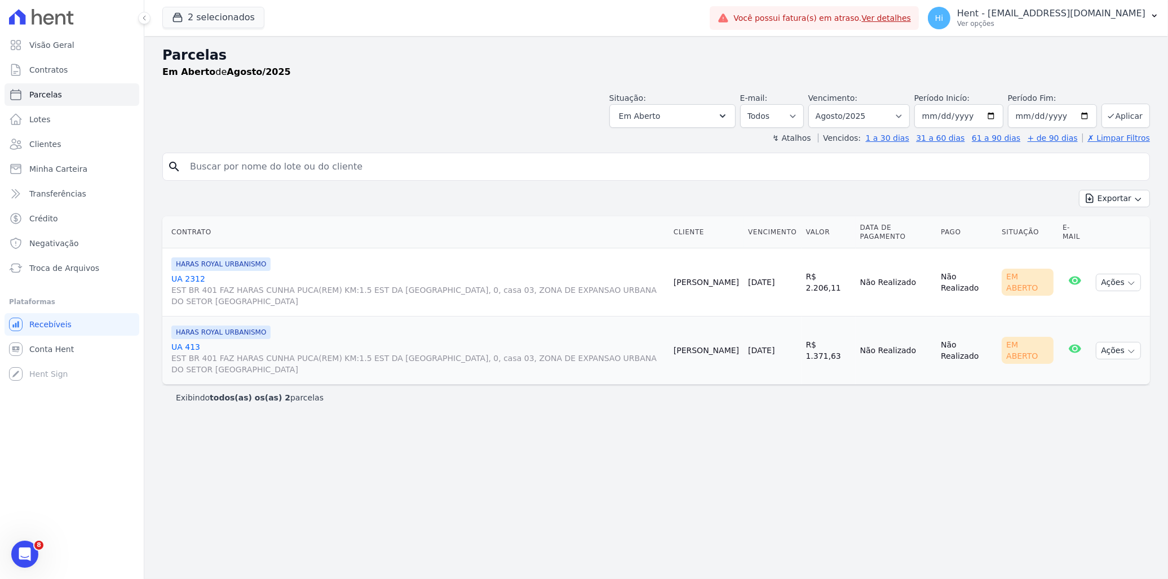
drag, startPoint x: 1007, startPoint y: 279, endPoint x: 1039, endPoint y: 294, distance: 36.1
click at [1039, 294] on div "Em Aberto" at bounding box center [1028, 282] width 52 height 27
click at [758, 291] on td "30/08/2025" at bounding box center [771, 283] width 57 height 68
click at [187, 277] on link "UA 2312 EST BR 401 FAZ HARAS CUNHA PUCA(REM) KM:1.5 EST DA SERRA GRANDE, 0, cas…" at bounding box center [417, 290] width 493 height 34
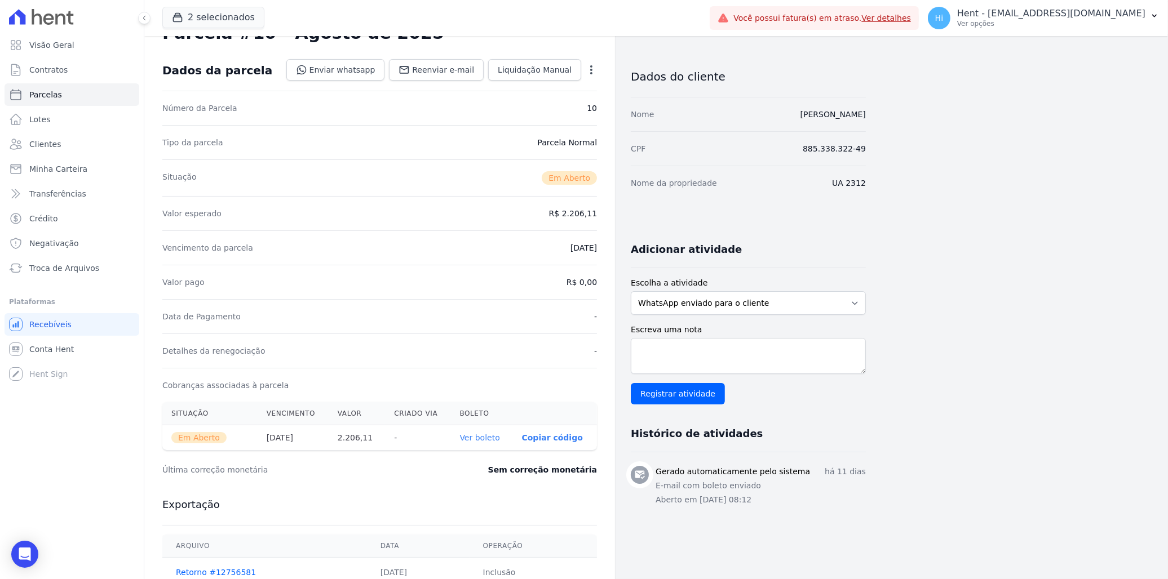
scroll to position [63, 0]
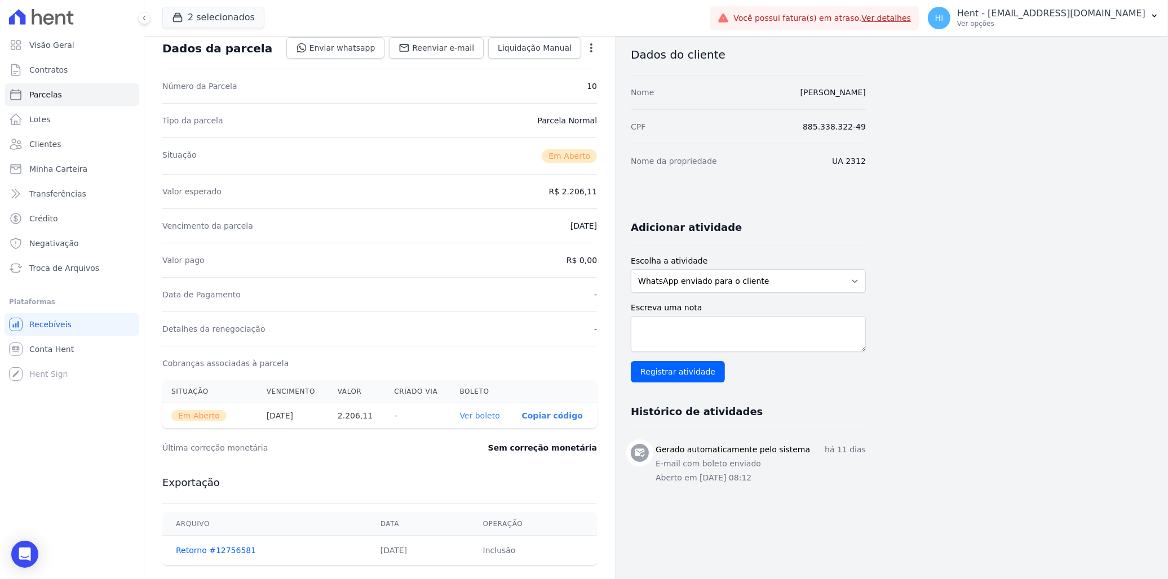
click at [475, 414] on link "Ver boleto" at bounding box center [479, 415] width 40 height 9
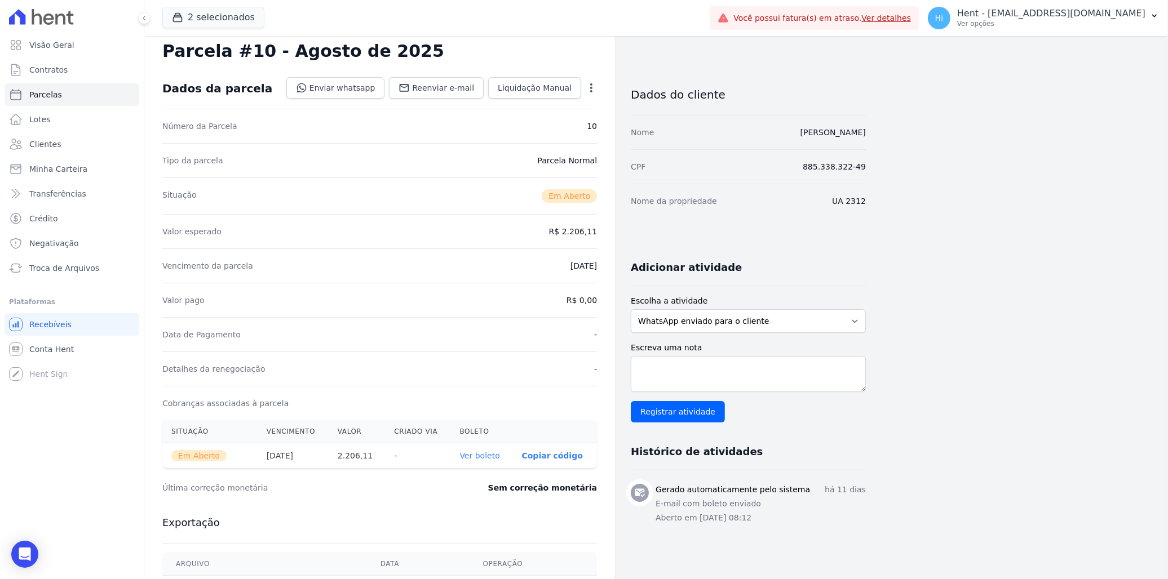
scroll to position [0, 0]
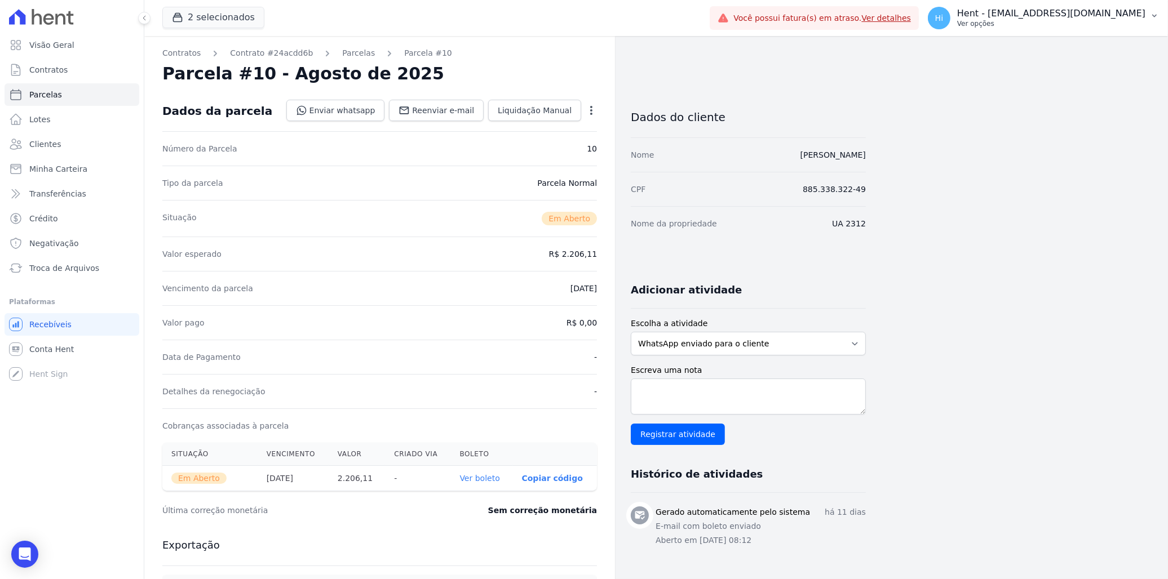
click at [1035, 15] on p "Hent - [EMAIL_ADDRESS][DOMAIN_NAME]" at bounding box center [1051, 13] width 188 height 11
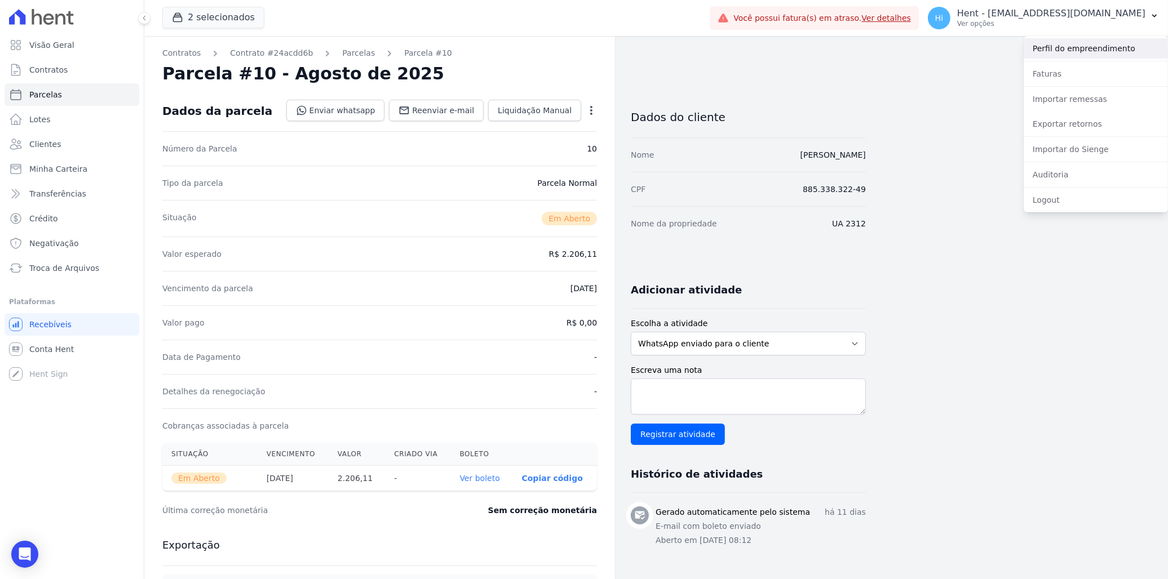
click at [1088, 48] on link "Perfil do empreendimento" at bounding box center [1095, 48] width 144 height 20
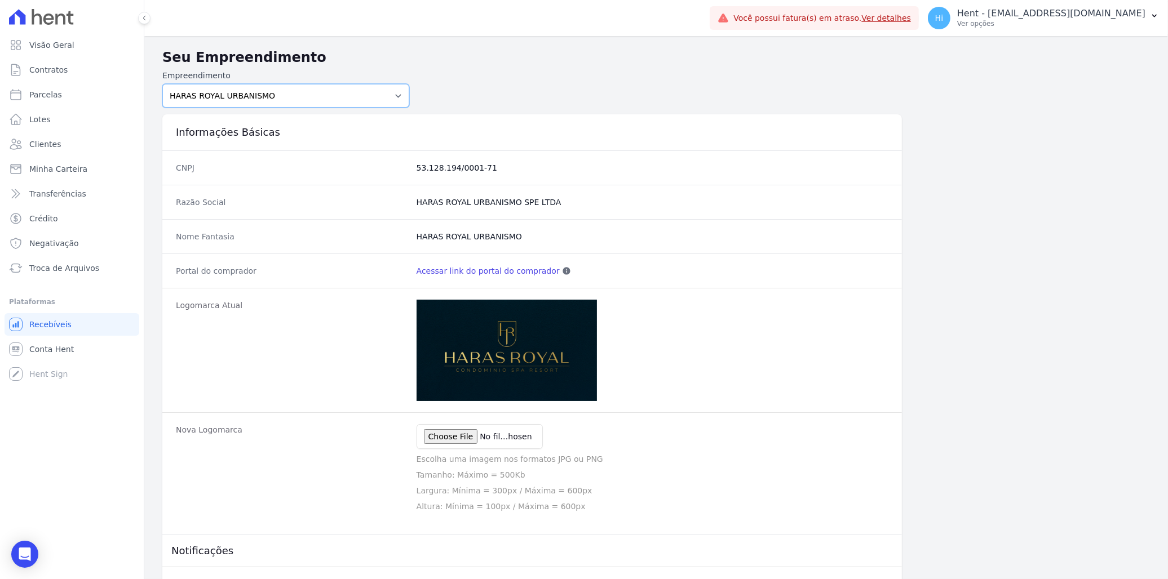
click at [348, 100] on select "Acaiá Residencial ACQUA 8 PELOTAS SPE LTDA ACQUA 8 PELOTAS SPE LTDA II ACQUA LI…" at bounding box center [285, 96] width 247 height 24
click at [429, 48] on h2 "Seu Empreendimento" at bounding box center [655, 57] width 987 height 20
click at [289, 98] on select "Acaiá Residencial ACQUA 8 PELOTAS SPE LTDA ACQUA 8 PELOTAS SPE LTDA II ACQUA LI…" at bounding box center [285, 96] width 247 height 24
click at [361, 92] on select "Acaiá Residencial ACQUA 8 PELOTAS SPE LTDA ACQUA 8 PELOTAS SPE LTDA II ACQUA LI…" at bounding box center [285, 96] width 247 height 24
select select "72859f51-2578-4ec8-8986-0bab8f2acde0"
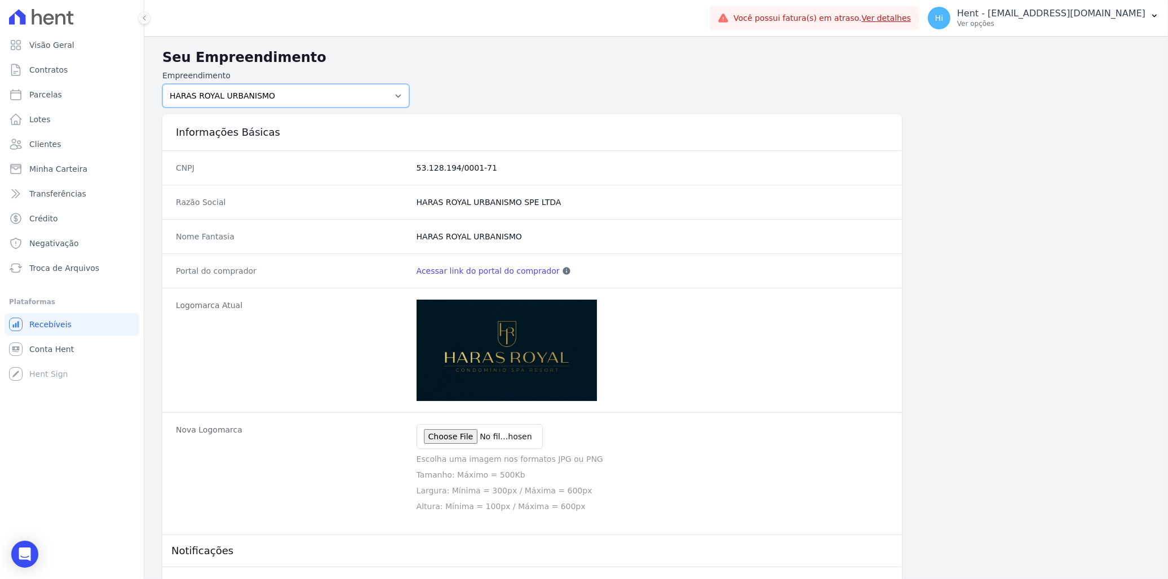
click at [162, 84] on select "Acaiá Residencial ACQUA 8 PELOTAS SPE LTDA ACQUA 8 PELOTAS SPE LTDA II ACQUA LI…" at bounding box center [285, 96] width 247 height 24
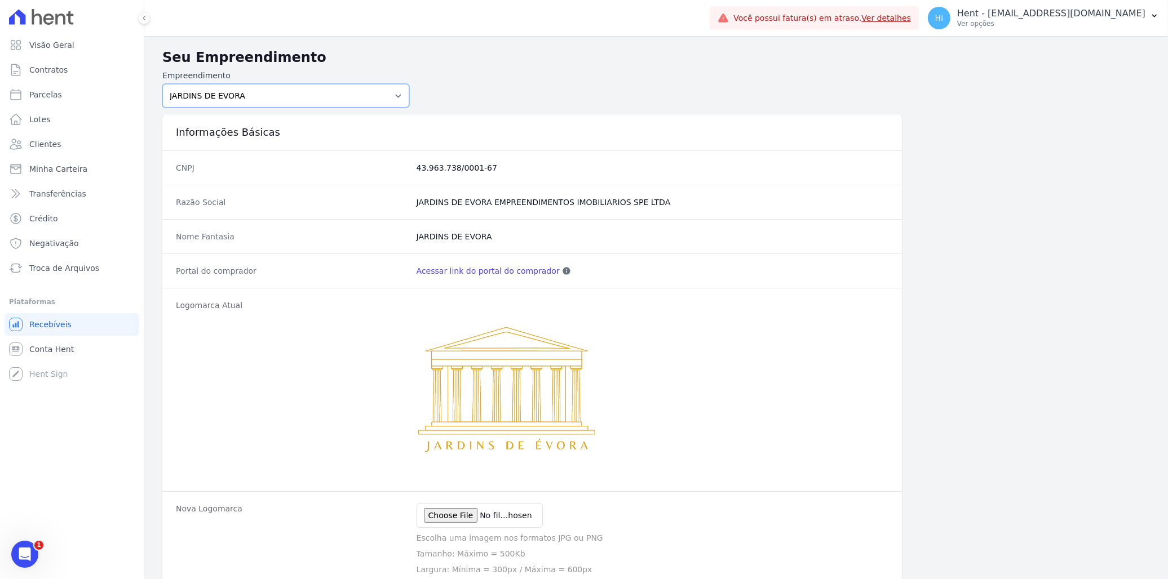
click at [344, 98] on select "Acaiá Residencial ACQUA 8 PELOTAS SPE LTDA ACQUA 8 PELOTAS SPE LTDA II ACQUA LI…" at bounding box center [285, 96] width 247 height 24
select select "bfe7885e-fa0b-4d28-958c-1934313489b3"
click at [162, 84] on select "Acaiá Residencial ACQUA 8 PELOTAS SPE LTDA ACQUA 8 PELOTAS SPE LTDA II ACQUA LI…" at bounding box center [285, 96] width 247 height 24
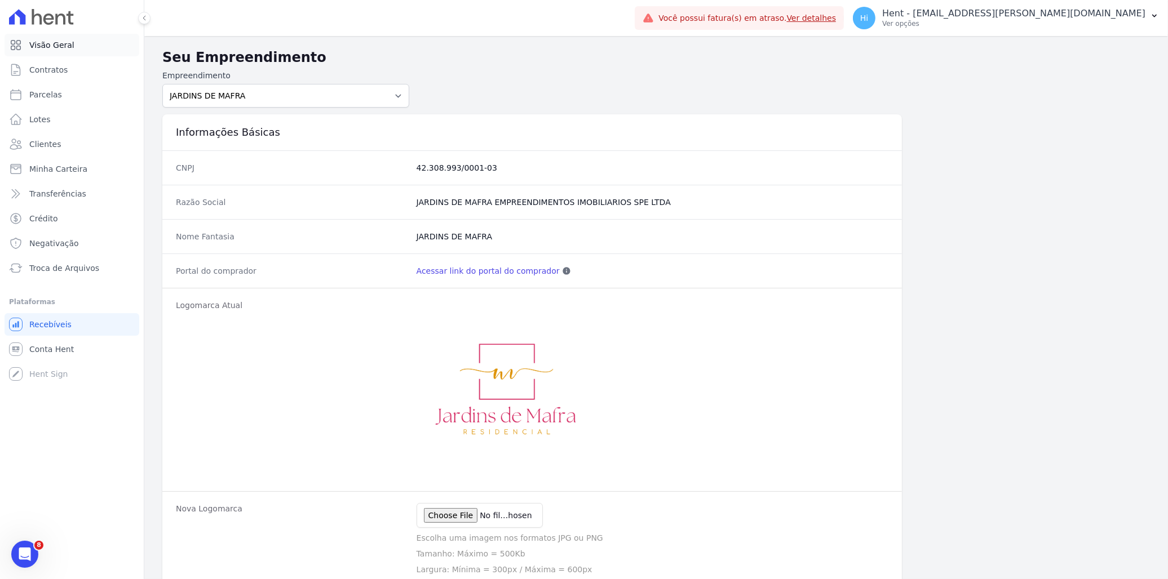
click at [53, 46] on span "Visão Geral" at bounding box center [51, 44] width 45 height 11
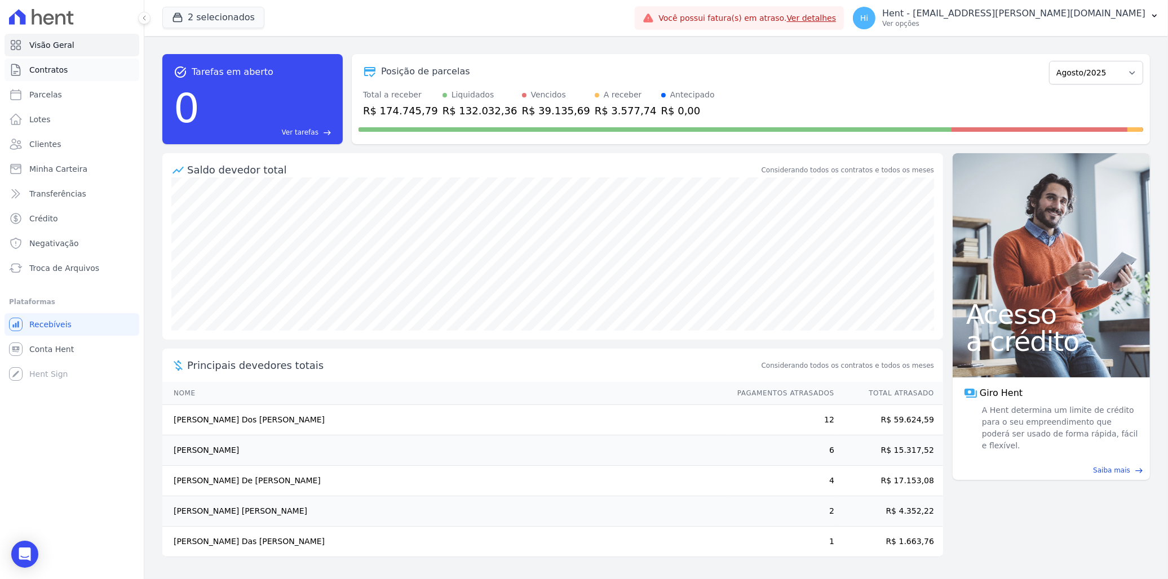
click at [62, 72] on span "Contratos" at bounding box center [48, 69] width 38 height 11
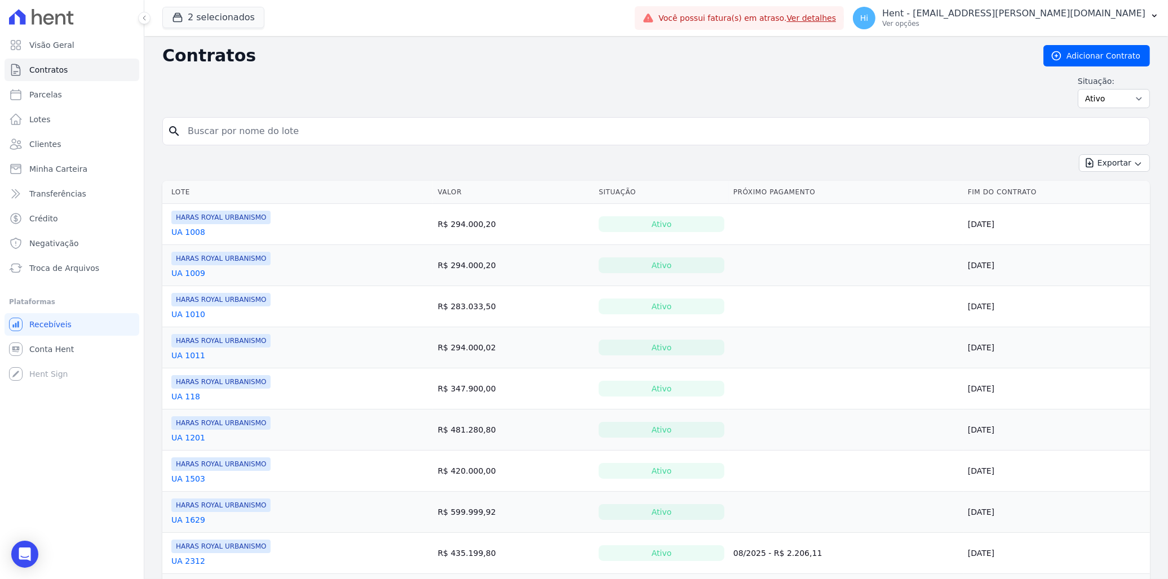
click at [193, 232] on link "UA 1008" at bounding box center [188, 232] width 34 height 11
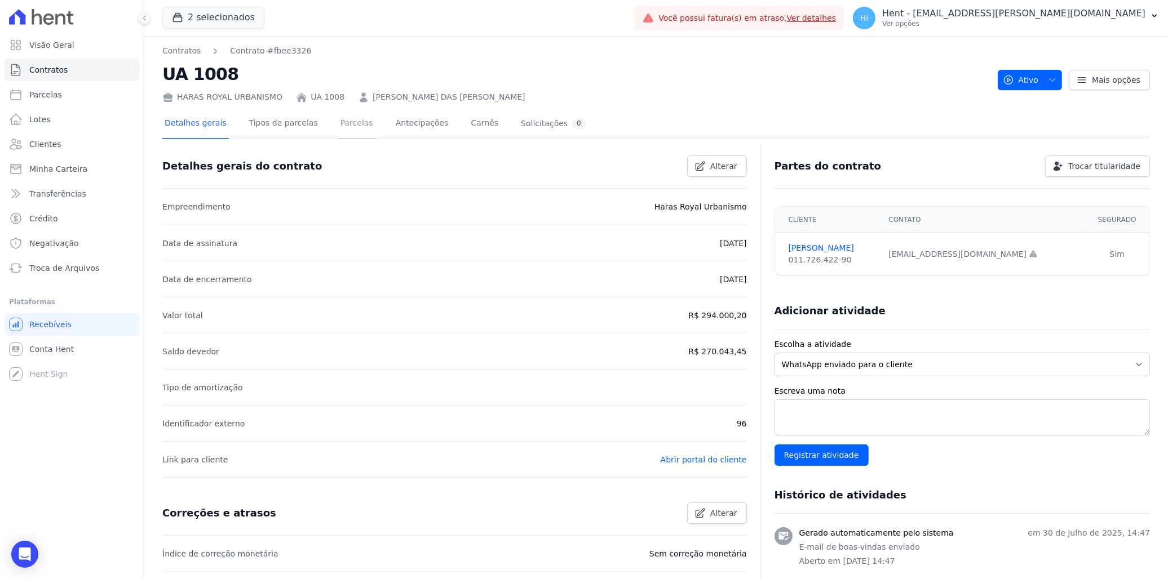
click at [342, 127] on link "Parcelas" at bounding box center [356, 124] width 37 height 30
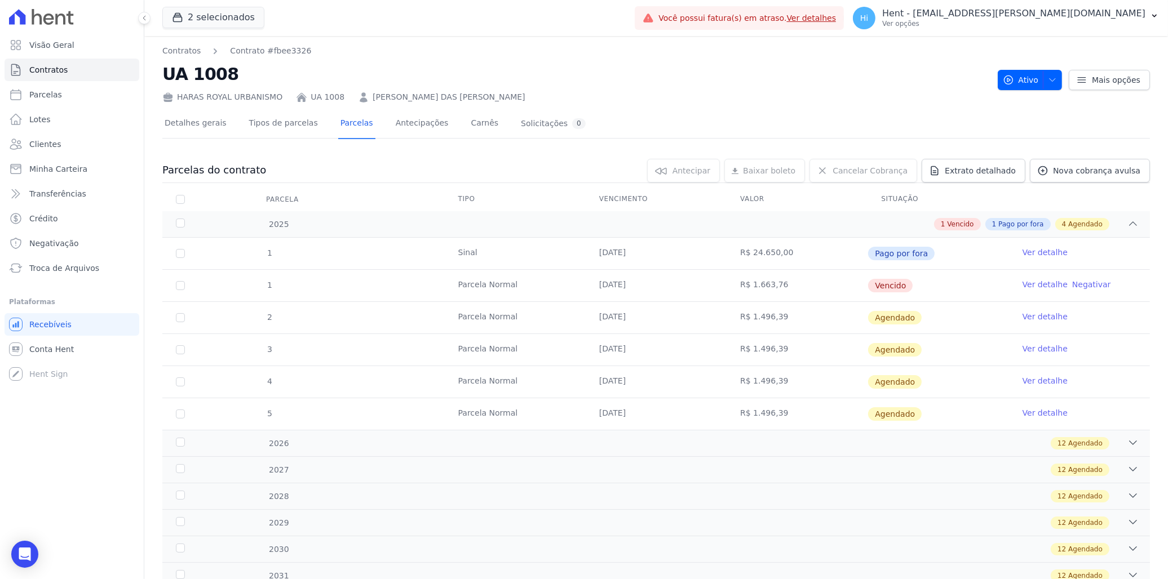
click at [1030, 282] on link "Ver detalhe" at bounding box center [1044, 284] width 45 height 11
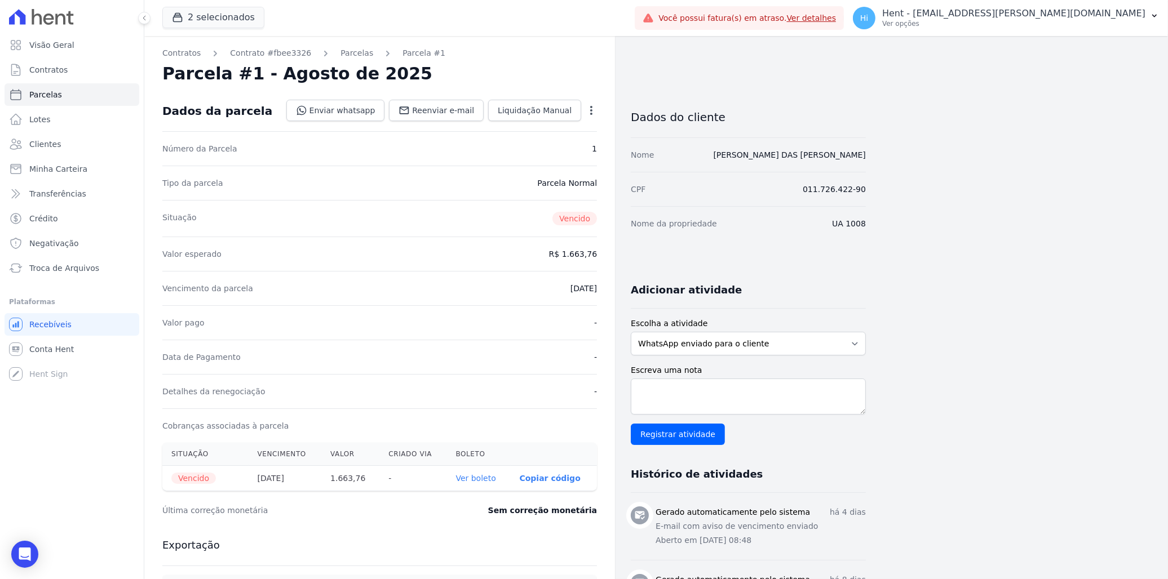
click at [473, 480] on link "Ver boleto" at bounding box center [476, 478] width 40 height 9
click at [340, 48] on link "Parcelas" at bounding box center [356, 53] width 33 height 12
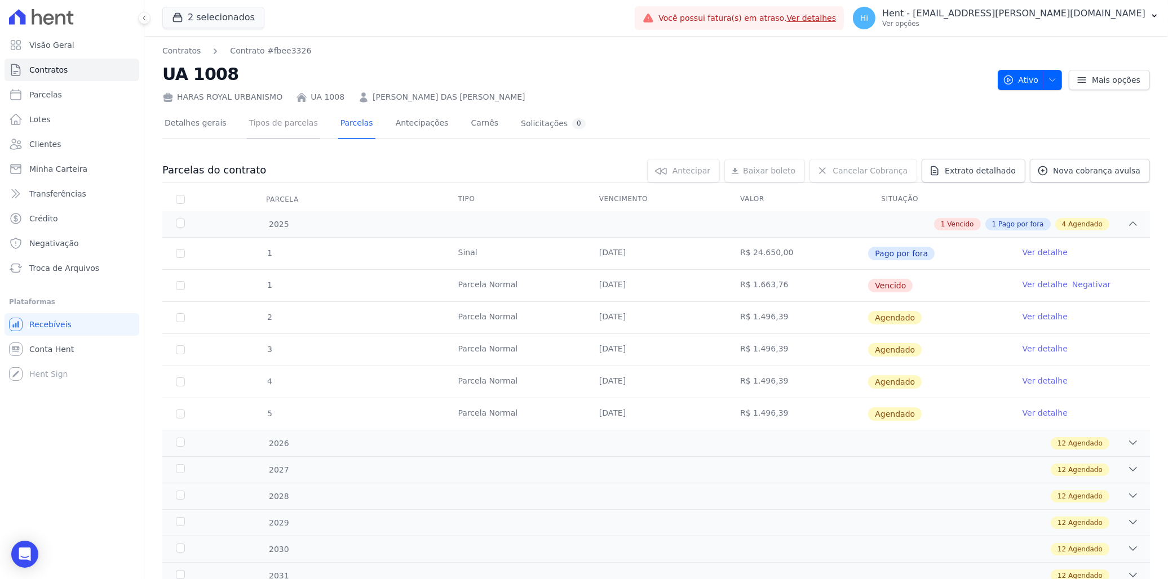
click at [259, 122] on link "Tipos de parcelas" at bounding box center [283, 124] width 73 height 30
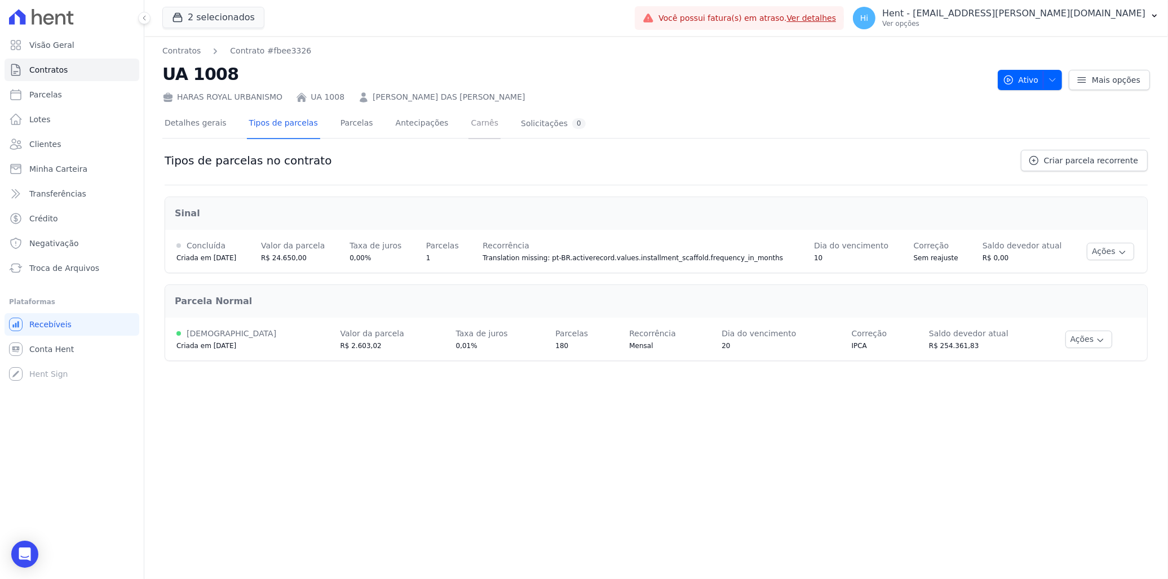
click at [468, 122] on link "Carnês" at bounding box center [484, 124] width 32 height 30
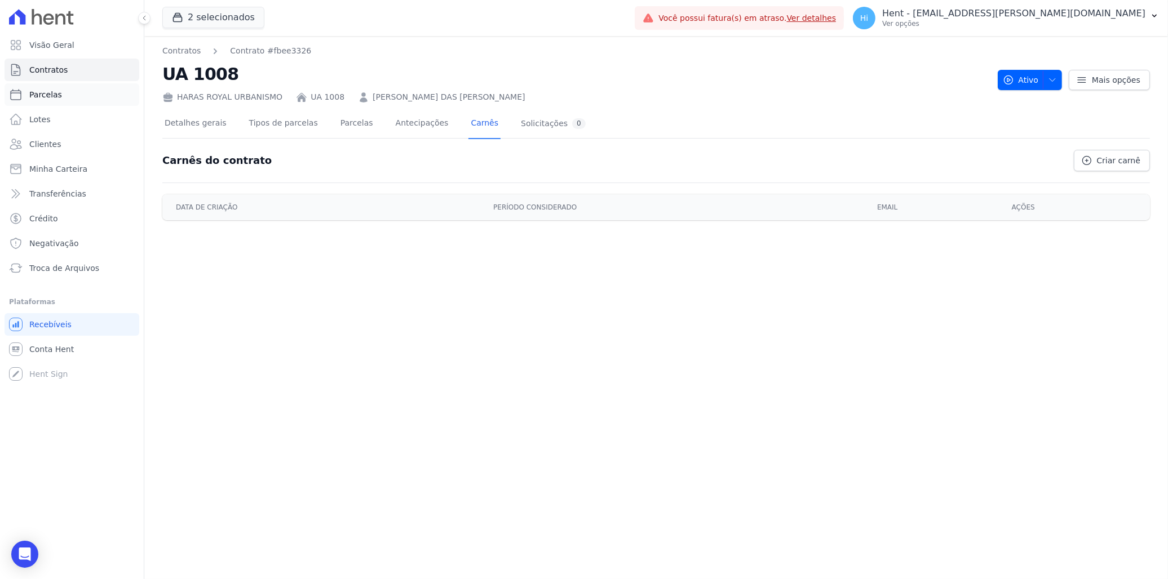
click at [68, 98] on link "Parcelas" at bounding box center [72, 94] width 135 height 23
select select
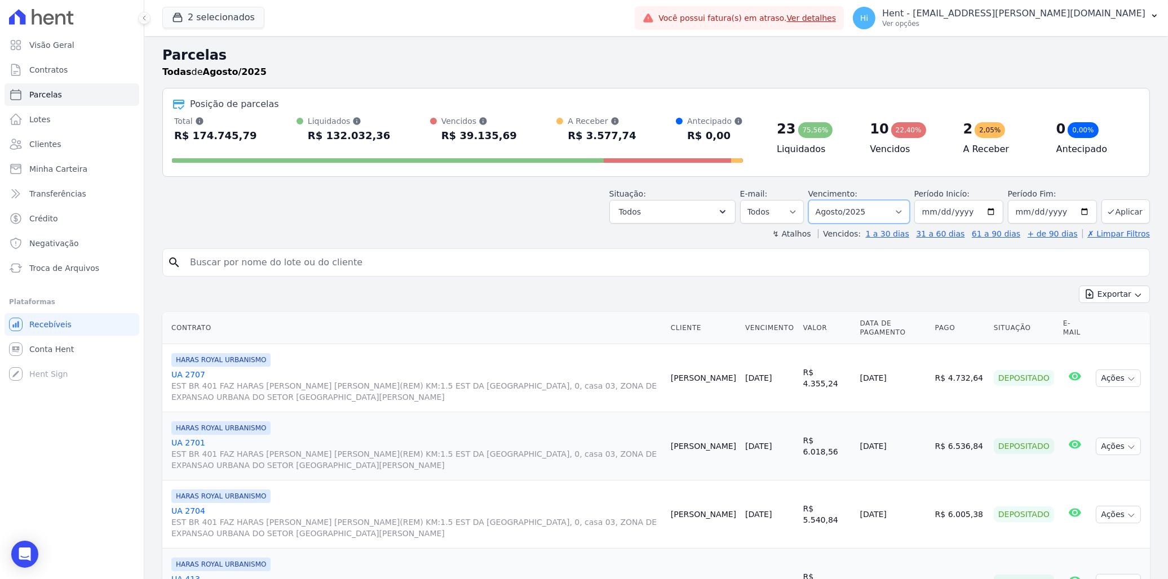
click at [865, 218] on select "Filtrar por período ──────── Todos os meses Julho/2024 Agosto/2024 Setembro/202…" at bounding box center [858, 212] width 101 height 24
select select "09/2025"
click at [815, 200] on select "Filtrar por período ──────── Todos os meses Julho/2024 Agosto/2024 Setembro/202…" at bounding box center [858, 212] width 101 height 24
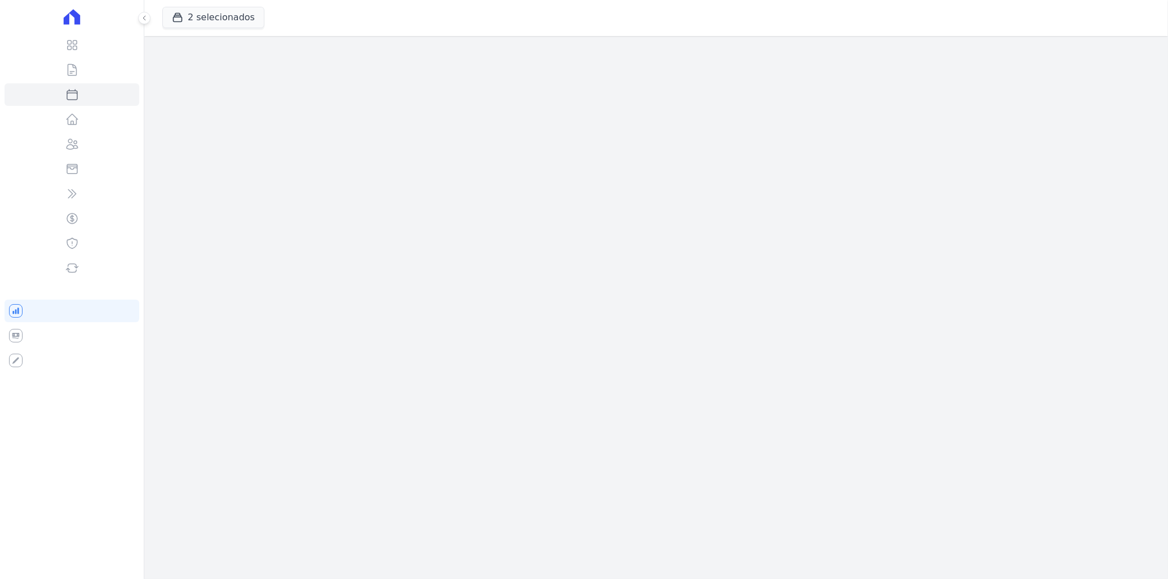
select select
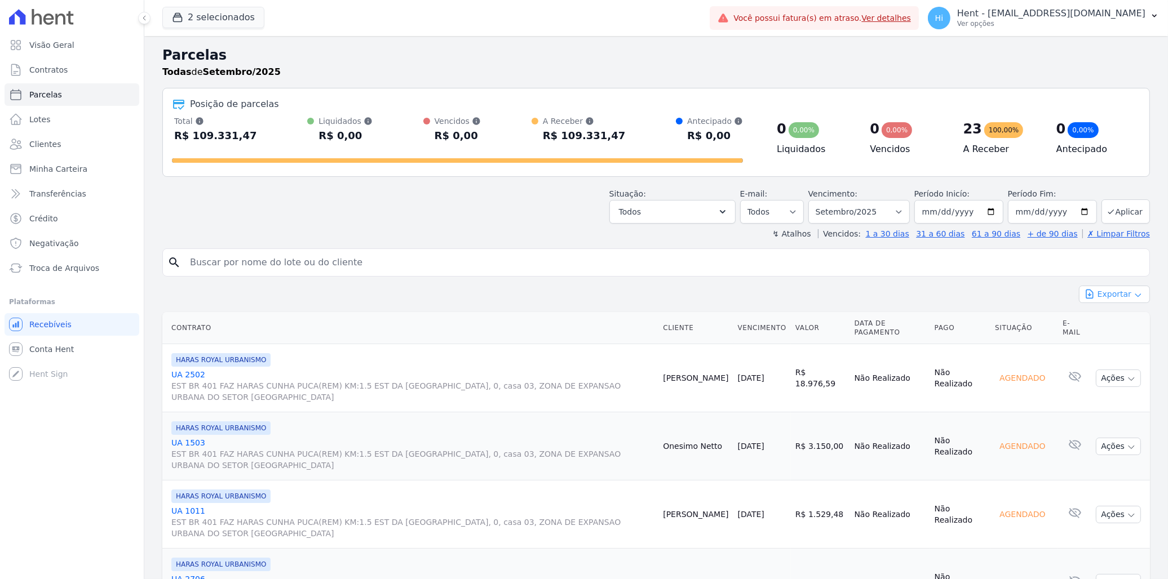
click at [1105, 300] on button "Exportar" at bounding box center [1114, 294] width 71 height 17
